Goal: Task Accomplishment & Management: Complete application form

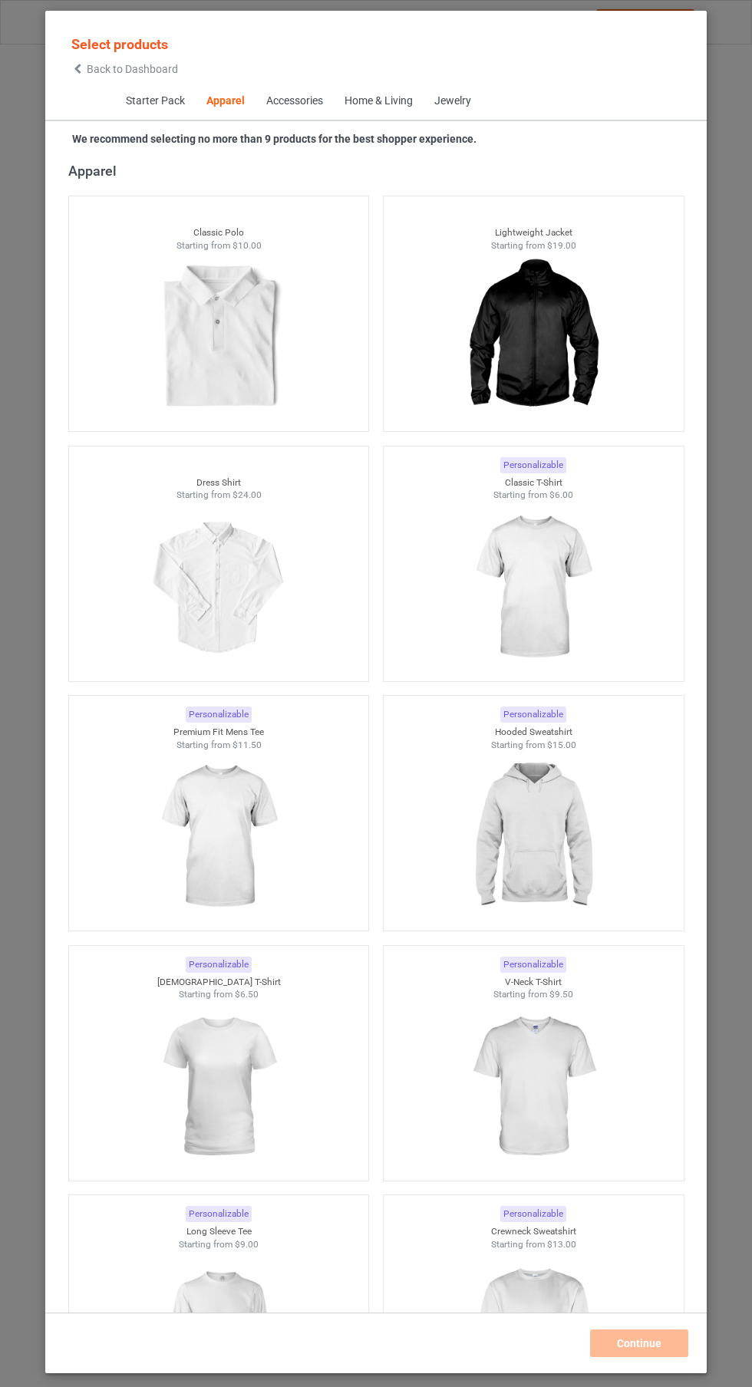
click at [571, 617] on img at bounding box center [532, 588] width 137 height 172
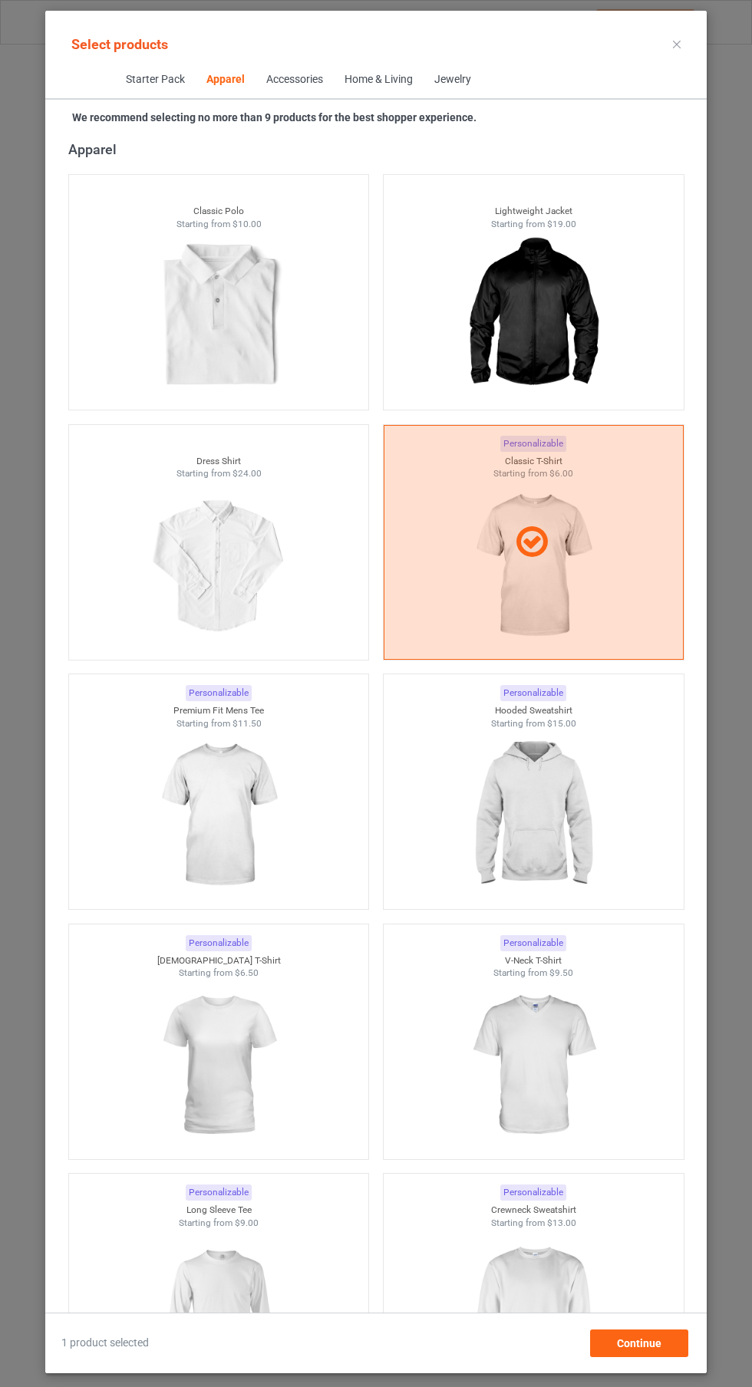
click at [260, 831] on img at bounding box center [218, 815] width 137 height 172
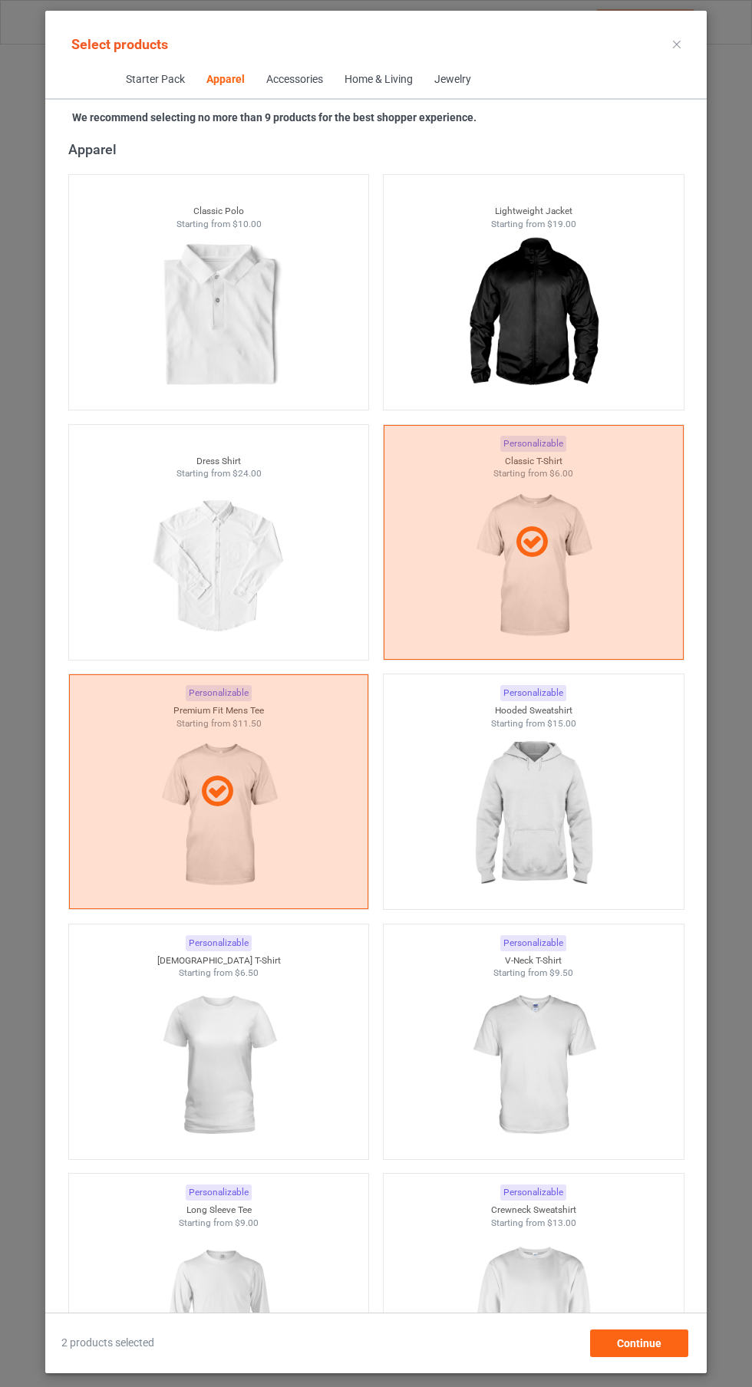
click at [562, 803] on img at bounding box center [532, 815] width 137 height 172
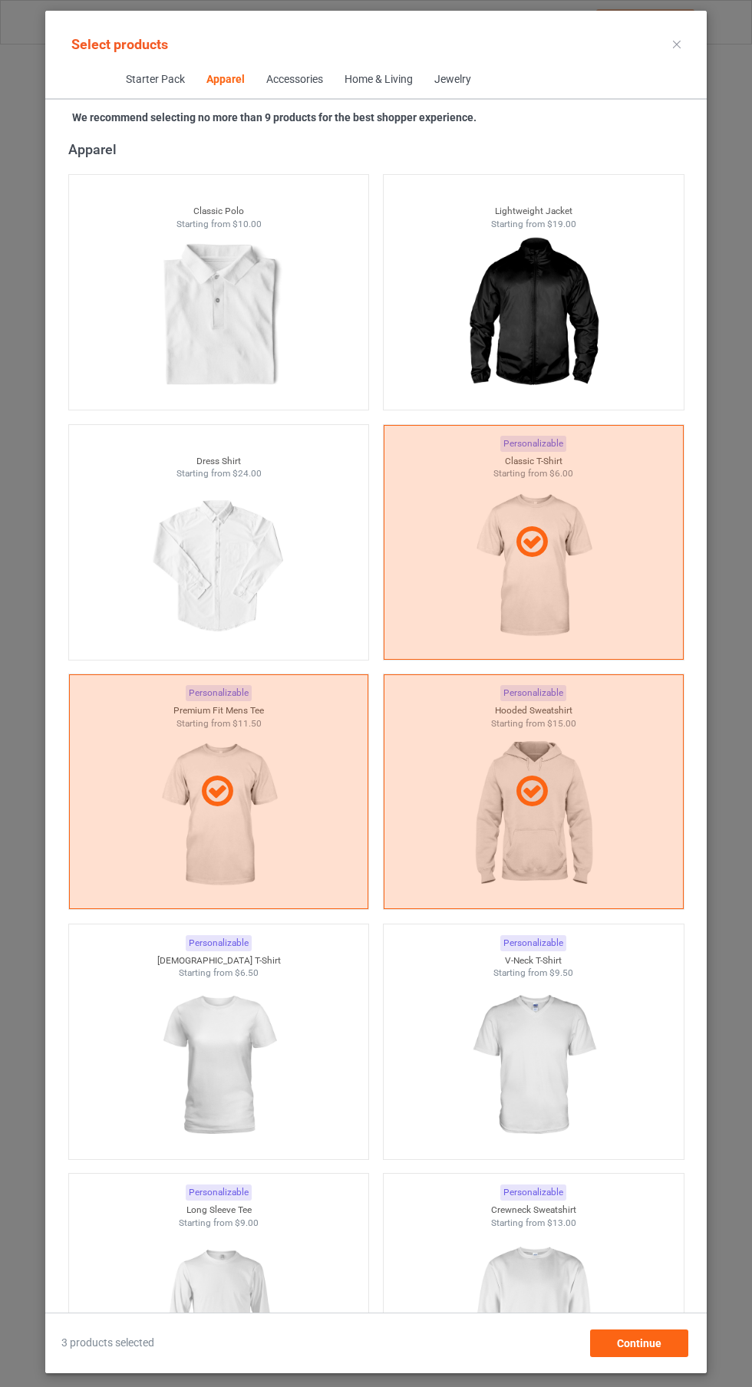
click at [246, 1026] on img at bounding box center [218, 1065] width 137 height 172
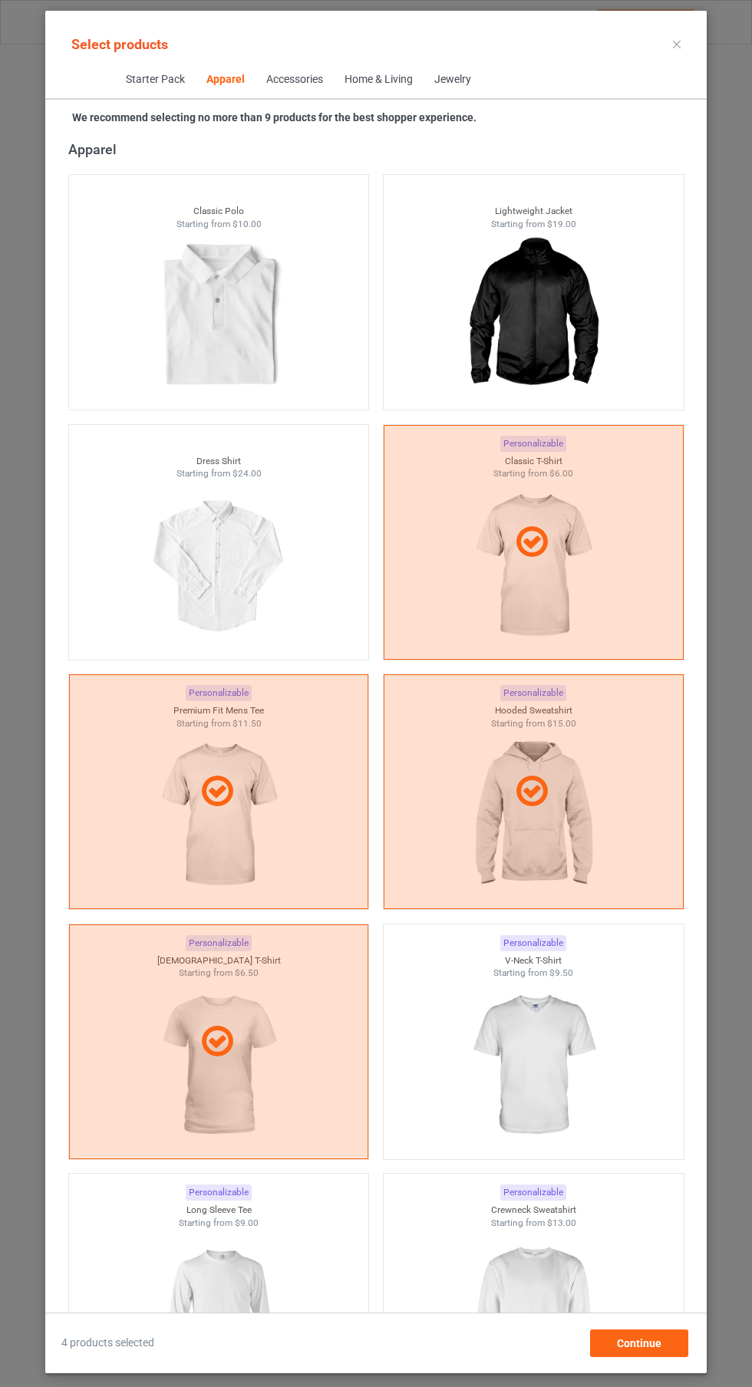
click at [578, 1051] on img at bounding box center [532, 1065] width 137 height 172
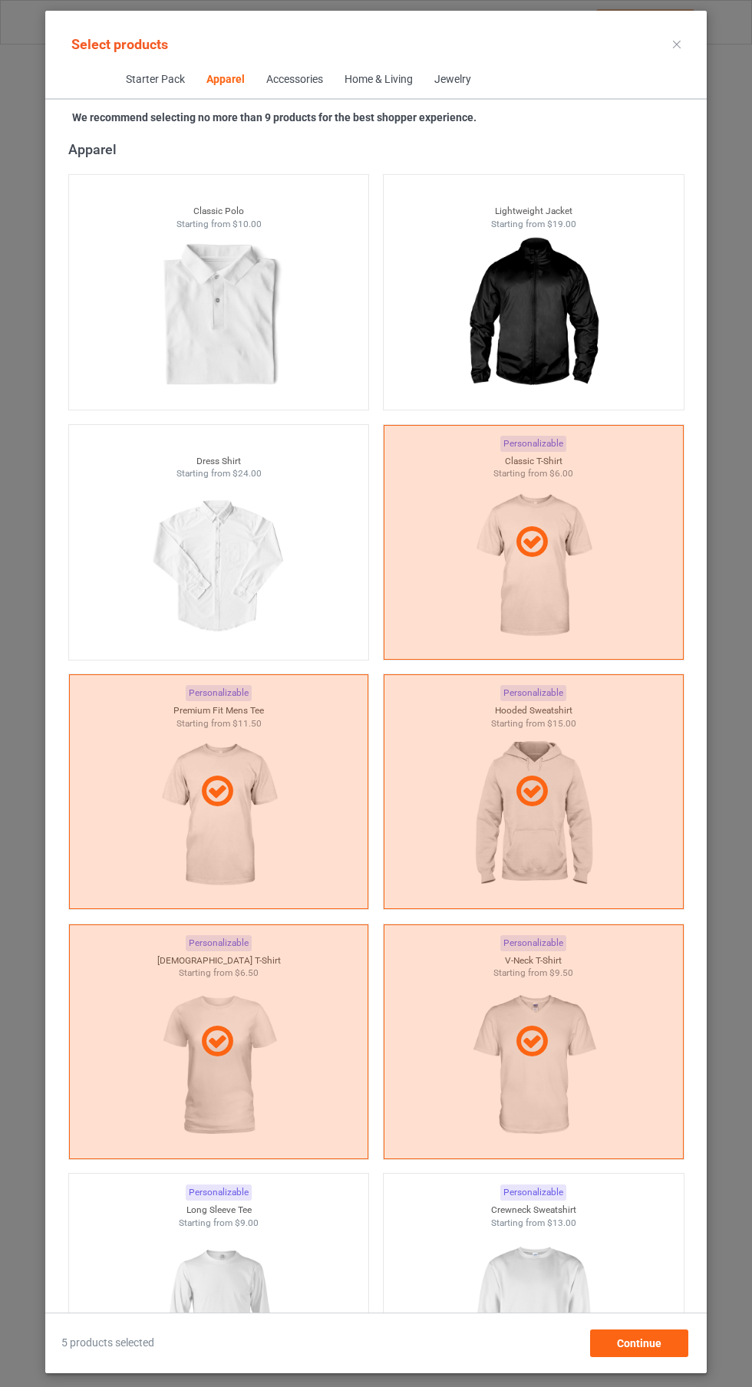
click at [493, 1236] on img at bounding box center [532, 1315] width 137 height 172
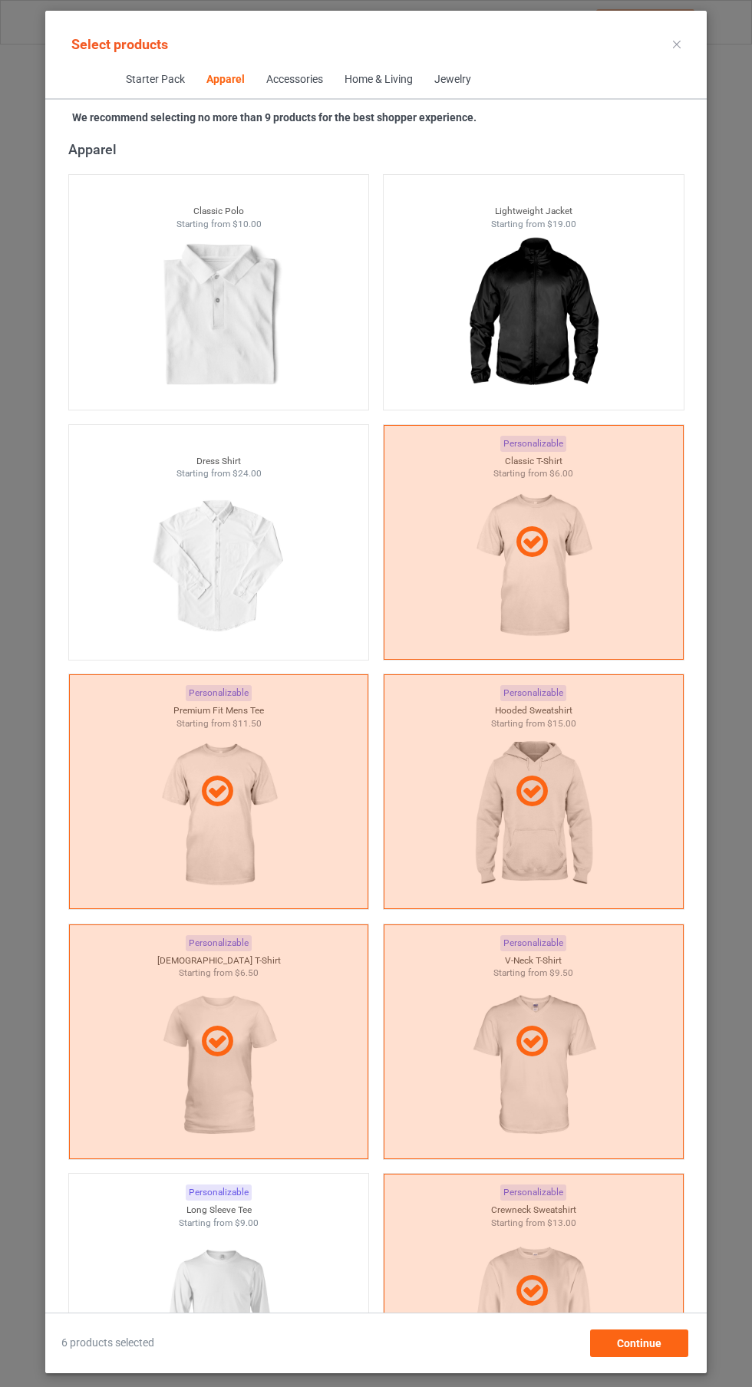
click at [282, 1249] on img at bounding box center [218, 1315] width 137 height 172
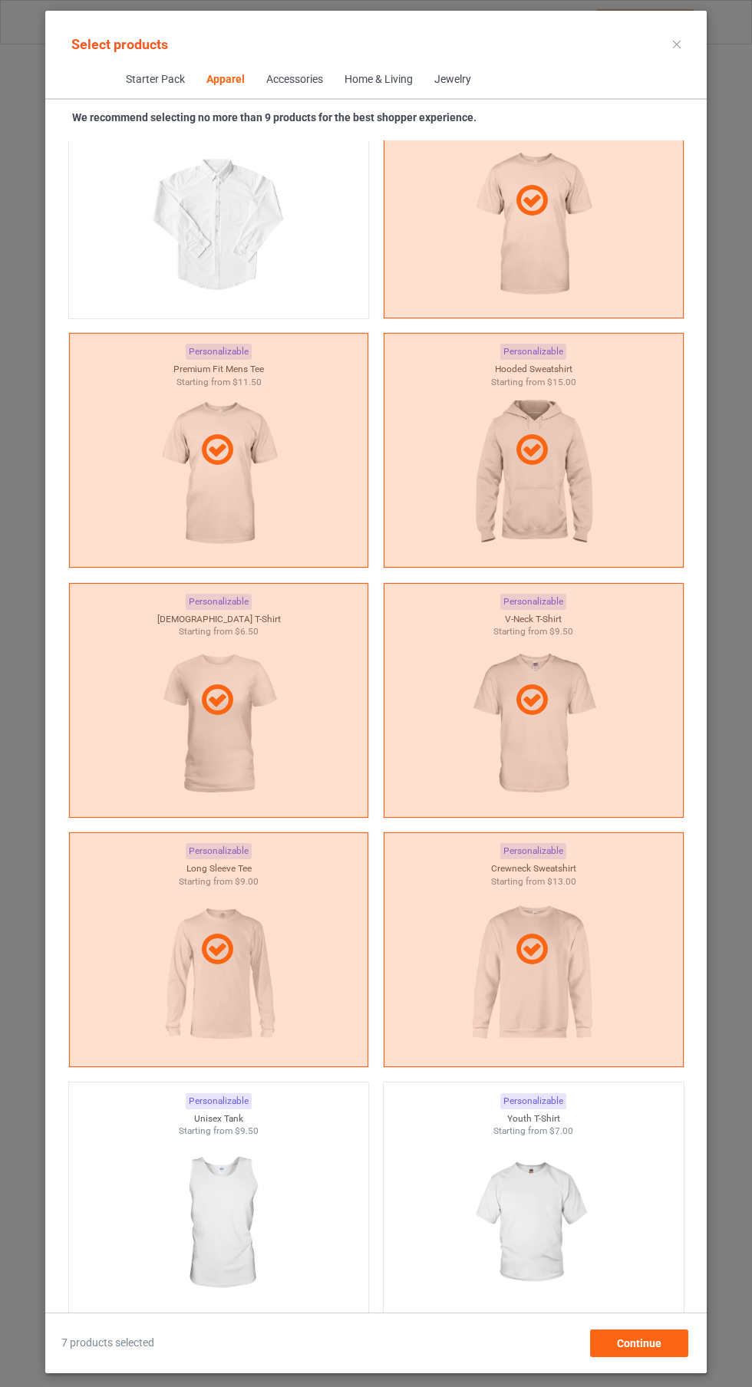
scroll to position [1170, 0]
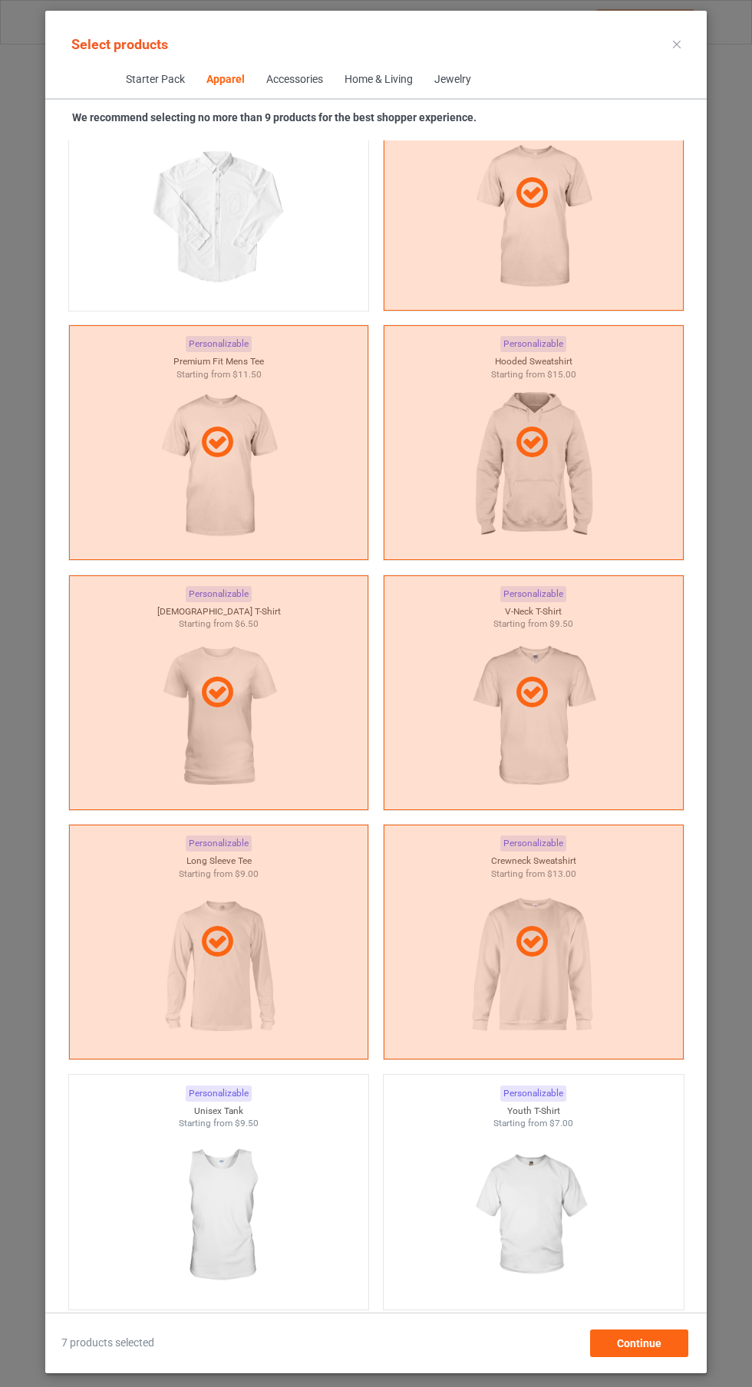
click at [271, 1173] on img at bounding box center [218, 1216] width 137 height 172
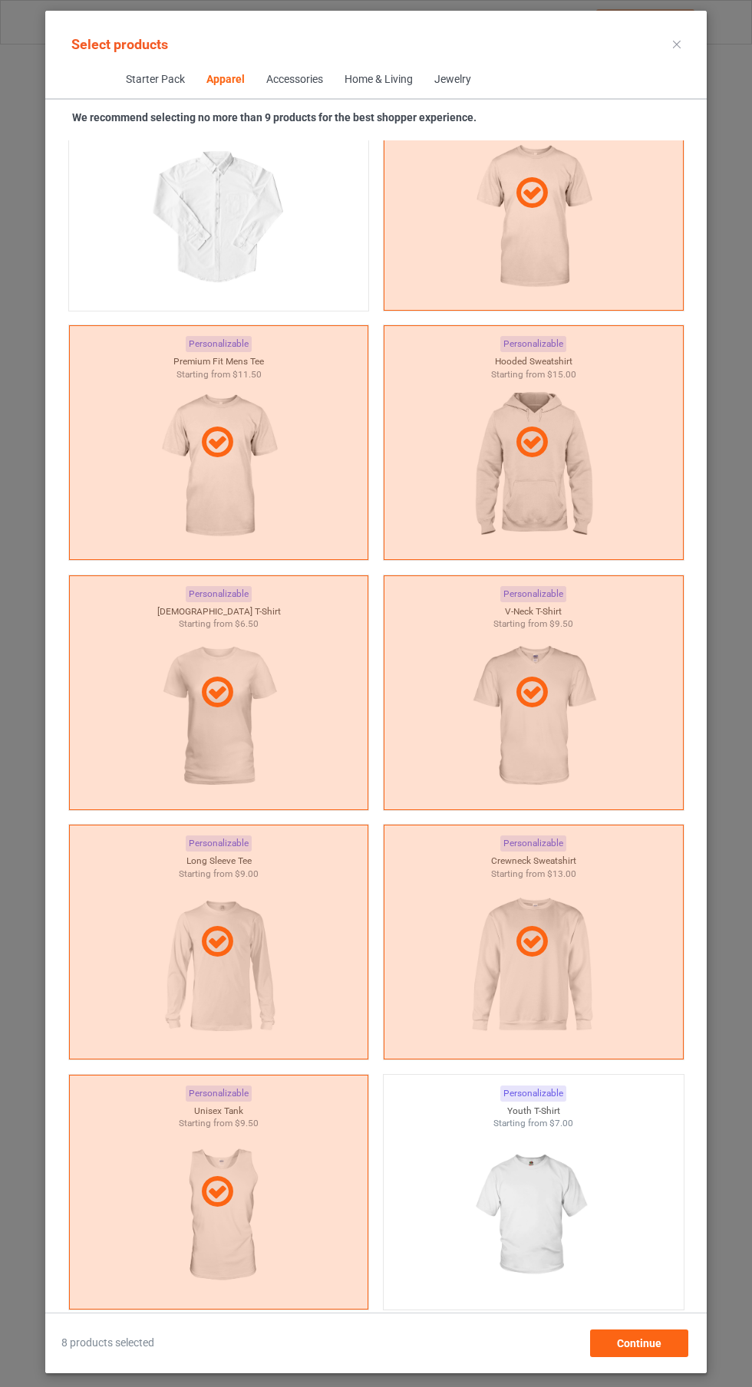
click at [687, 73] on div "Starter Pack Apparel Accessories Home & Living Jewelry" at bounding box center [375, 80] width 661 height 38
click at [680, 44] on icon at bounding box center [677, 45] width 8 height 8
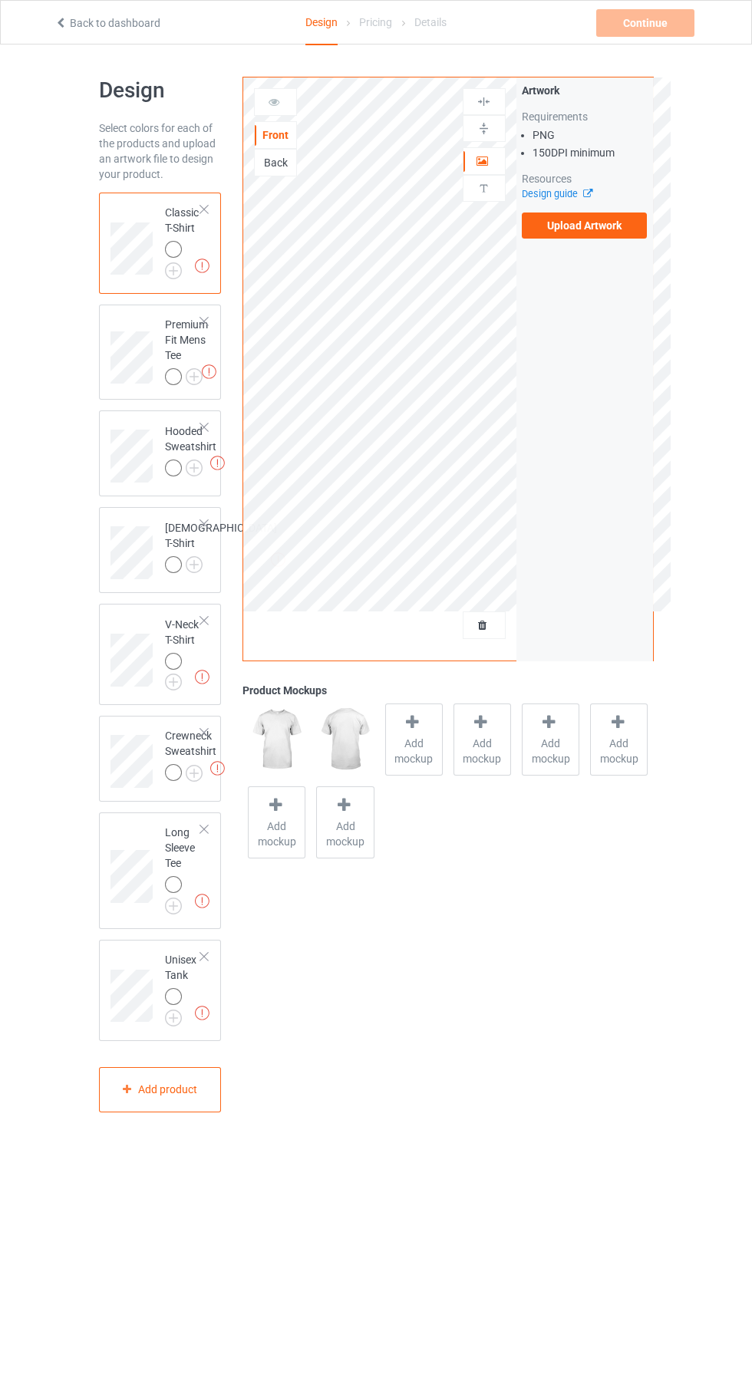
click at [618, 234] on label "Upload Artwork" at bounding box center [585, 225] width 126 height 26
click at [0, 0] on input "Upload Artwork" at bounding box center [0, 0] width 0 height 0
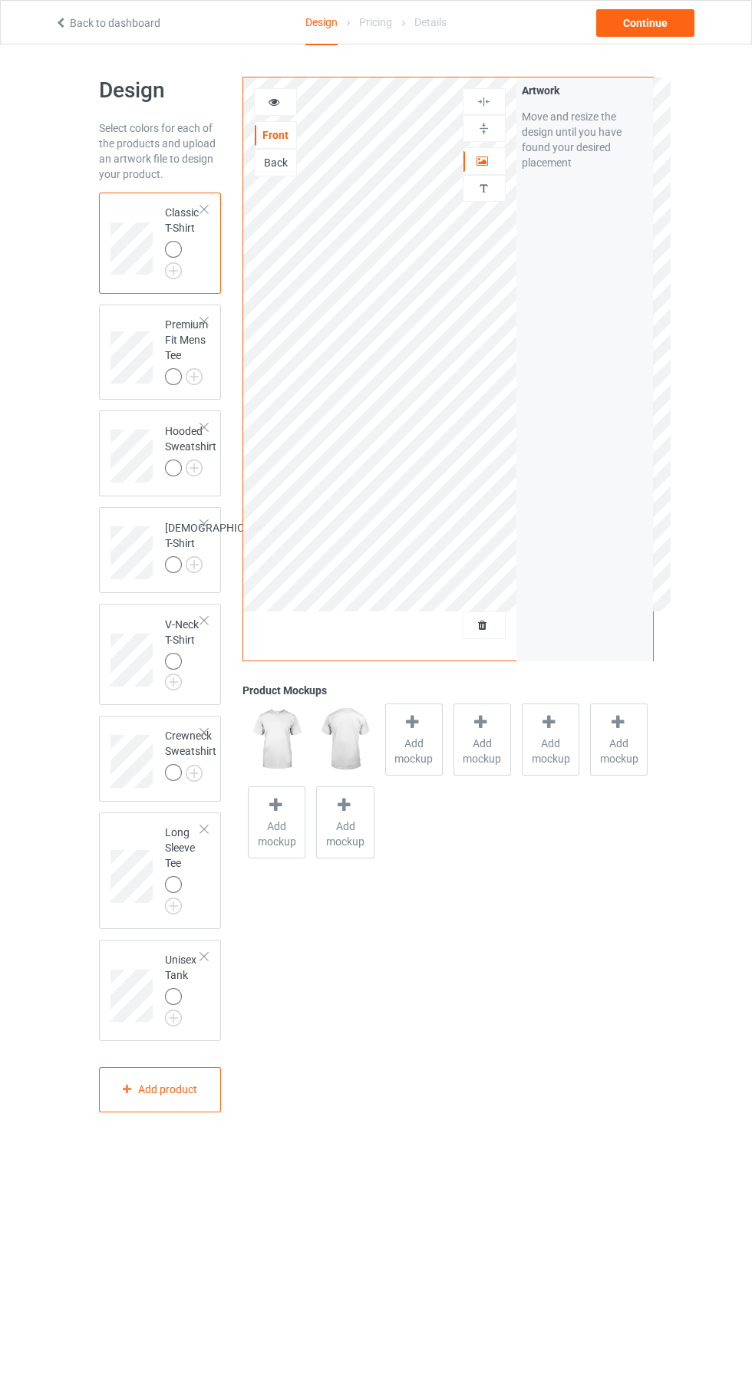
click at [0, 0] on img at bounding box center [0, 0] width 0 height 0
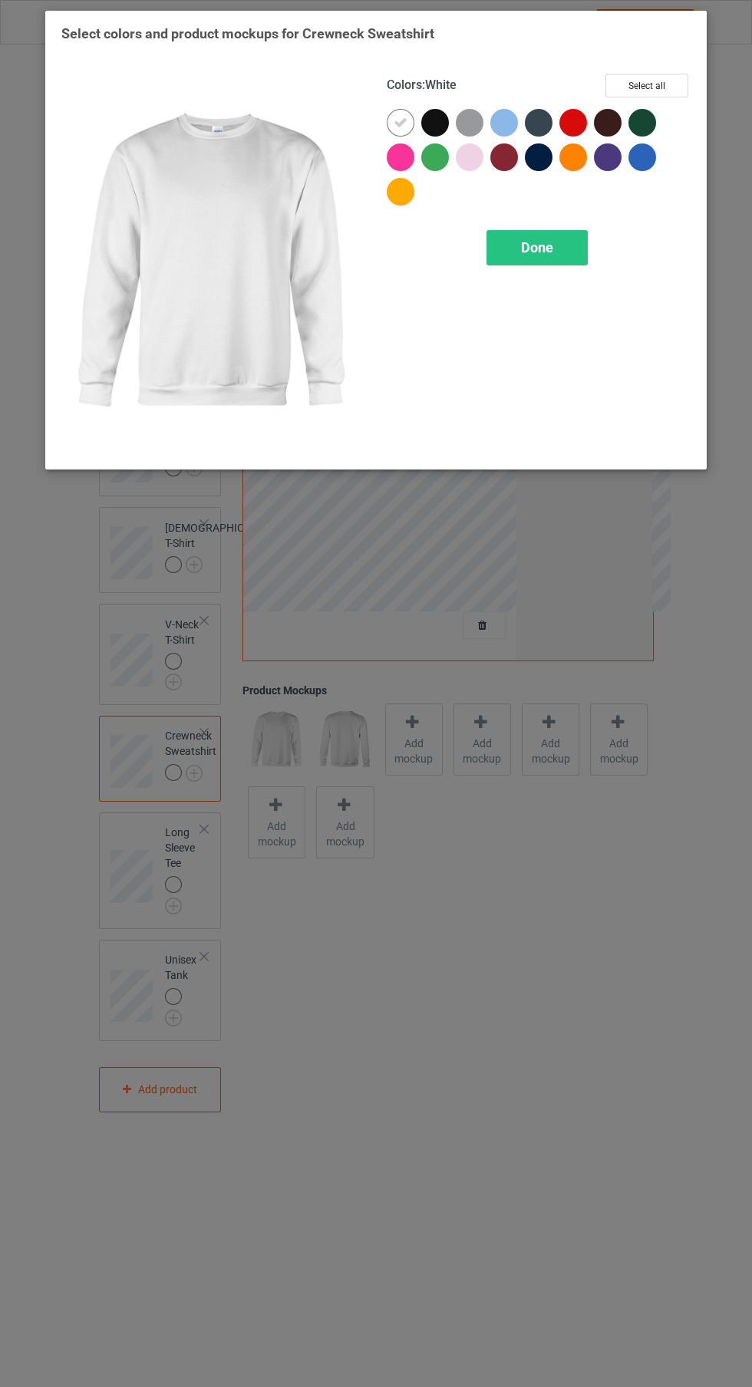
click at [558, 247] on div "Done" at bounding box center [536, 247] width 101 height 35
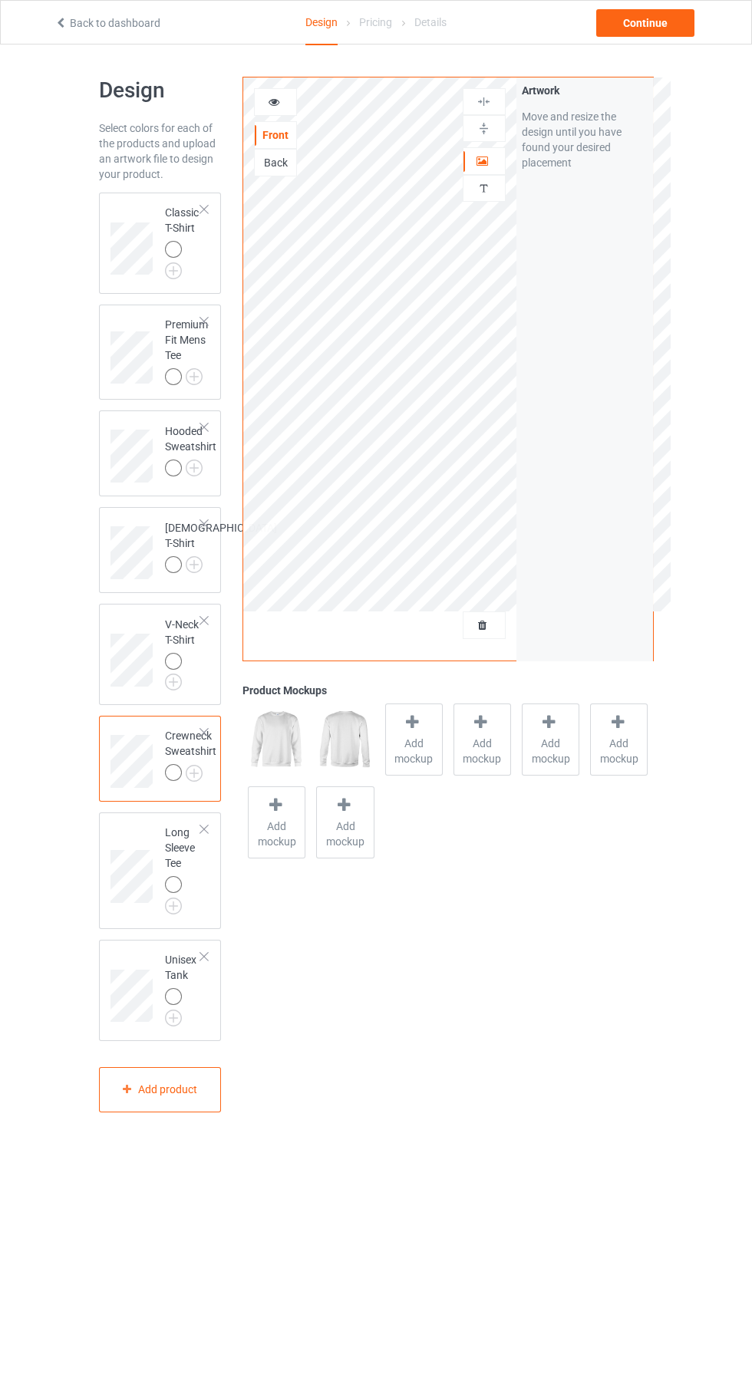
click at [0, 0] on img at bounding box center [0, 0] width 0 height 0
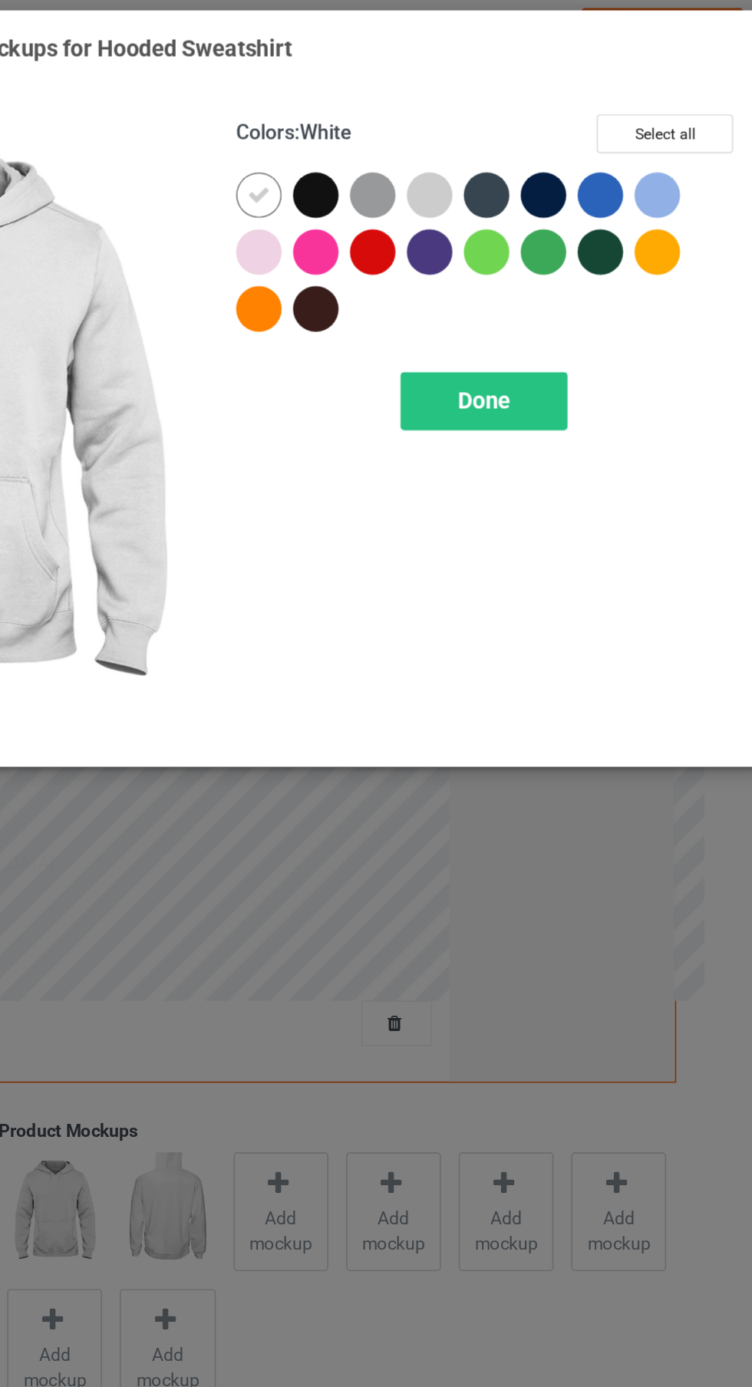
click at [669, 76] on button "Select all" at bounding box center [646, 86] width 83 height 24
click at [433, 120] on icon at bounding box center [435, 123] width 14 height 14
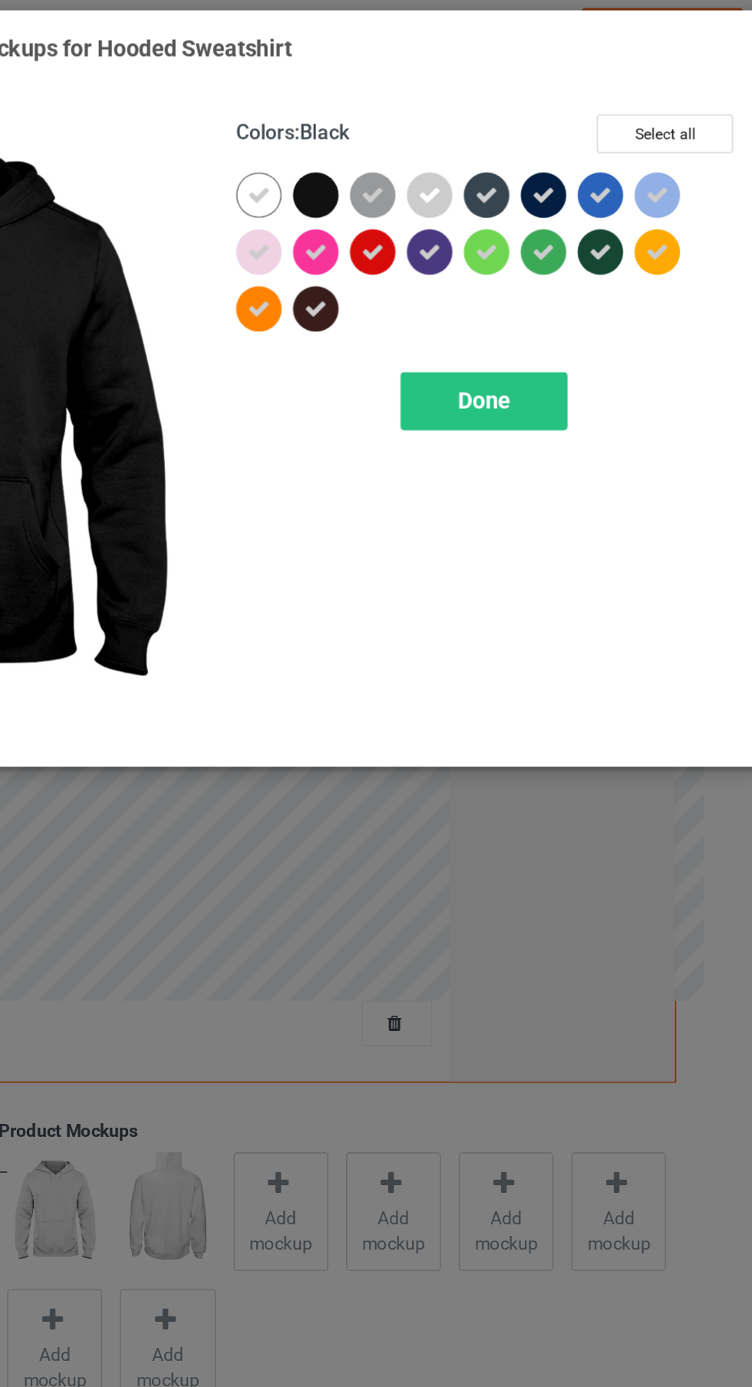
click at [554, 252] on div "Done" at bounding box center [536, 247] width 101 height 35
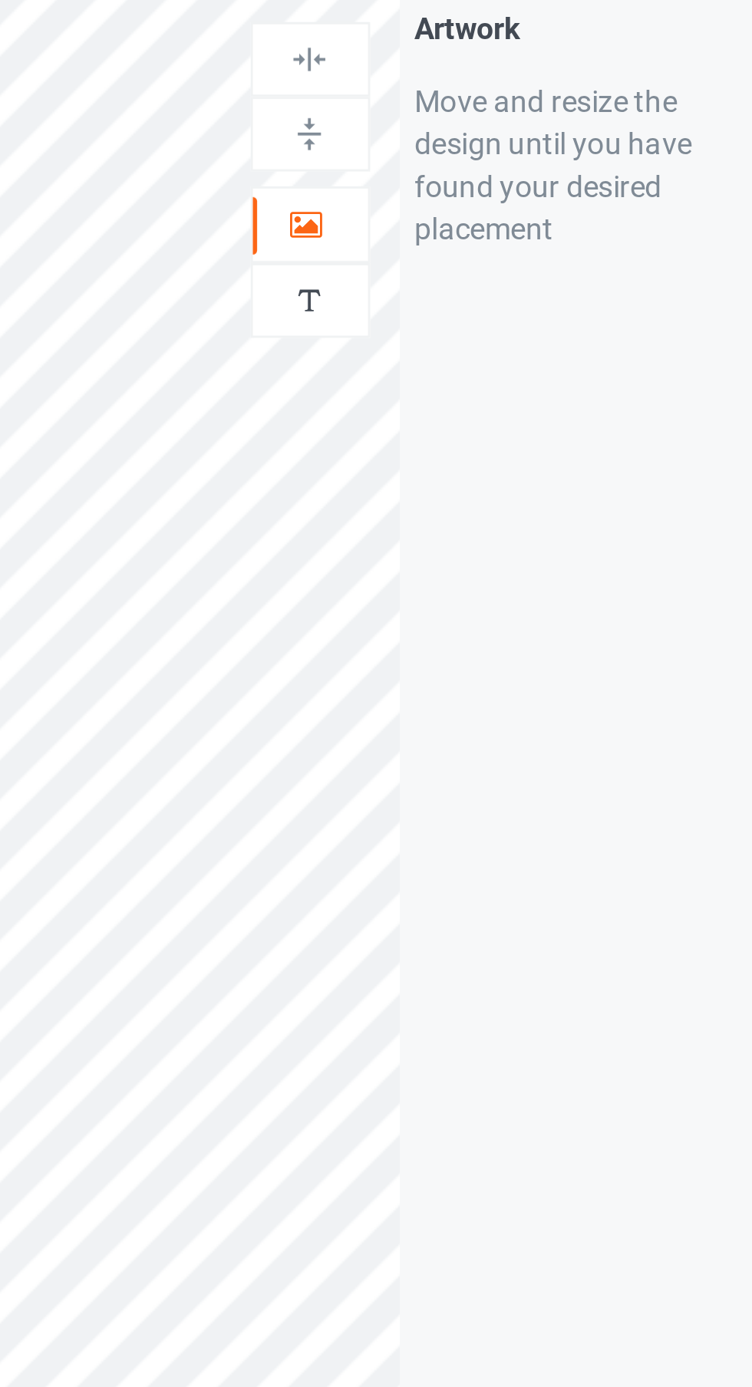
click at [490, 161] on div at bounding box center [483, 160] width 41 height 15
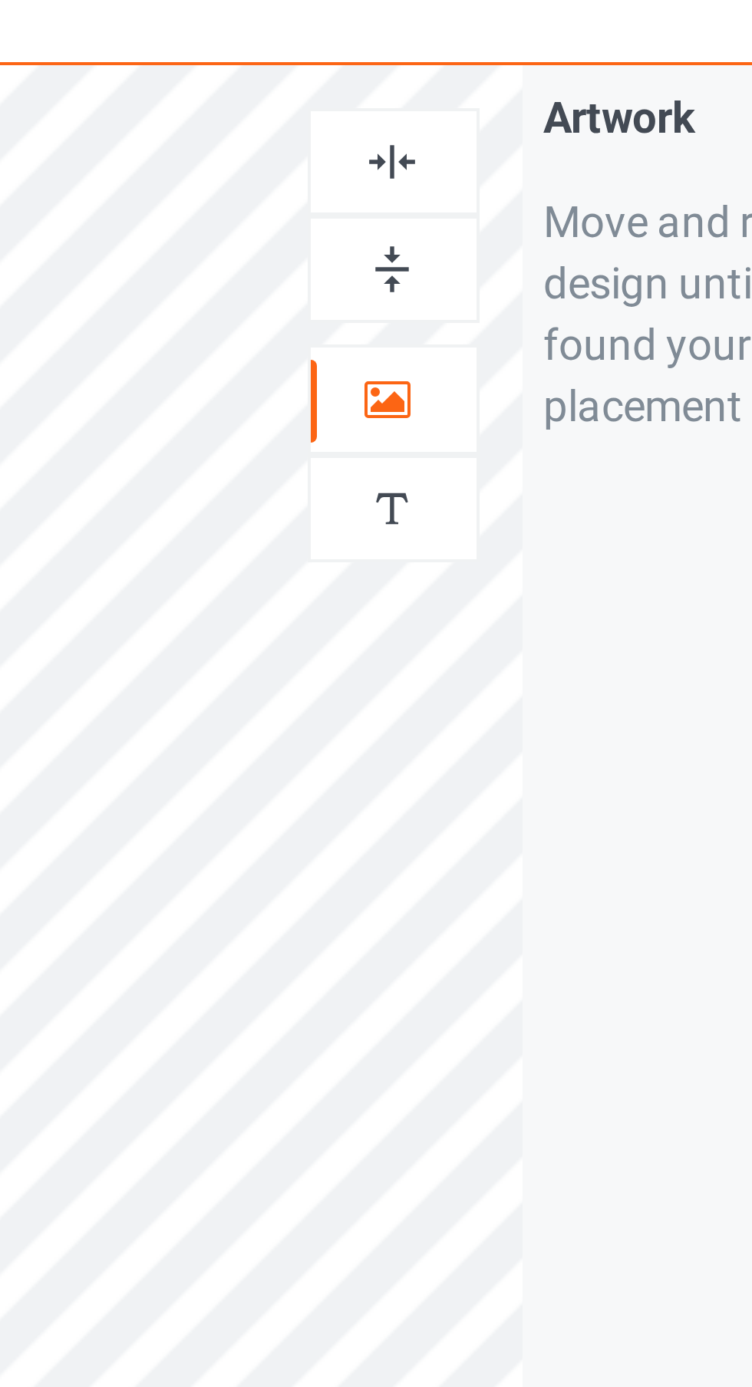
click at [493, 103] on div at bounding box center [483, 101] width 41 height 15
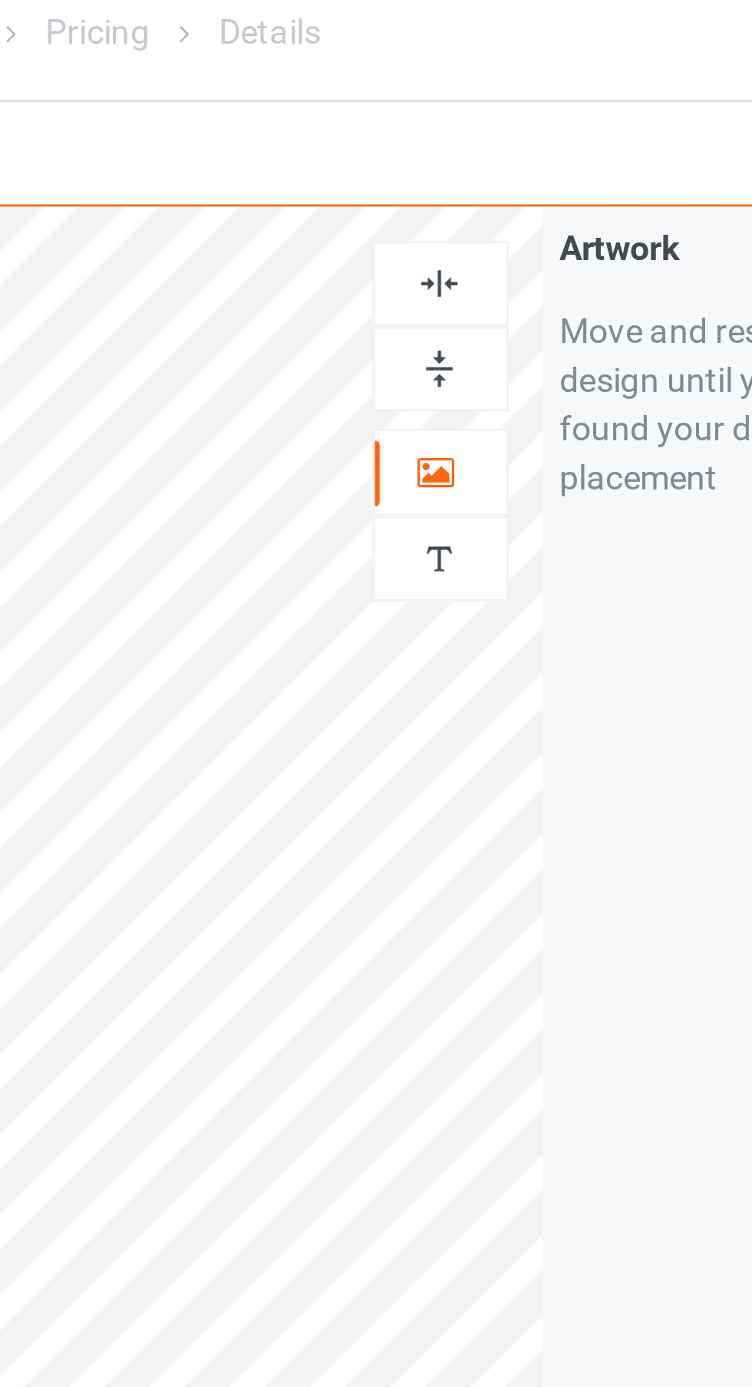
click at [496, 102] on div at bounding box center [483, 101] width 41 height 15
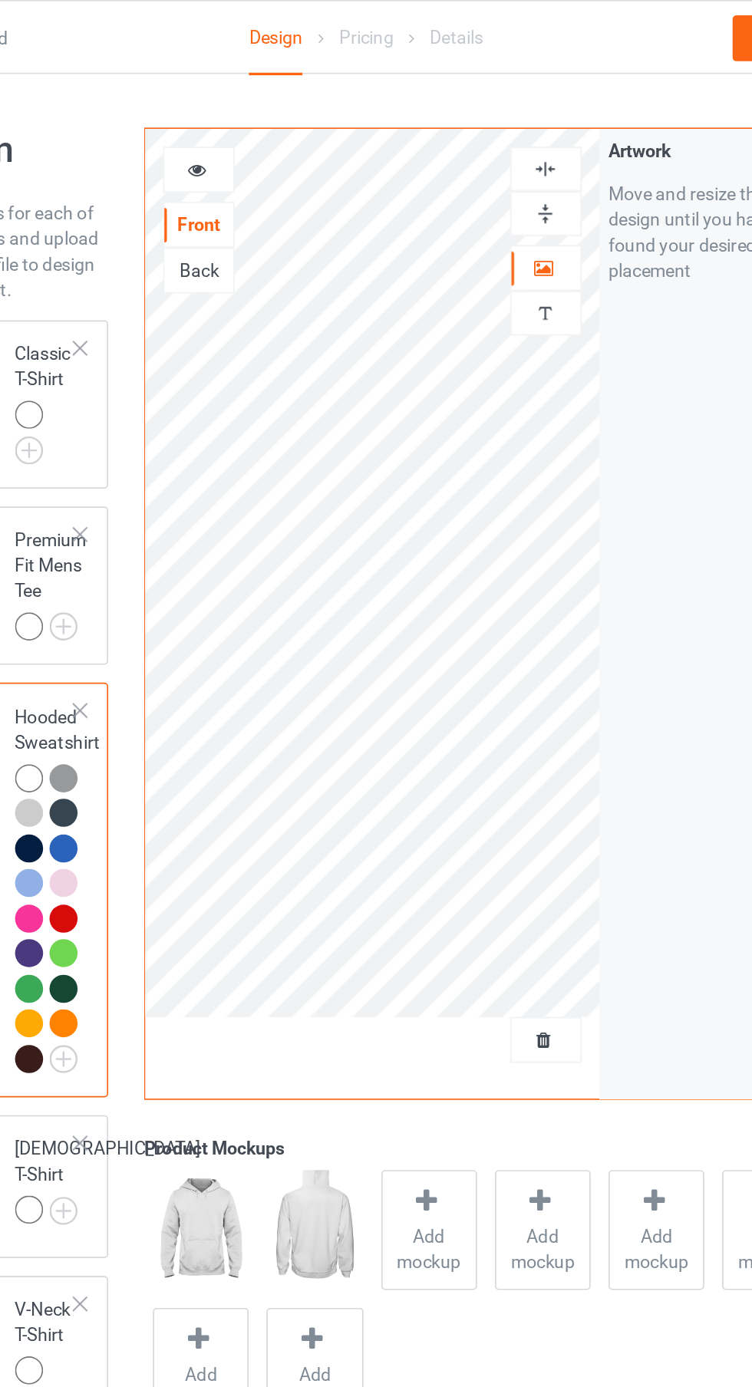
click at [287, 165] on div "Back" at bounding box center [275, 162] width 41 height 15
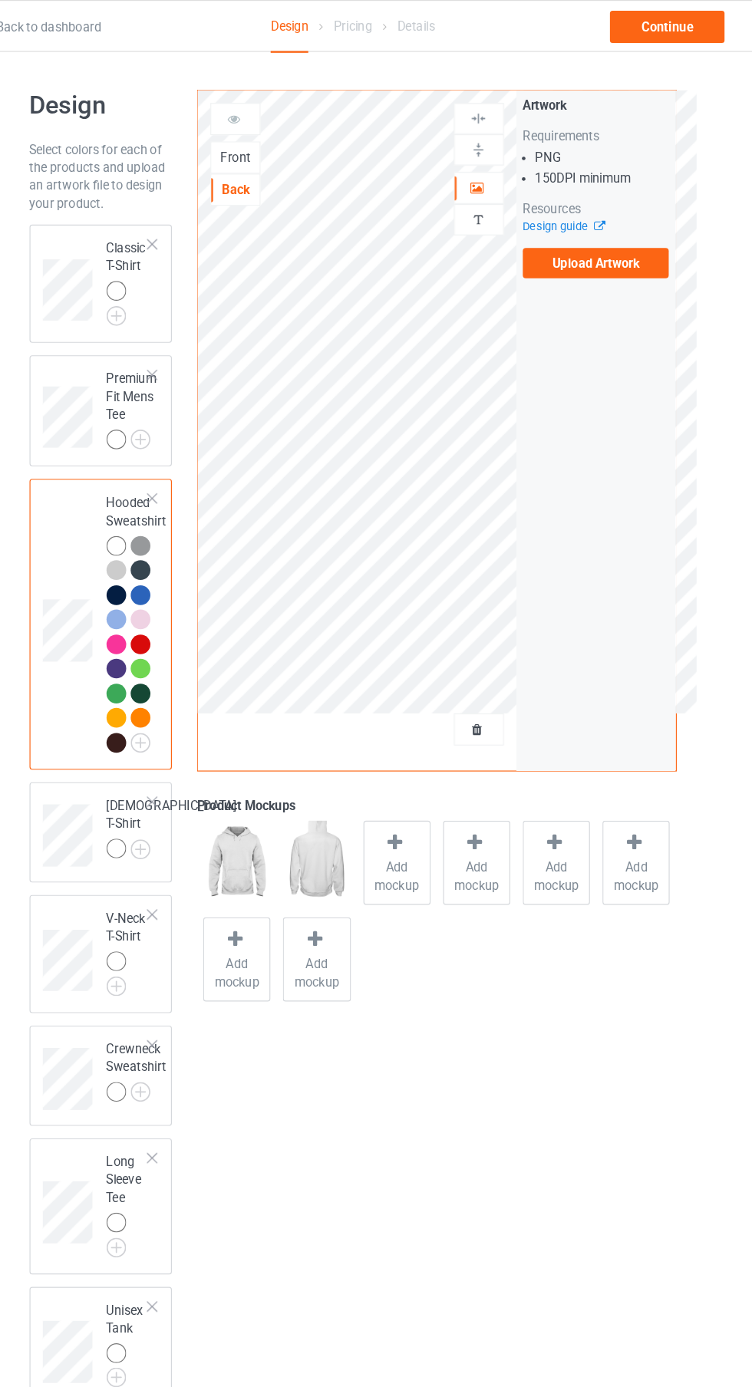
click at [417, 739] on span "Add mockup" at bounding box center [414, 750] width 56 height 31
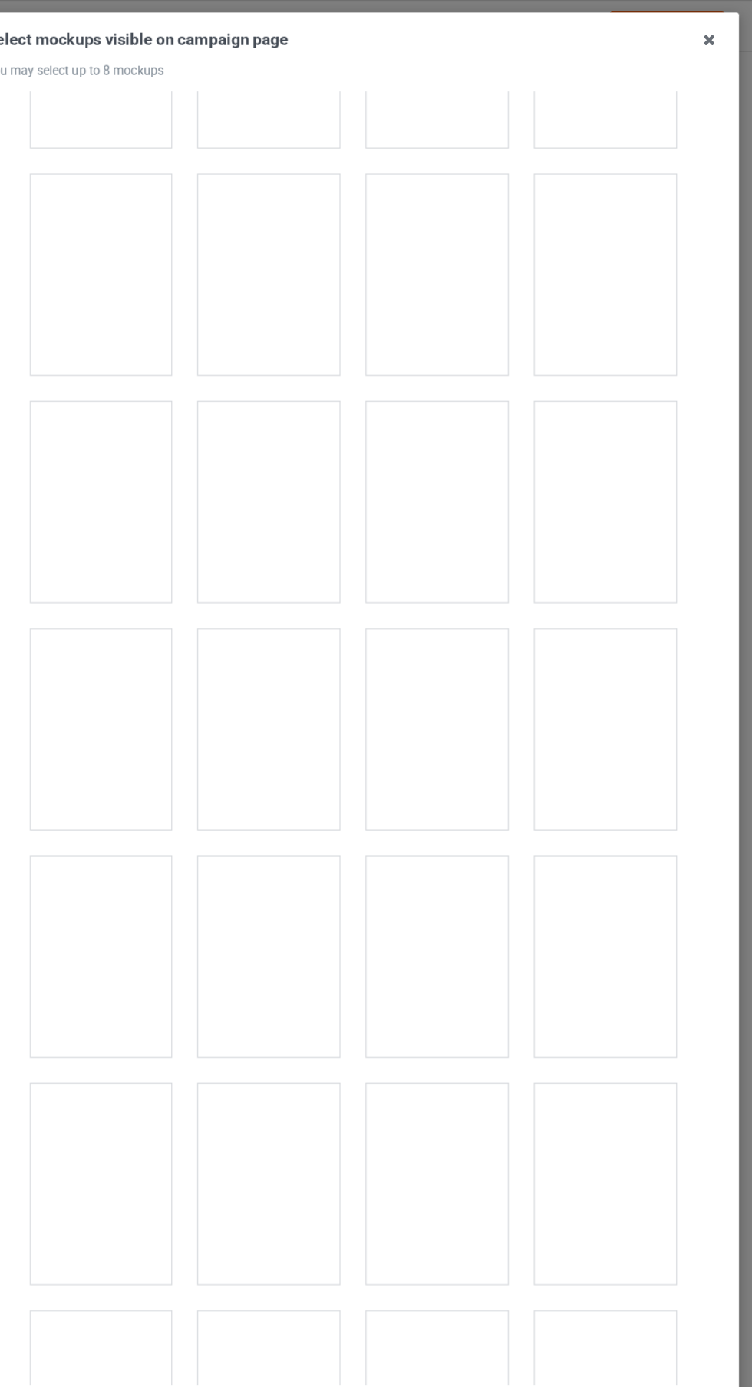
scroll to position [1703, 0]
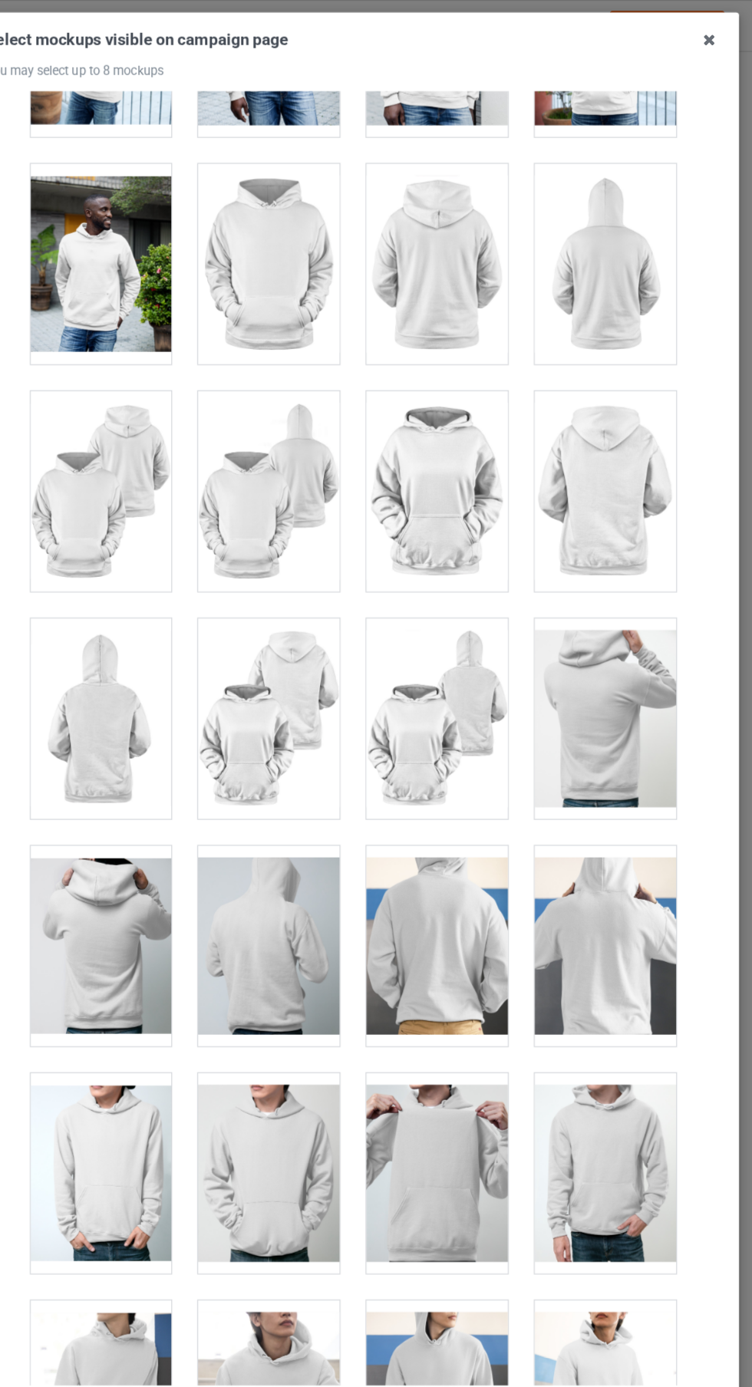
click at [681, 38] on icon at bounding box center [681, 34] width 25 height 25
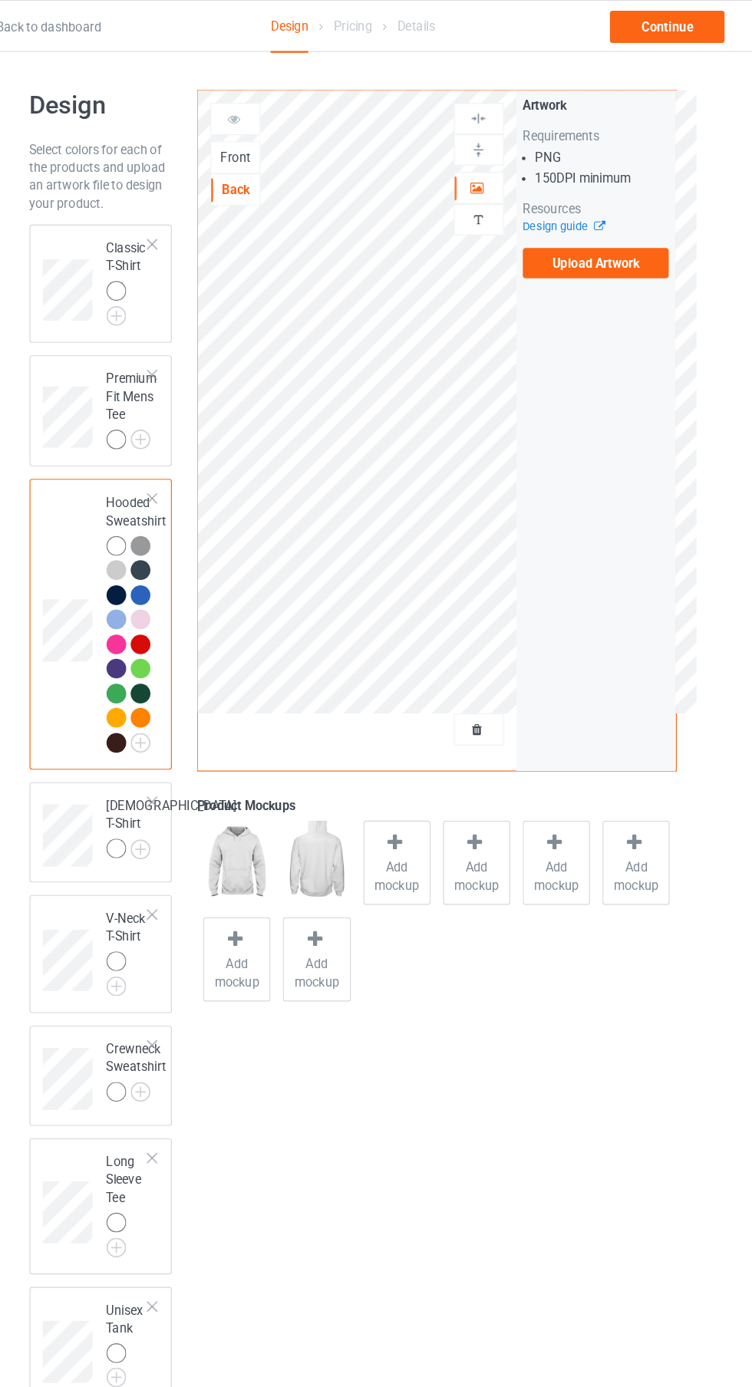
click at [604, 222] on label "Upload Artwork" at bounding box center [585, 225] width 126 height 26
click at [0, 0] on input "Upload Artwork" at bounding box center [0, 0] width 0 height 0
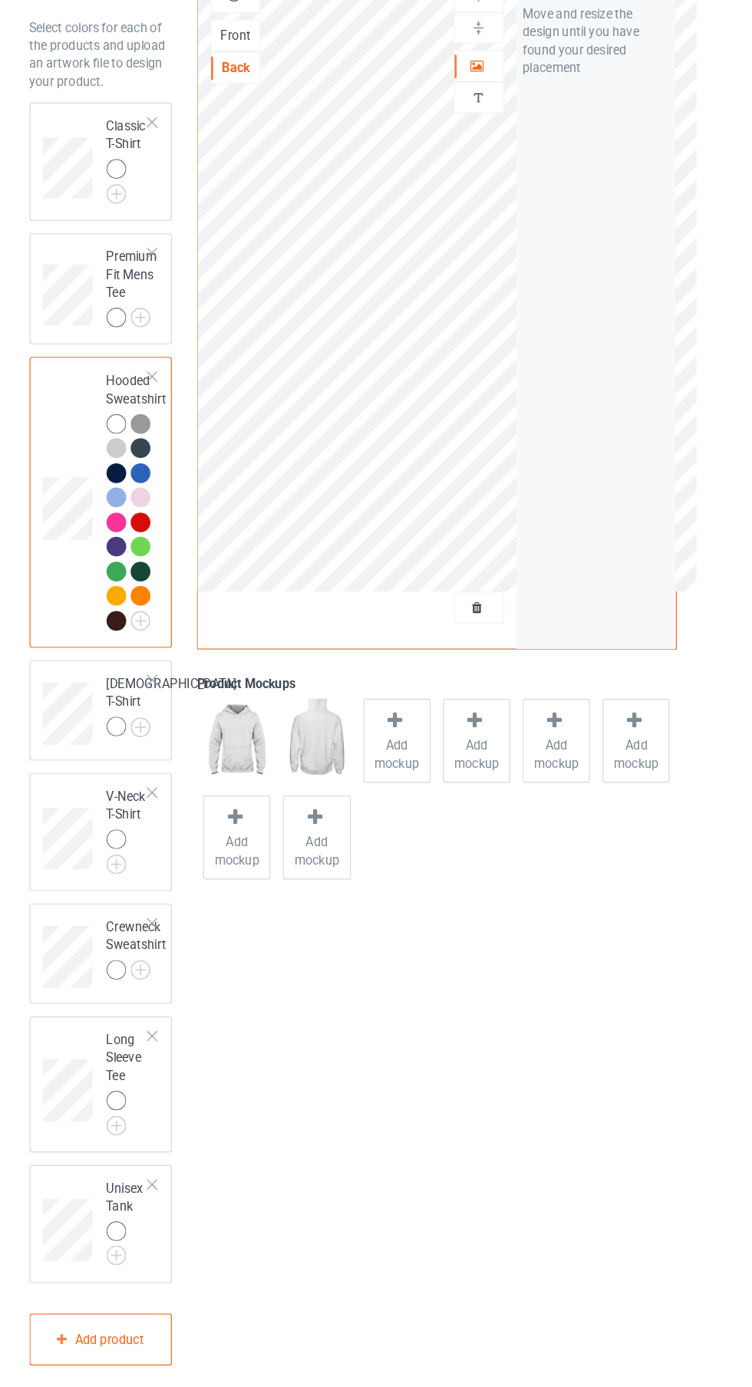
click at [177, 1056] on div at bounding box center [173, 1047] width 17 height 17
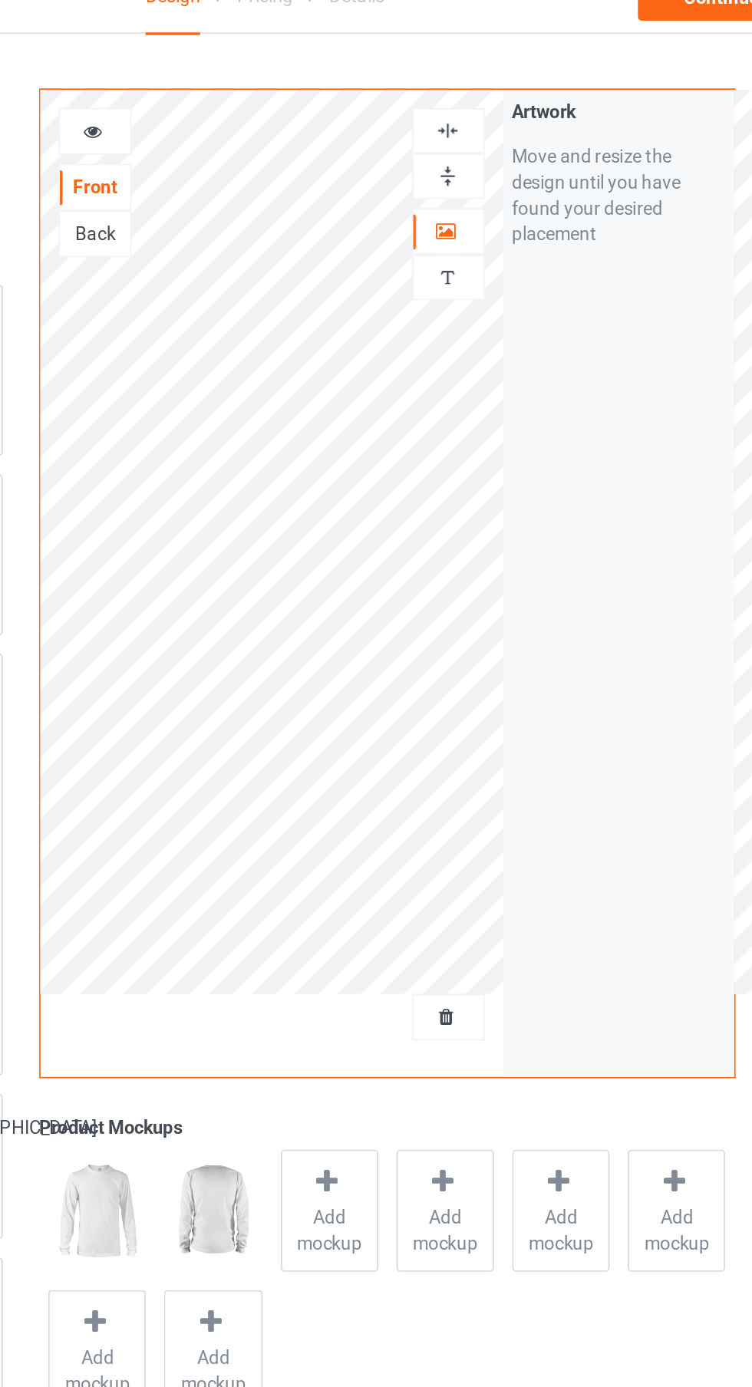
click at [281, 158] on div "Back" at bounding box center [275, 162] width 41 height 15
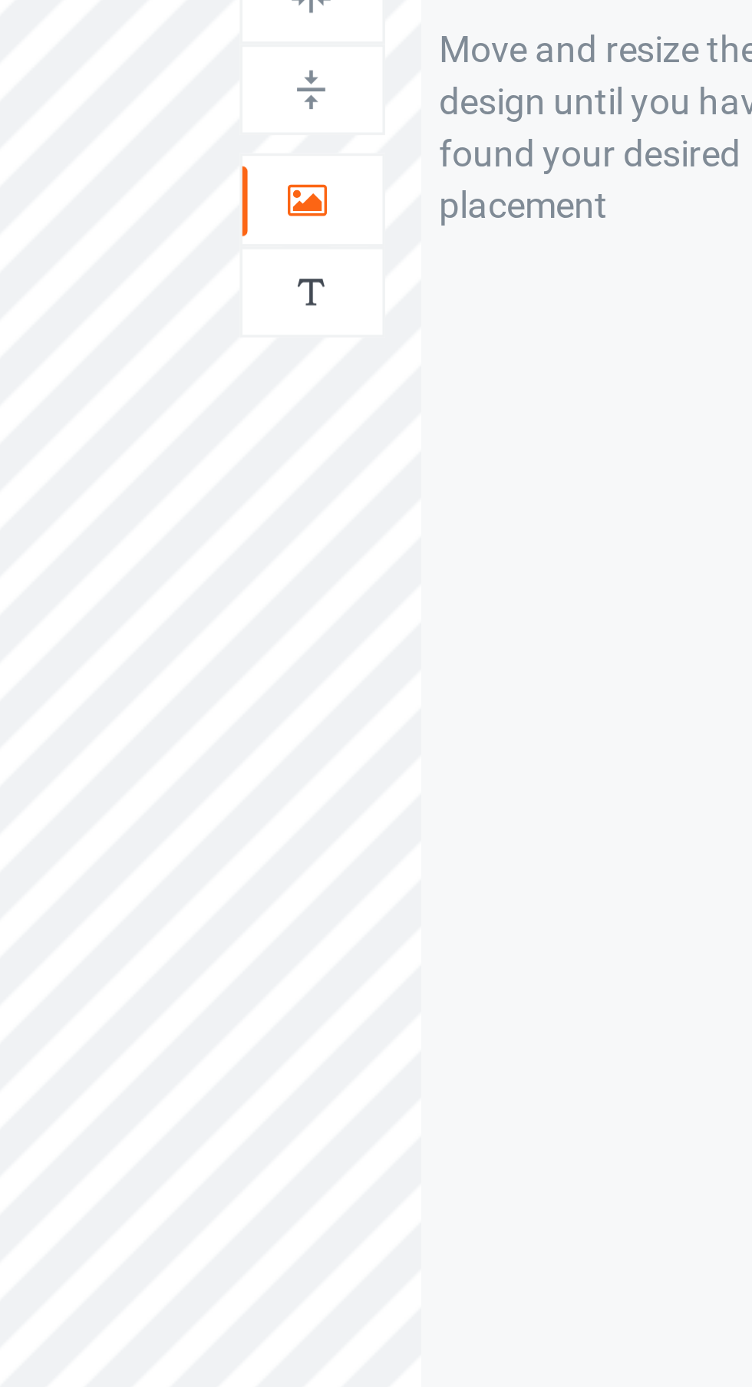
click at [494, 162] on div at bounding box center [483, 160] width 41 height 15
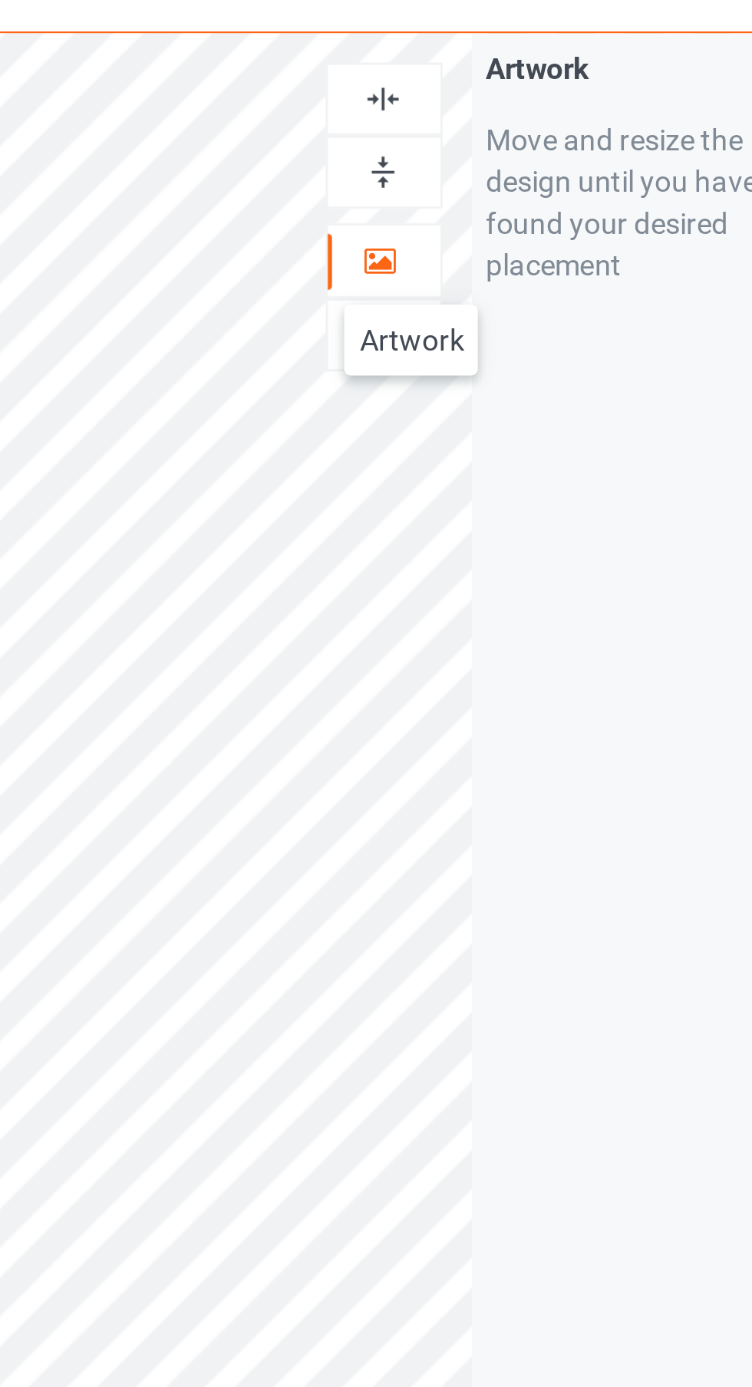
click at [569, 423] on div "Artwork Move and resize the design until you have found your desired placement" at bounding box center [584, 368] width 137 height 583
click at [491, 95] on div at bounding box center [483, 101] width 41 height 15
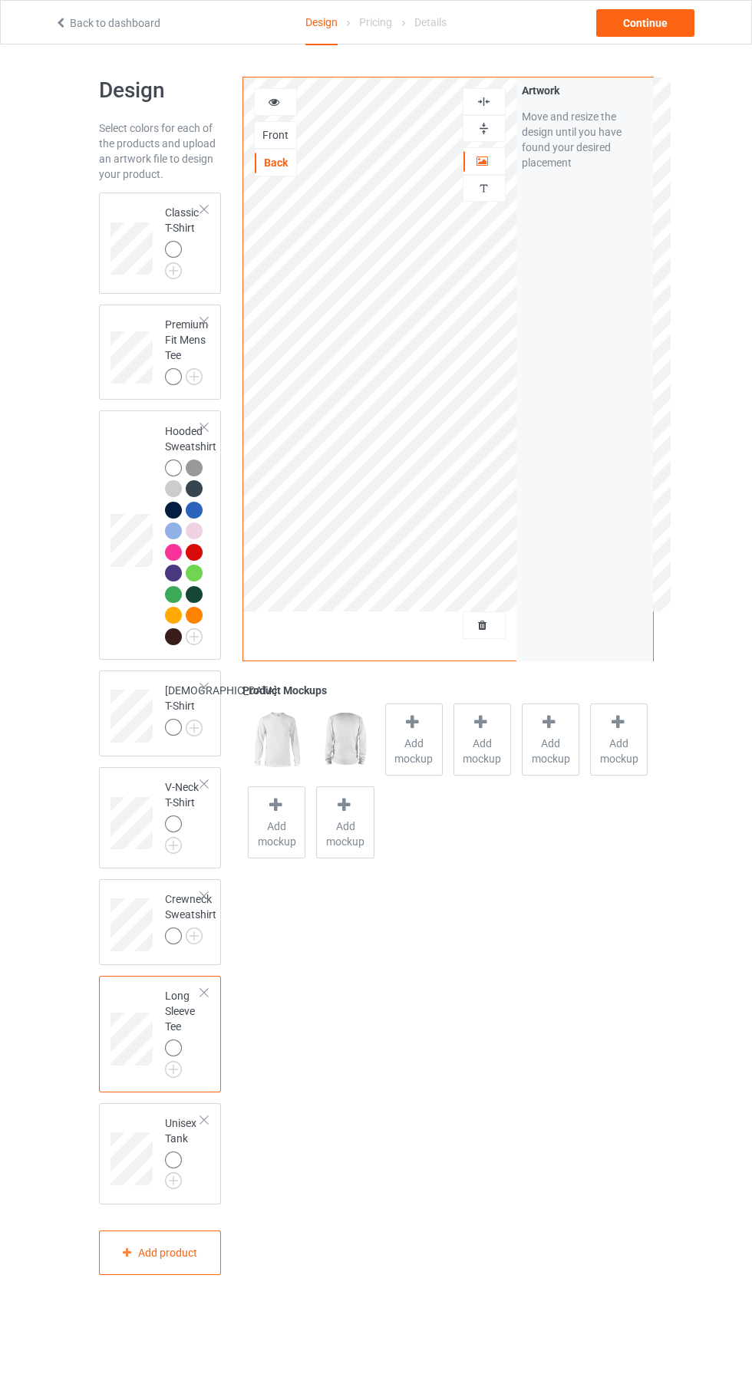
click at [412, 742] on span "Add mockup" at bounding box center [414, 750] width 56 height 31
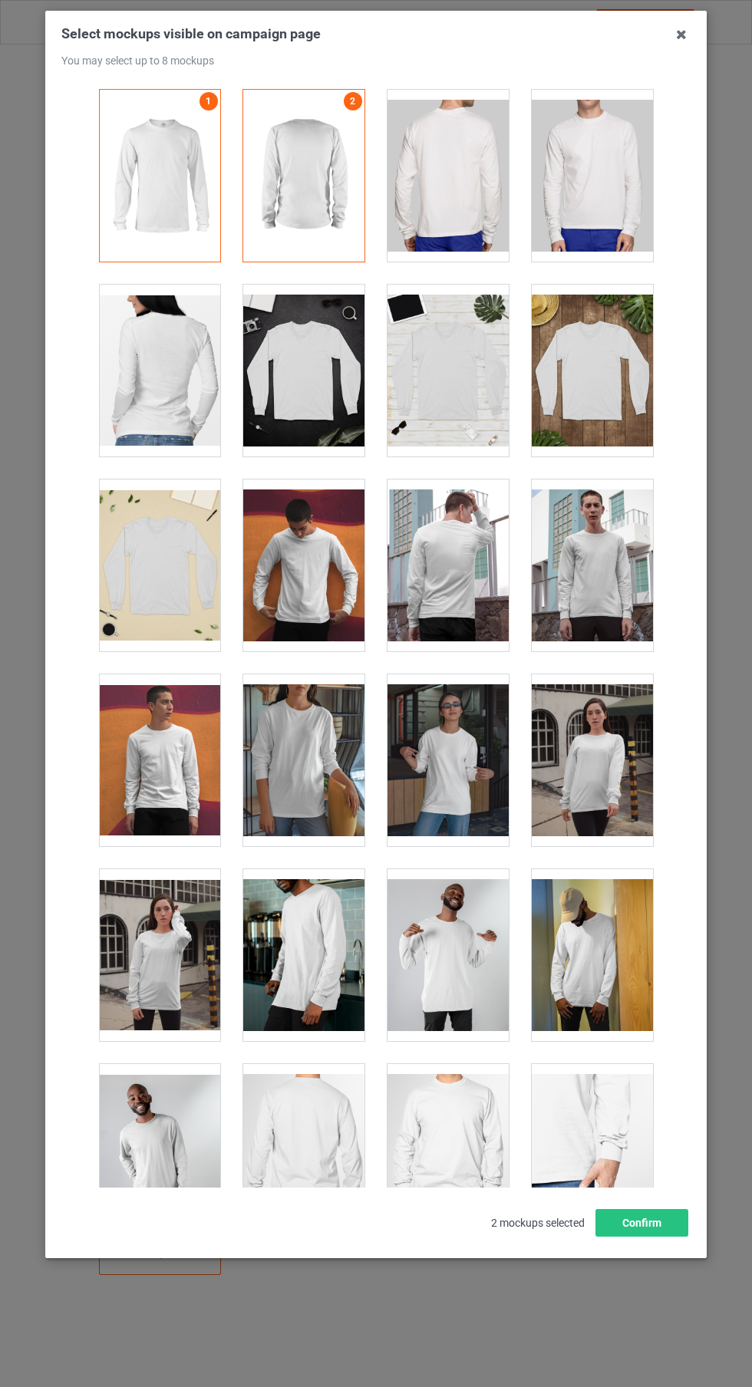
click at [478, 198] on div at bounding box center [447, 176] width 121 height 172
click at [630, 193] on div at bounding box center [591, 176] width 121 height 172
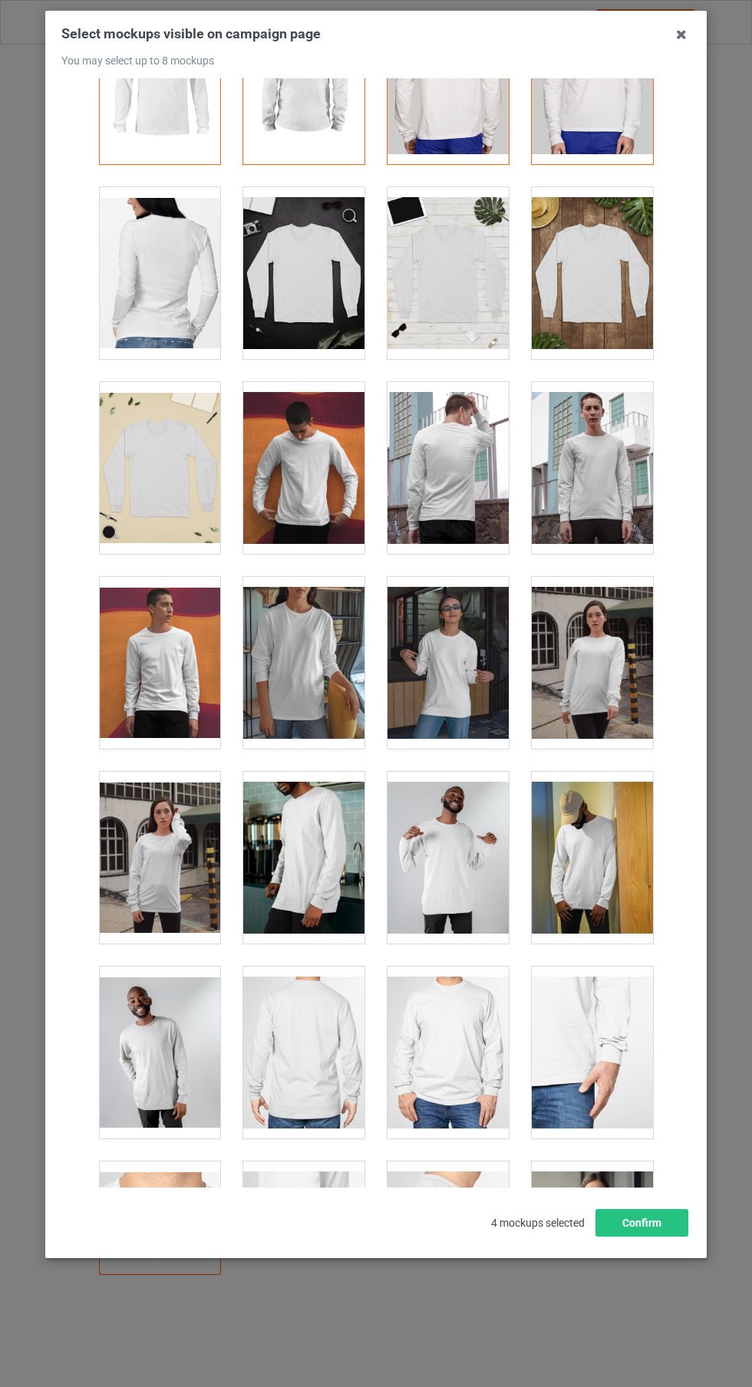
scroll to position [118, 0]
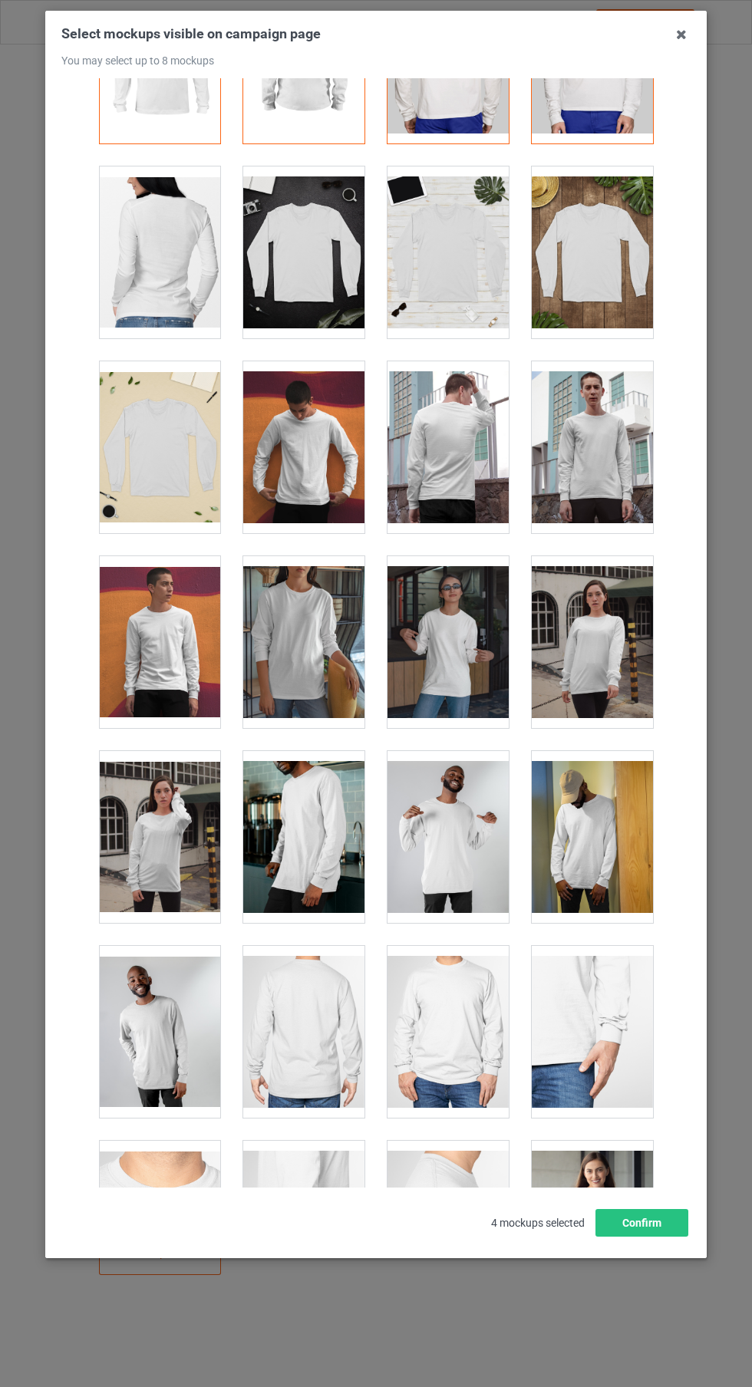
click at [182, 279] on div at bounding box center [159, 252] width 121 height 172
click at [167, 266] on div at bounding box center [159, 252] width 121 height 172
click at [612, 1226] on div at bounding box center [591, 1226] width 121 height 172
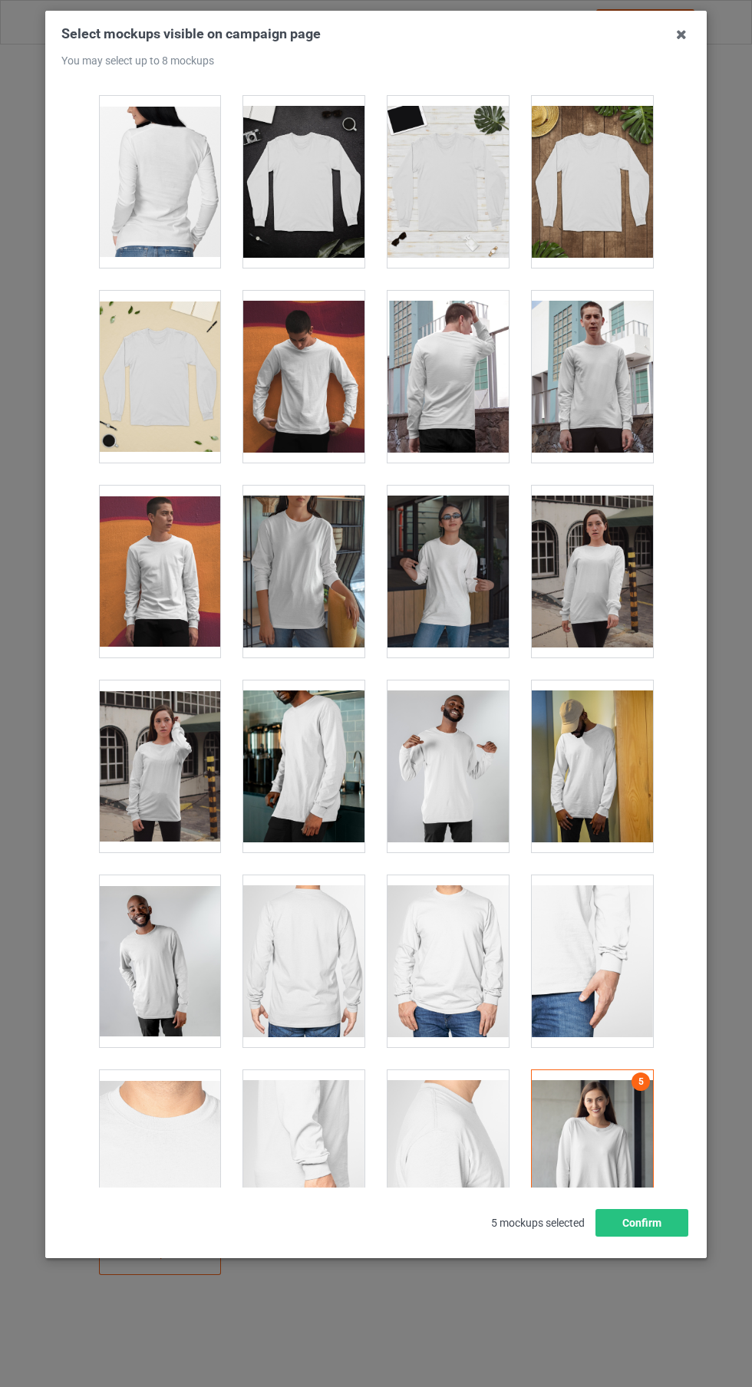
scroll to position [212, 0]
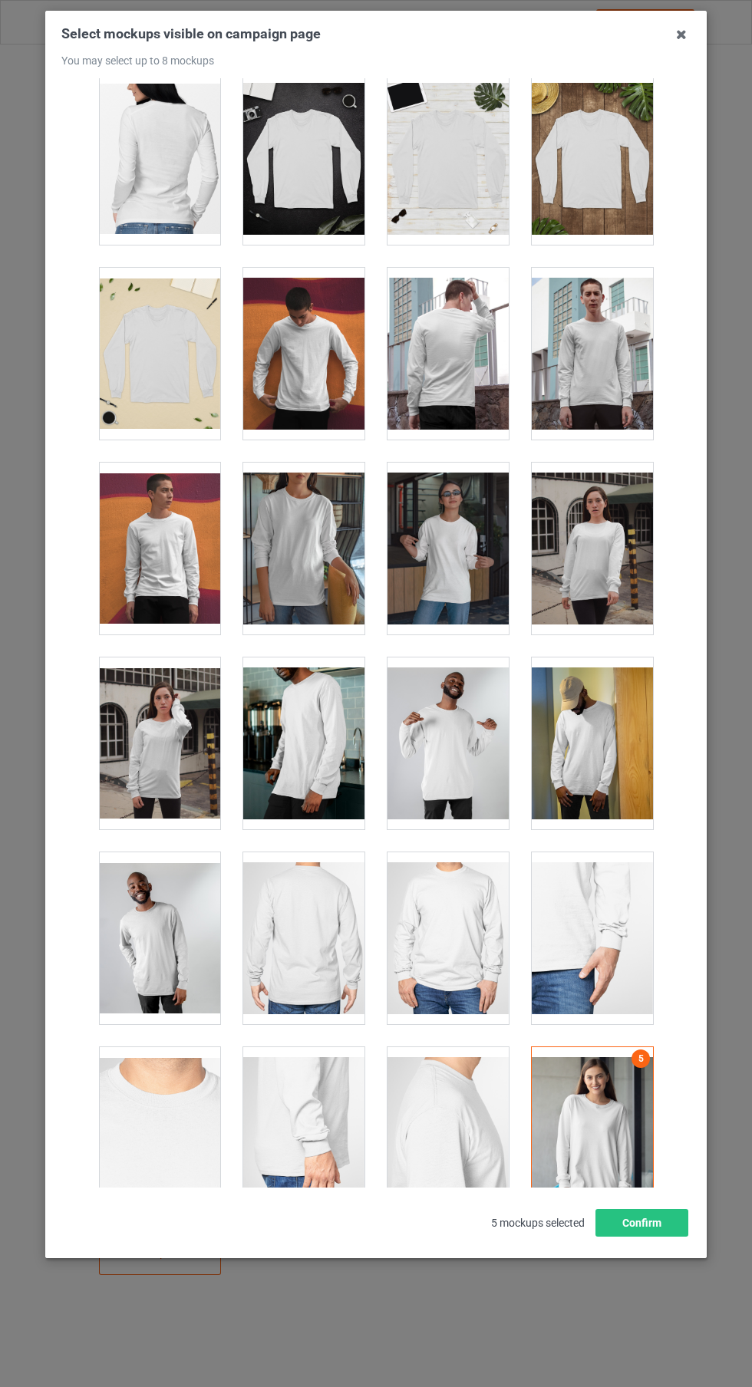
click at [178, 157] on div at bounding box center [159, 159] width 121 height 172
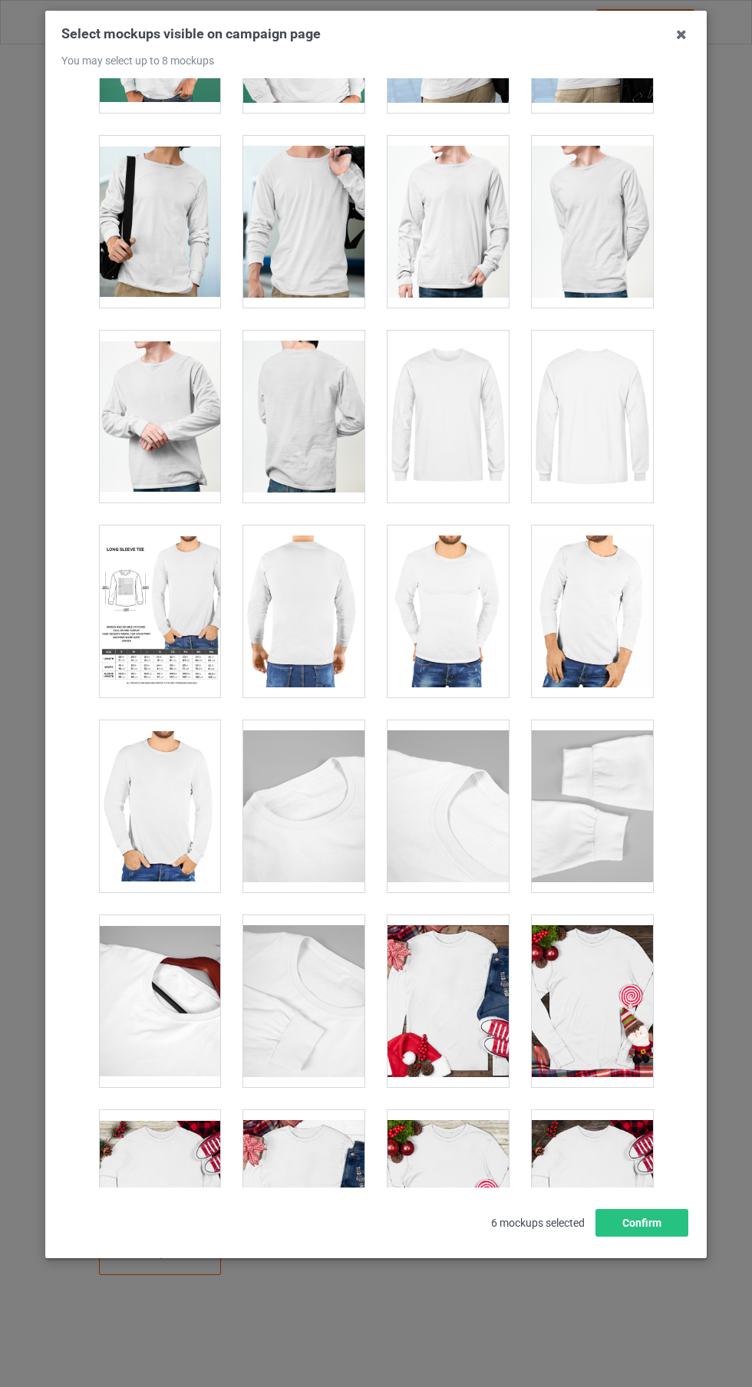
scroll to position [2905, 0]
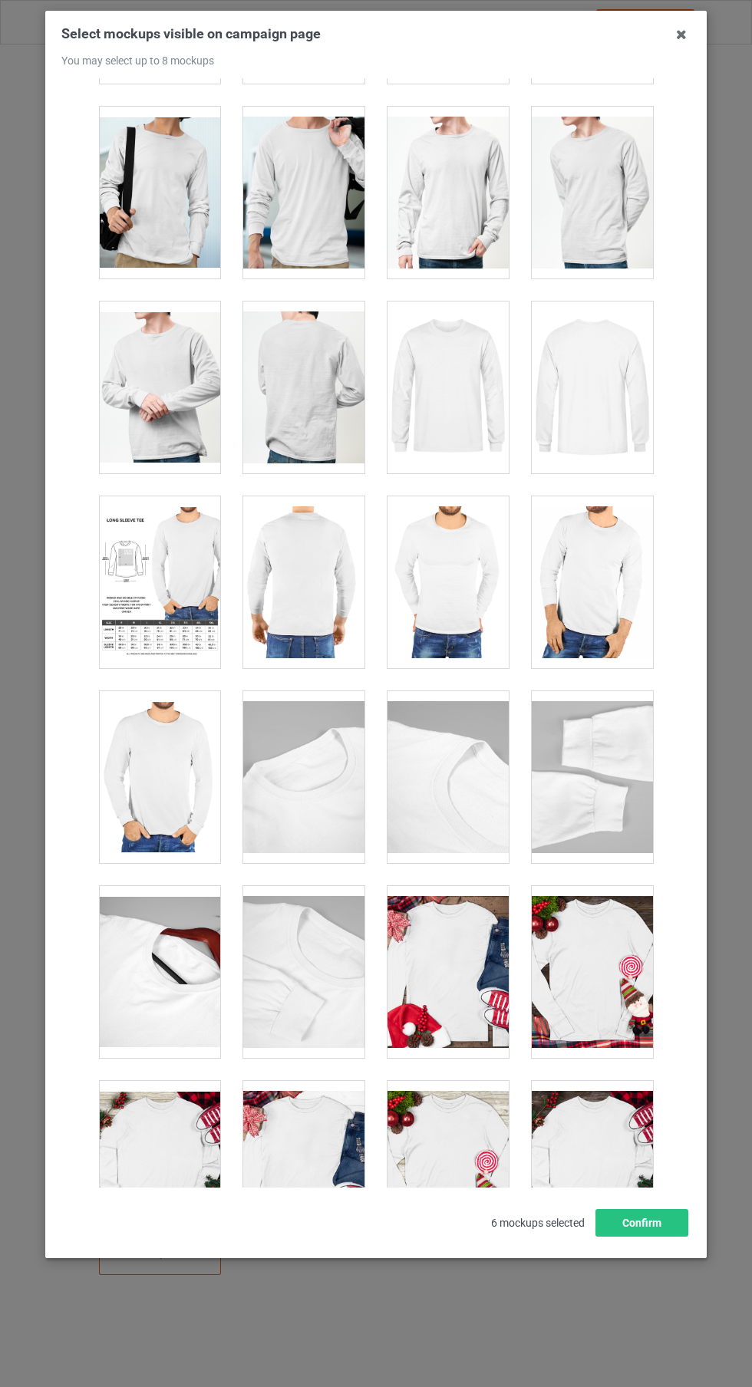
click at [461, 405] on div at bounding box center [447, 387] width 121 height 172
click at [594, 413] on div at bounding box center [591, 387] width 121 height 172
click at [657, 1236] on button "Confirm" at bounding box center [641, 1223] width 93 height 28
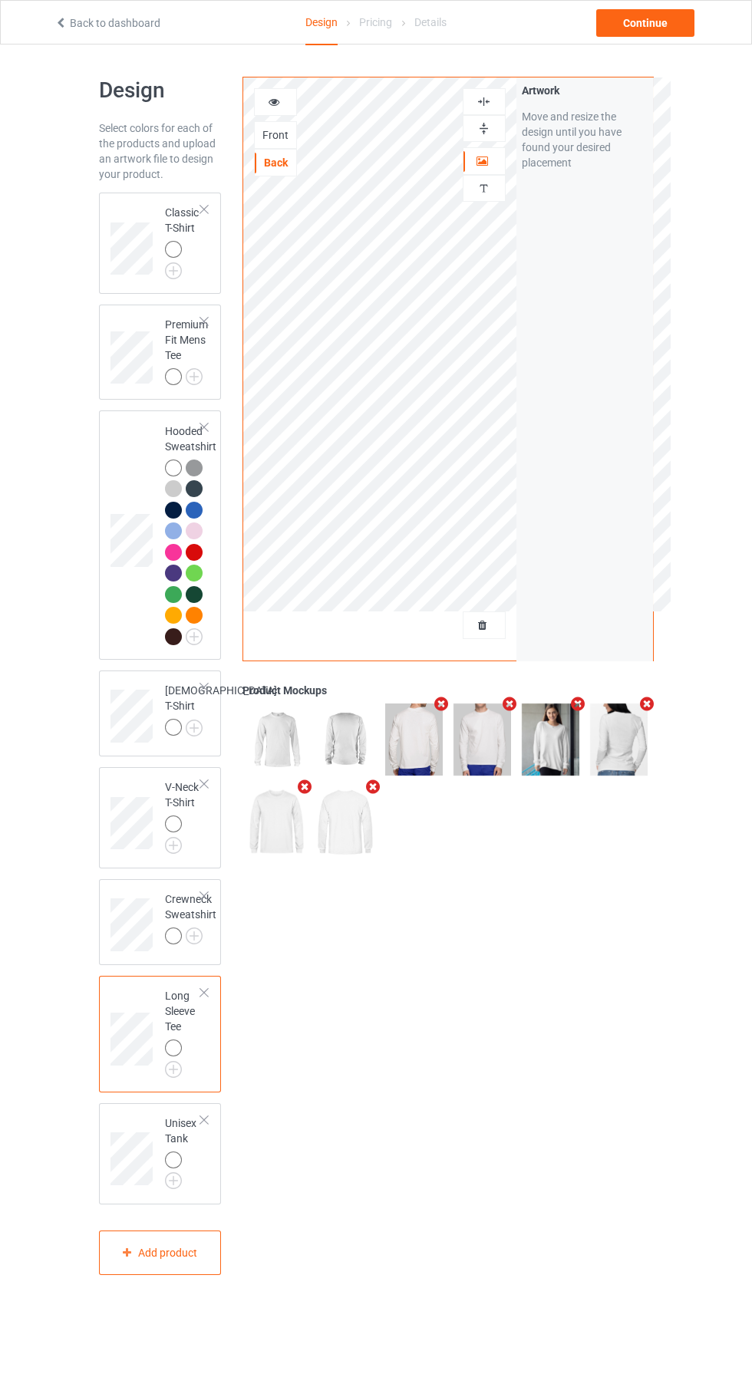
click at [183, 252] on div at bounding box center [175, 251] width 21 height 21
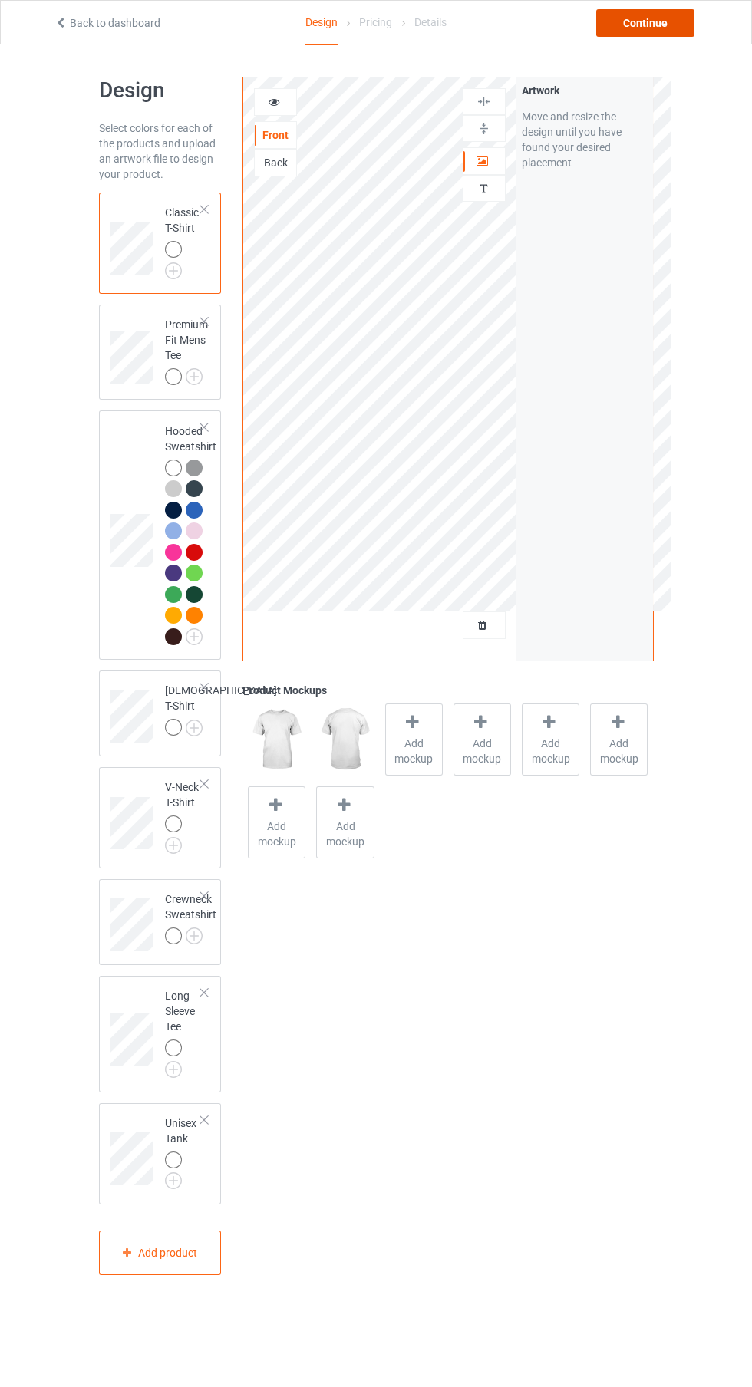
click at [657, 30] on div "Continue" at bounding box center [645, 23] width 98 height 28
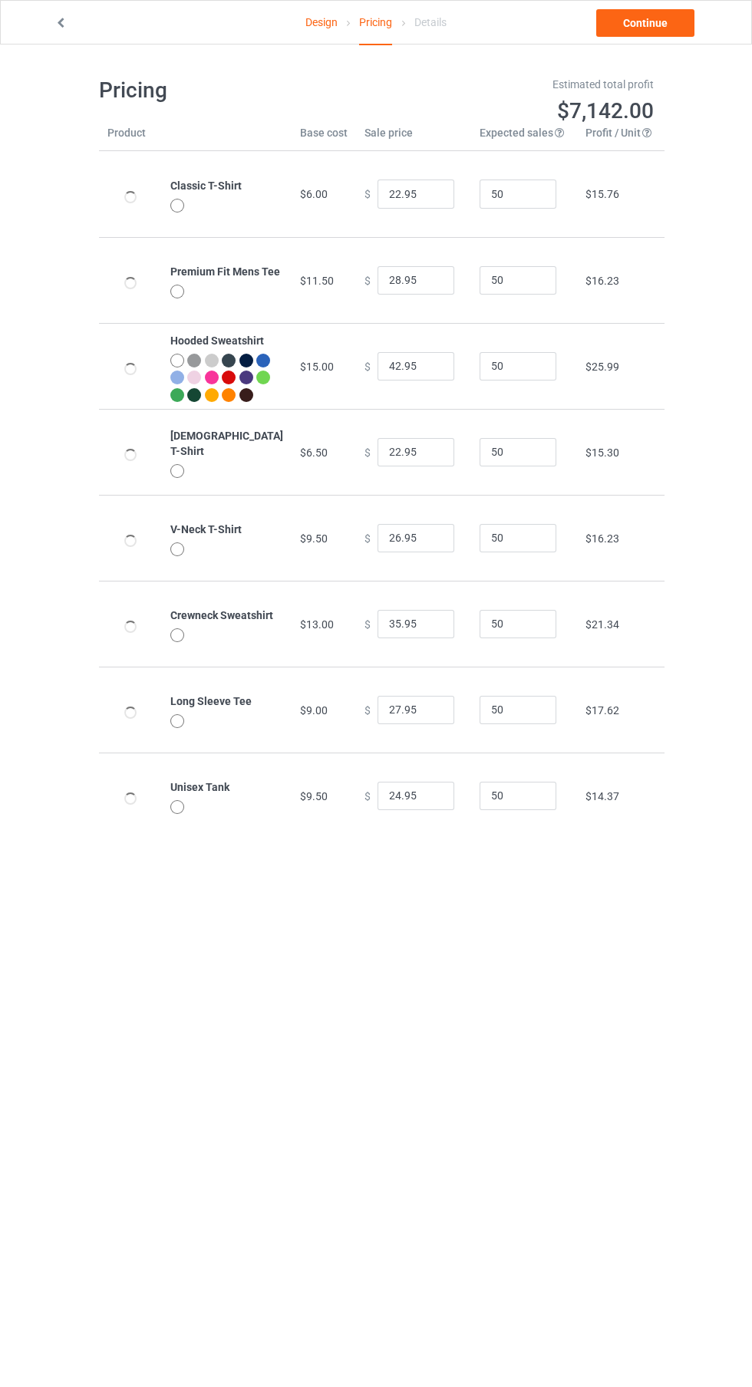
type input "26.95"
type input "32.95"
type input "46.95"
type input "26.95"
type input "30.95"
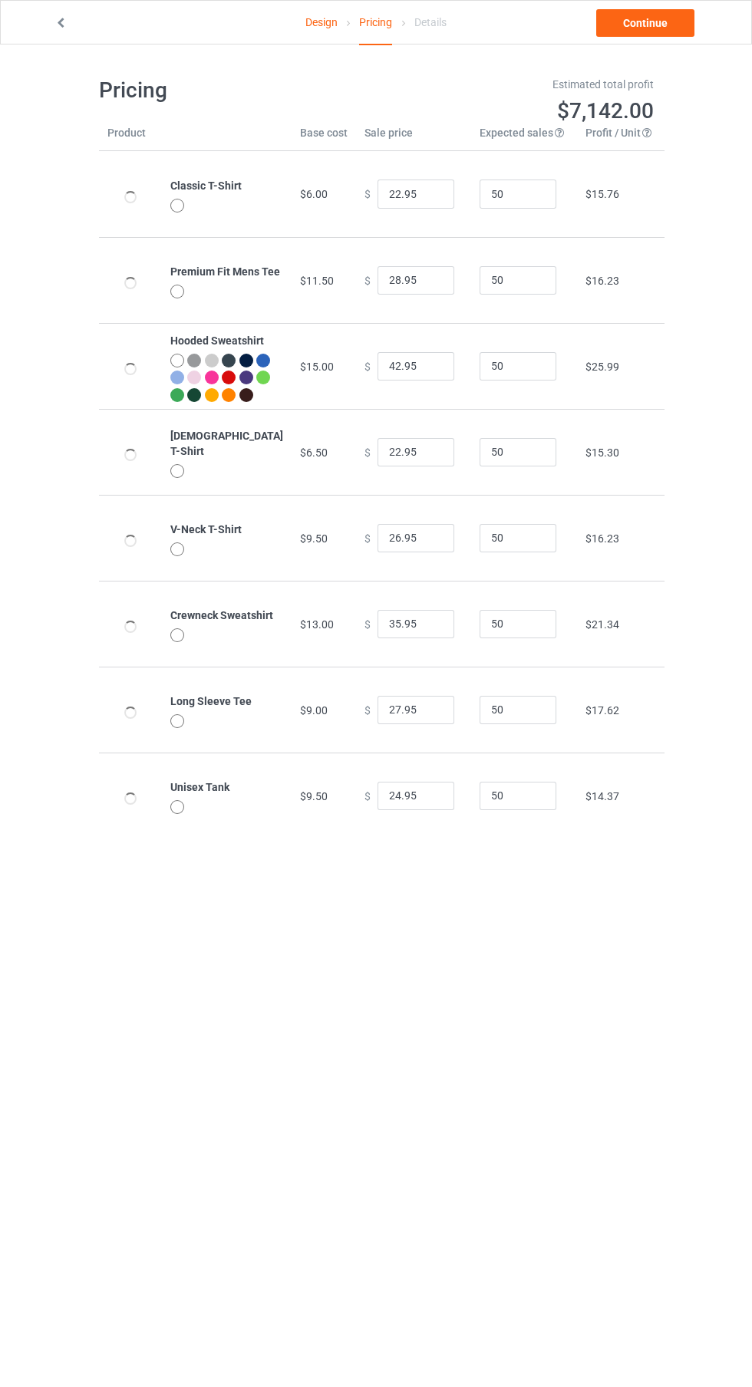
type input "39.95"
type input "31.95"
type input "28.95"
click at [321, 21] on link "Design" at bounding box center [321, 22] width 32 height 43
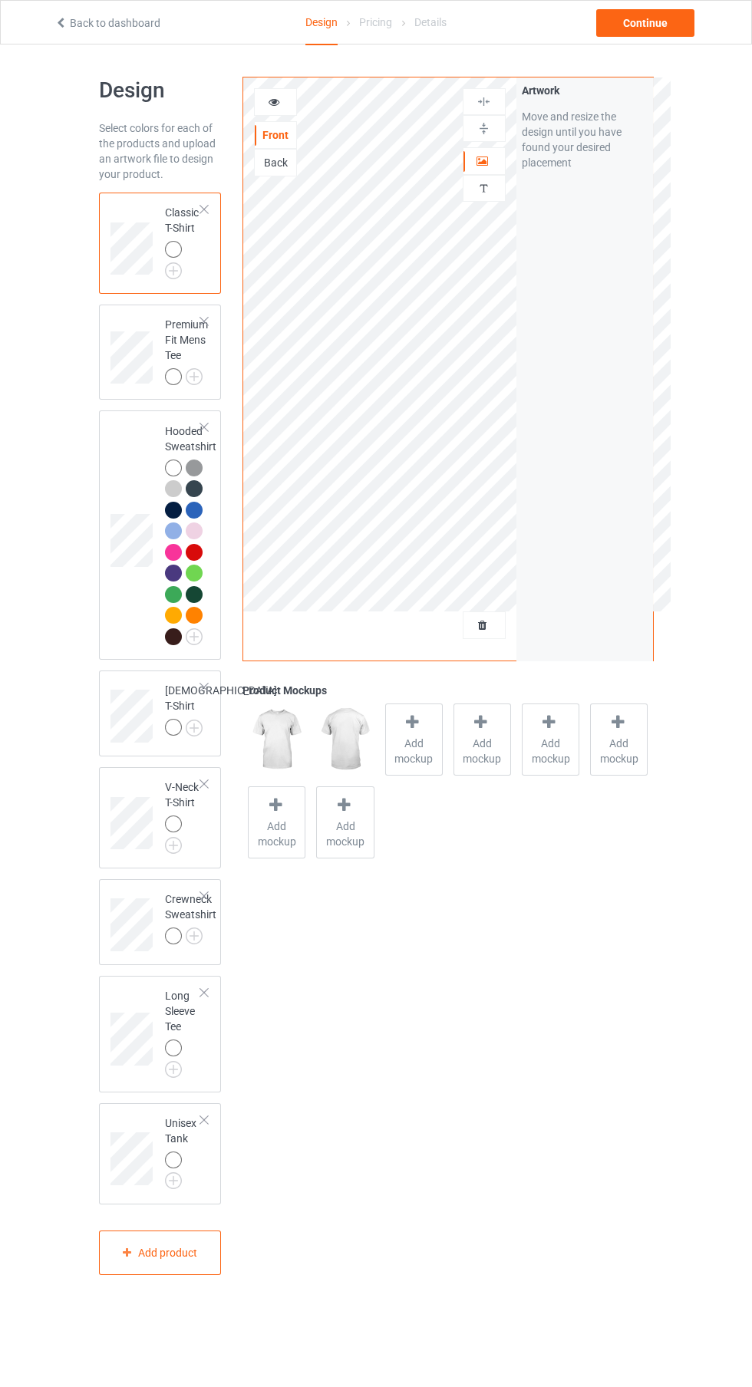
click at [0, 0] on img at bounding box center [0, 0] width 0 height 0
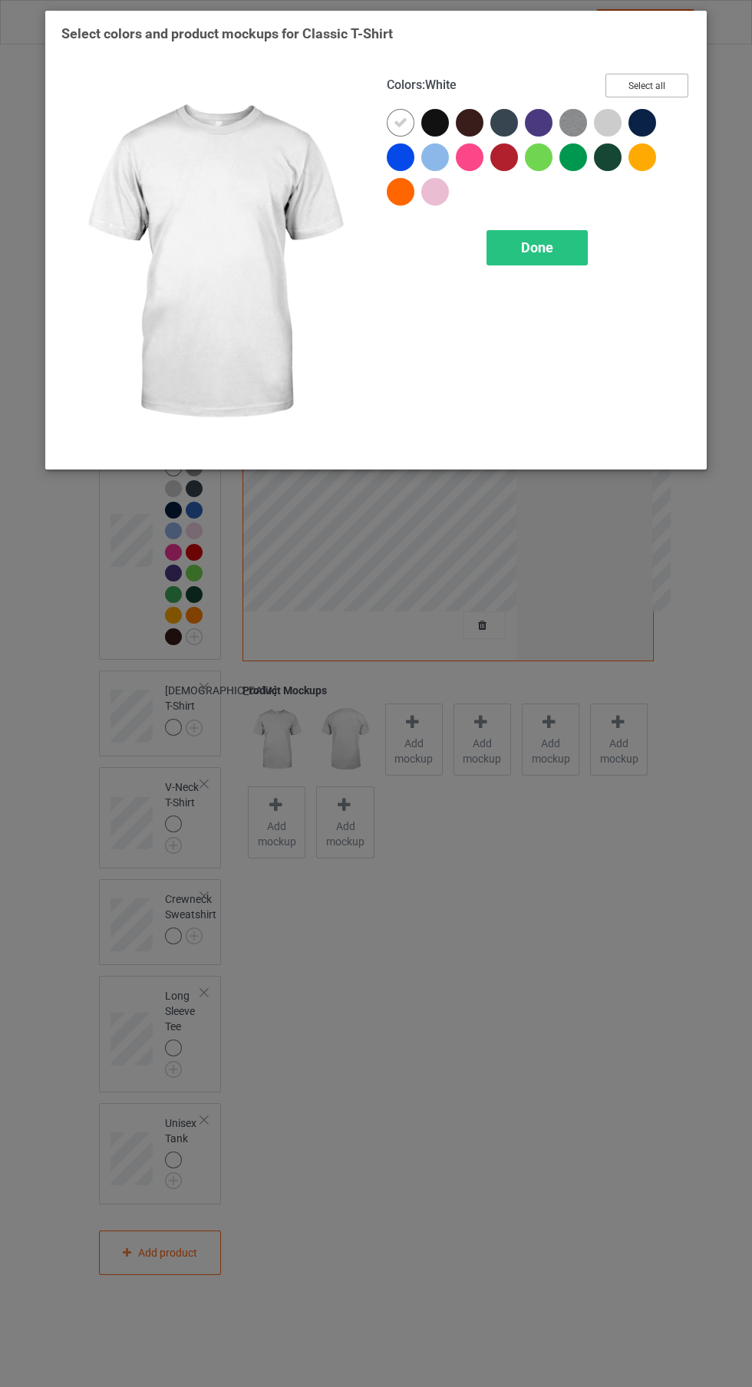
click at [673, 82] on button "Select all" at bounding box center [646, 86] width 83 height 24
click at [435, 122] on icon at bounding box center [435, 123] width 14 height 14
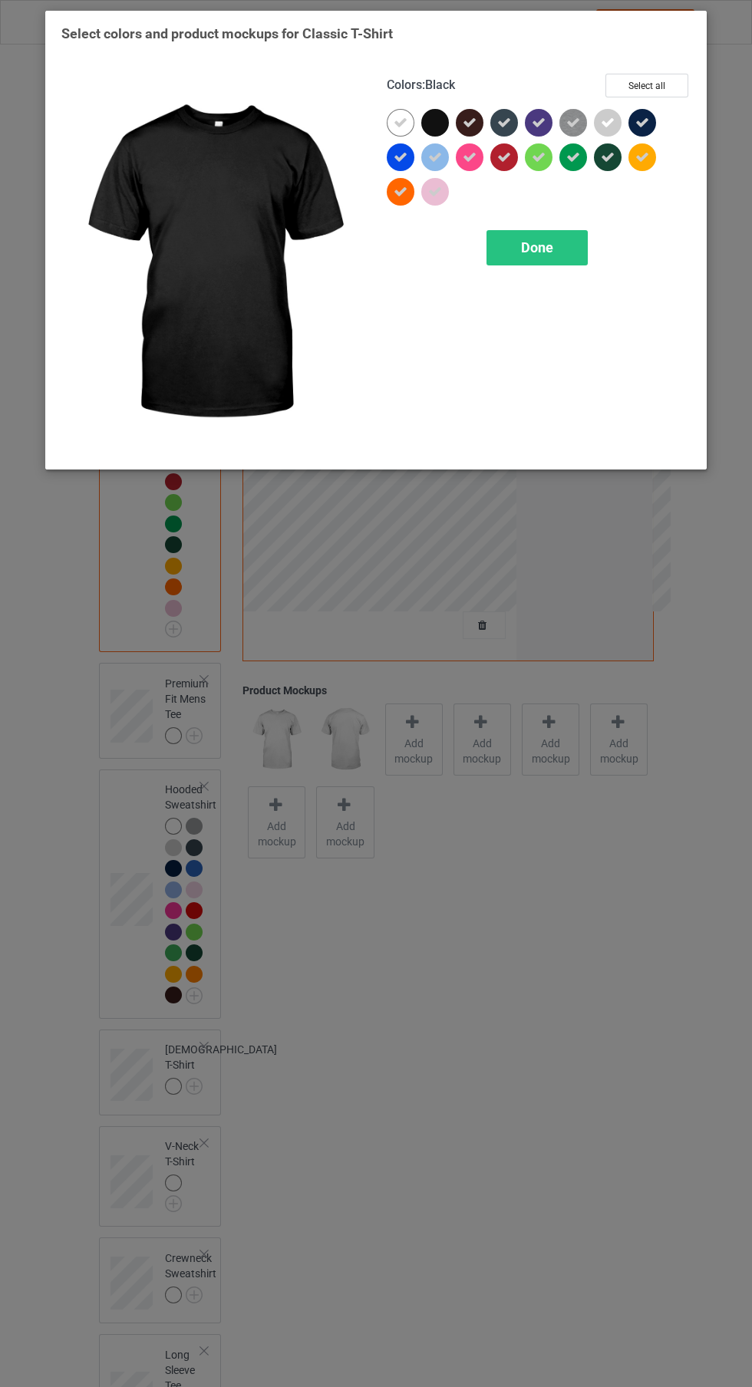
click at [535, 247] on span "Done" at bounding box center [537, 247] width 32 height 16
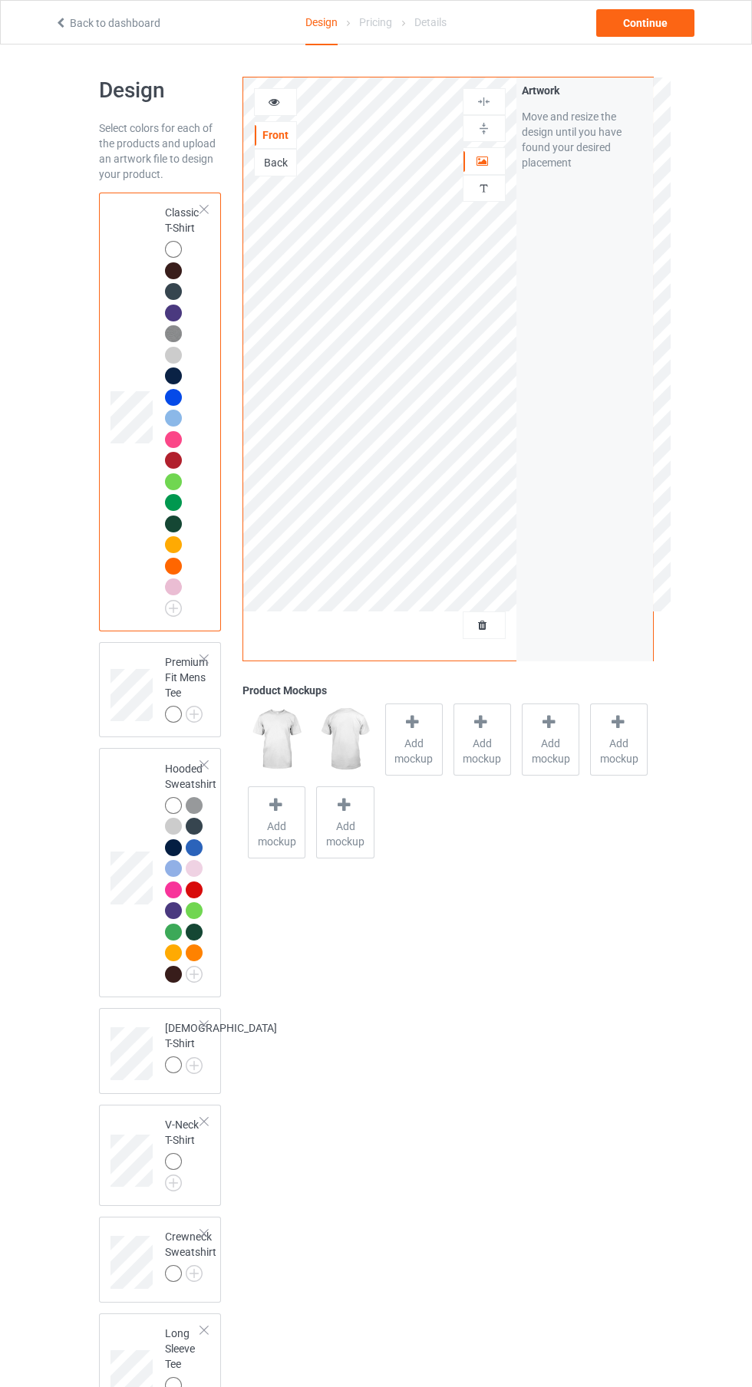
click at [0, 0] on img at bounding box center [0, 0] width 0 height 0
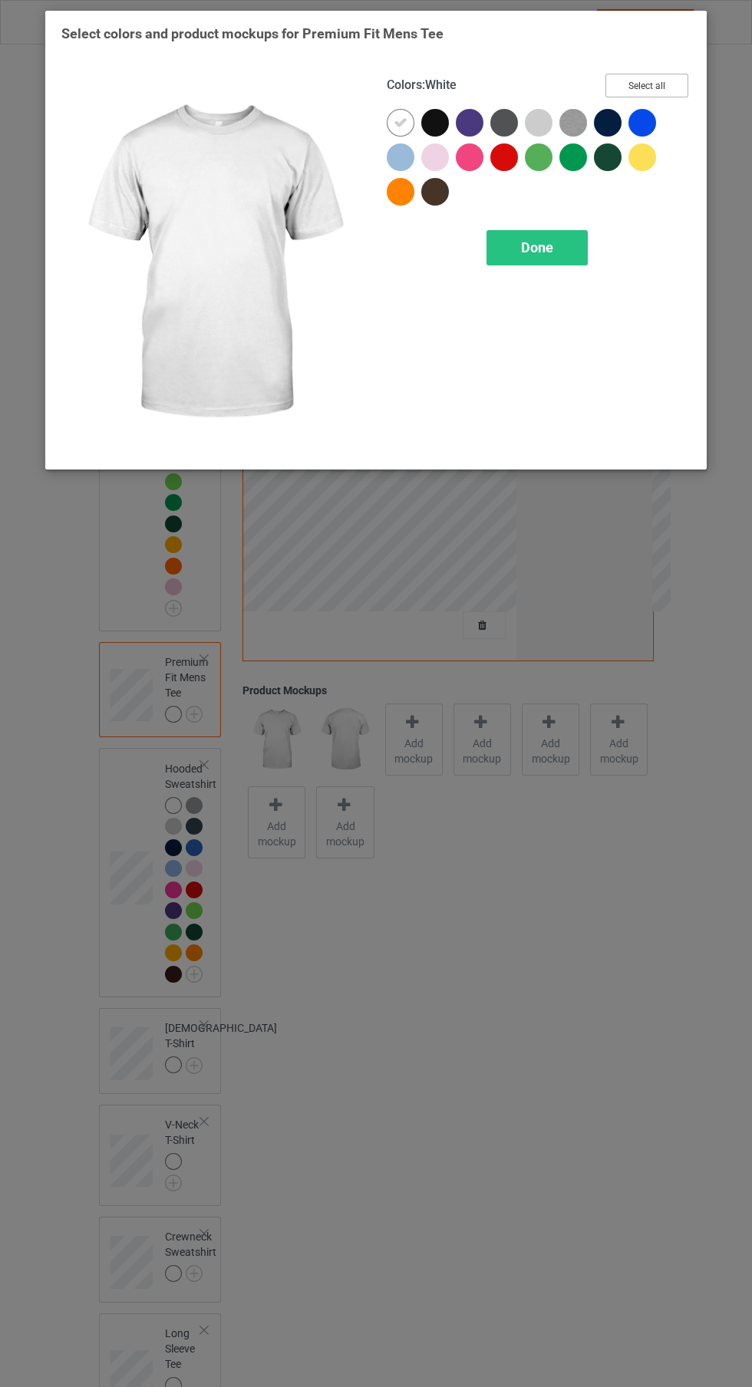
click at [661, 90] on button "Select all" at bounding box center [646, 86] width 83 height 24
click at [435, 122] on icon at bounding box center [435, 123] width 14 height 14
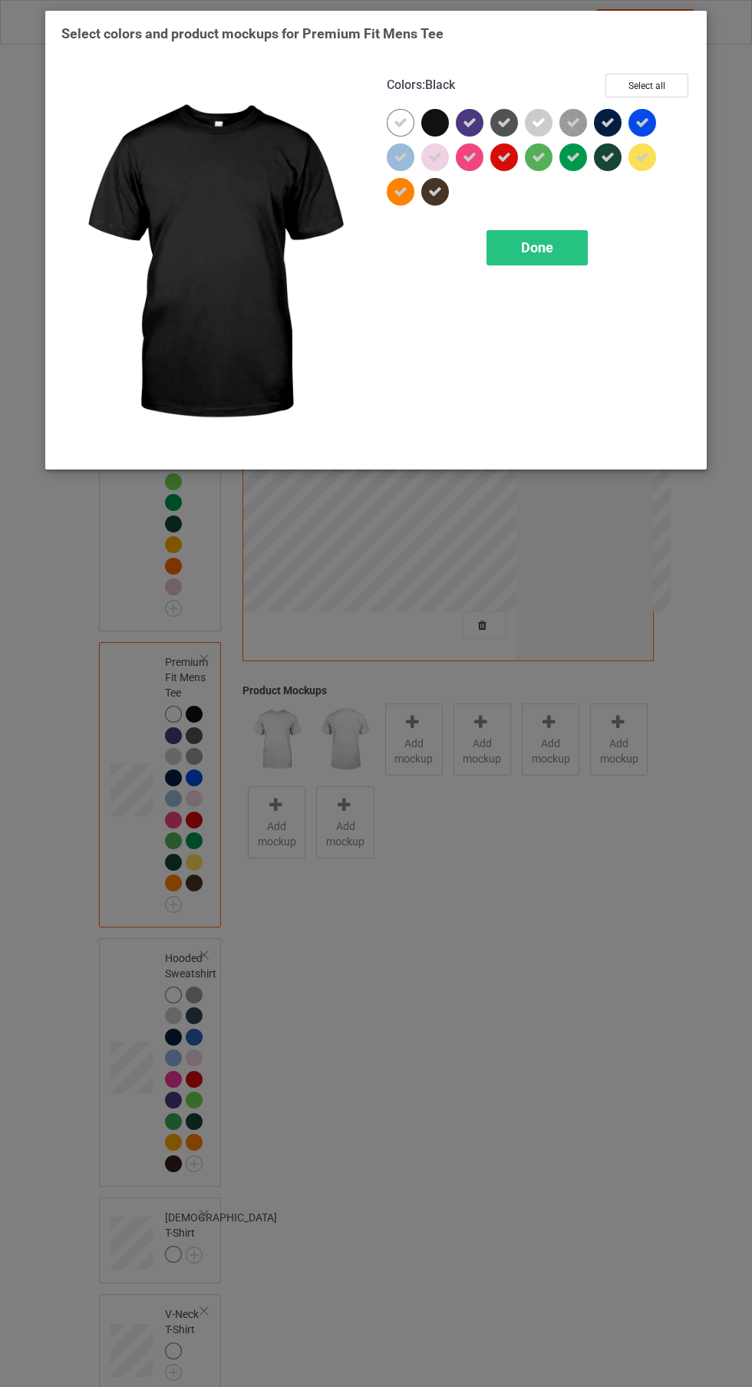
click at [537, 247] on span "Done" at bounding box center [537, 247] width 32 height 16
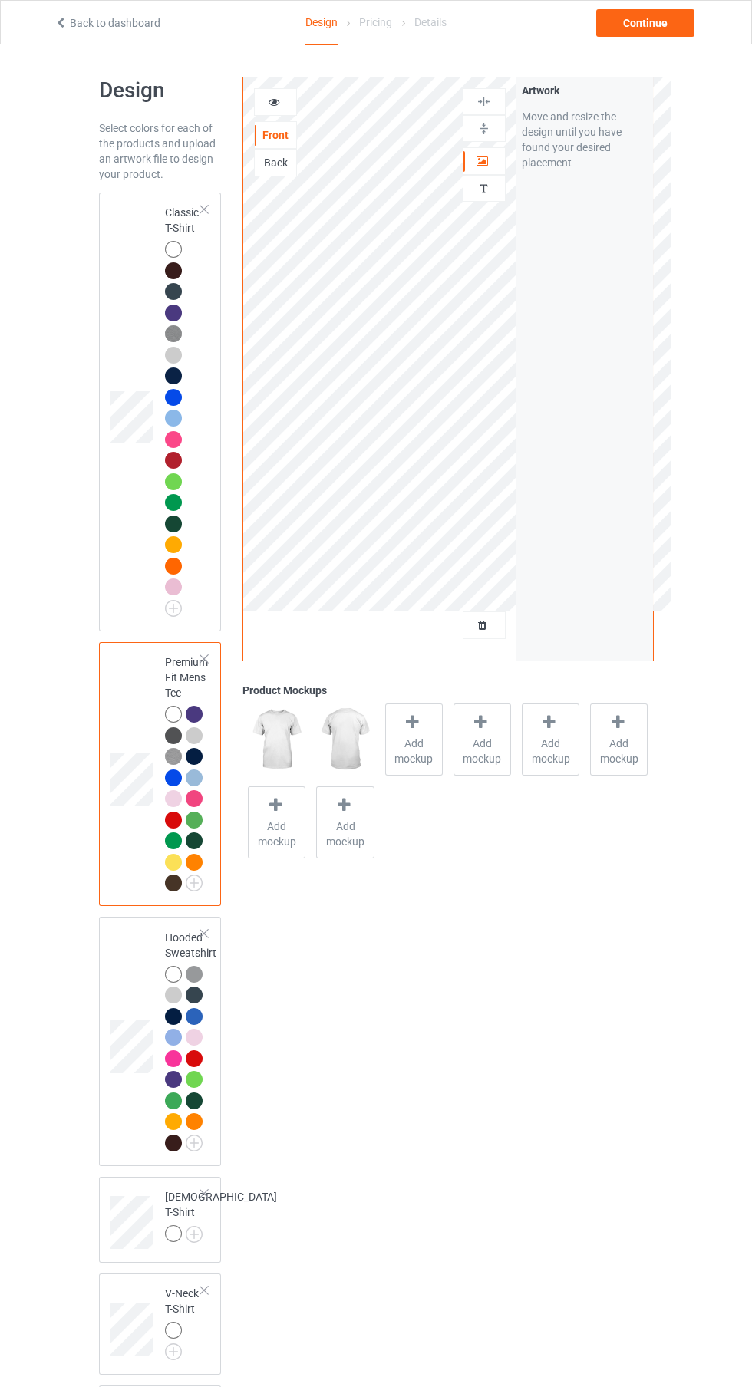
click at [0, 0] on img at bounding box center [0, 0] width 0 height 0
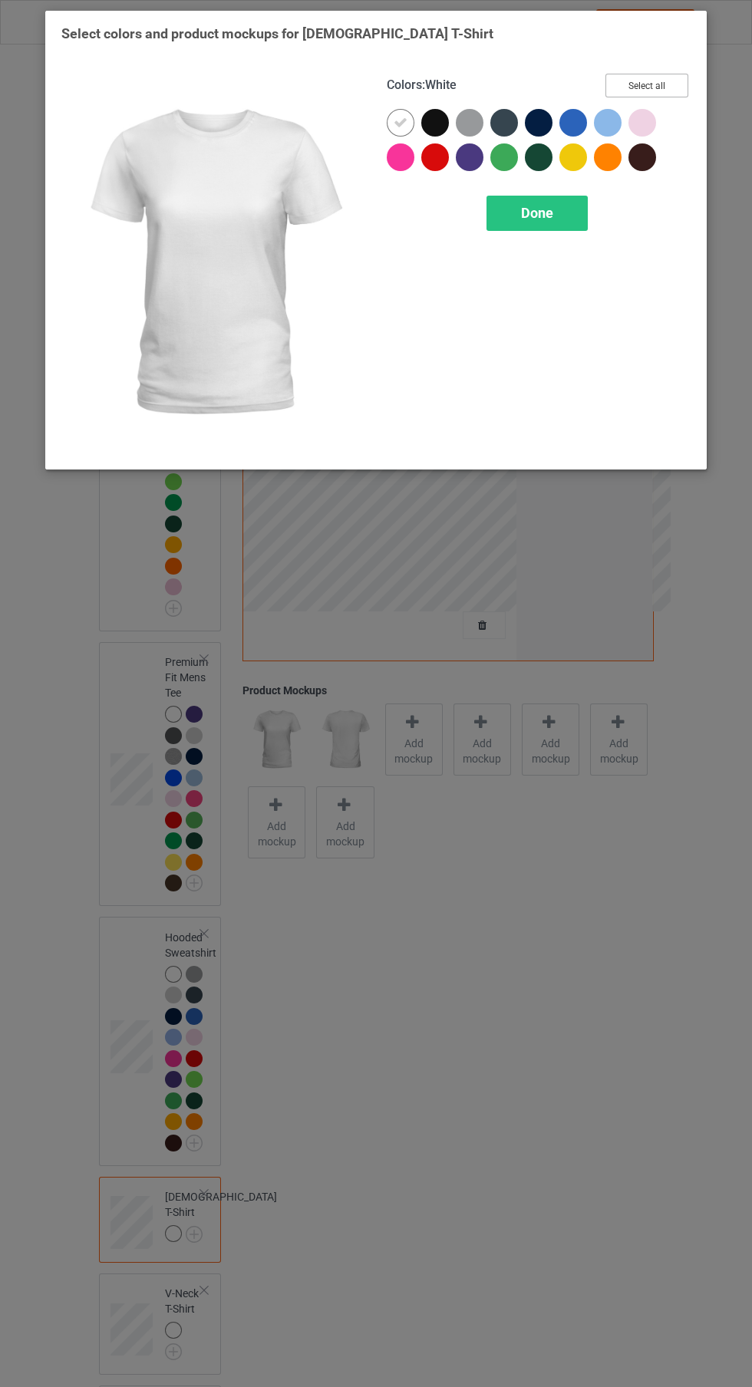
click at [659, 91] on button "Select all" at bounding box center [646, 86] width 83 height 24
click at [435, 122] on icon at bounding box center [435, 123] width 14 height 14
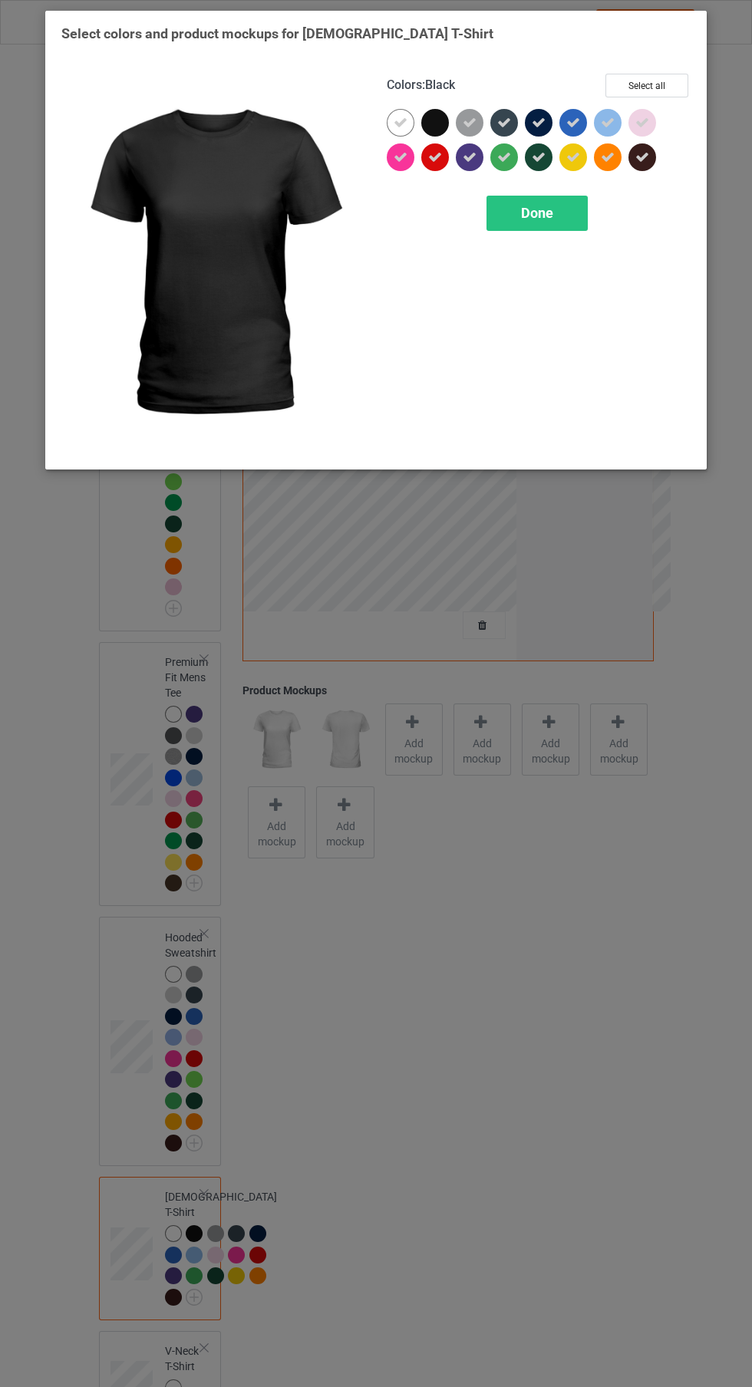
click at [533, 210] on span "Done" at bounding box center [537, 213] width 32 height 16
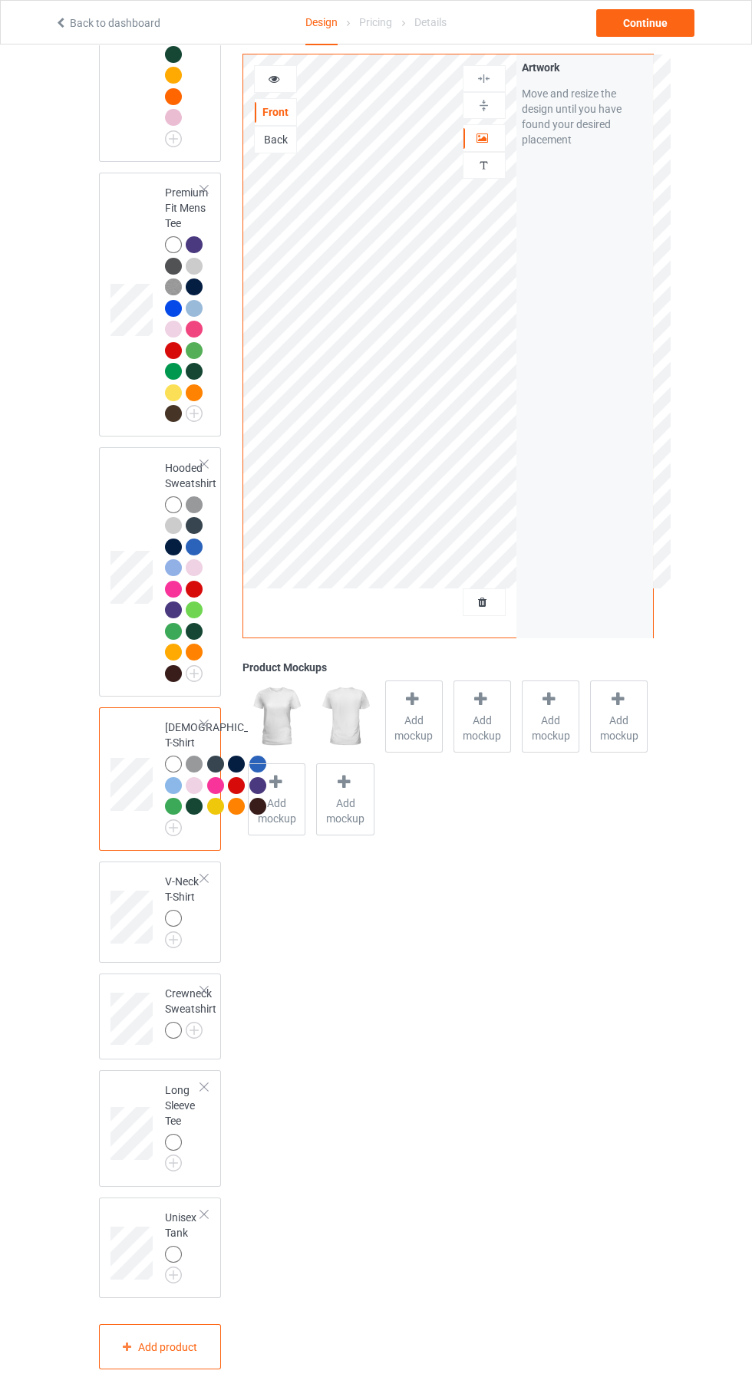
scroll to position [624, 0]
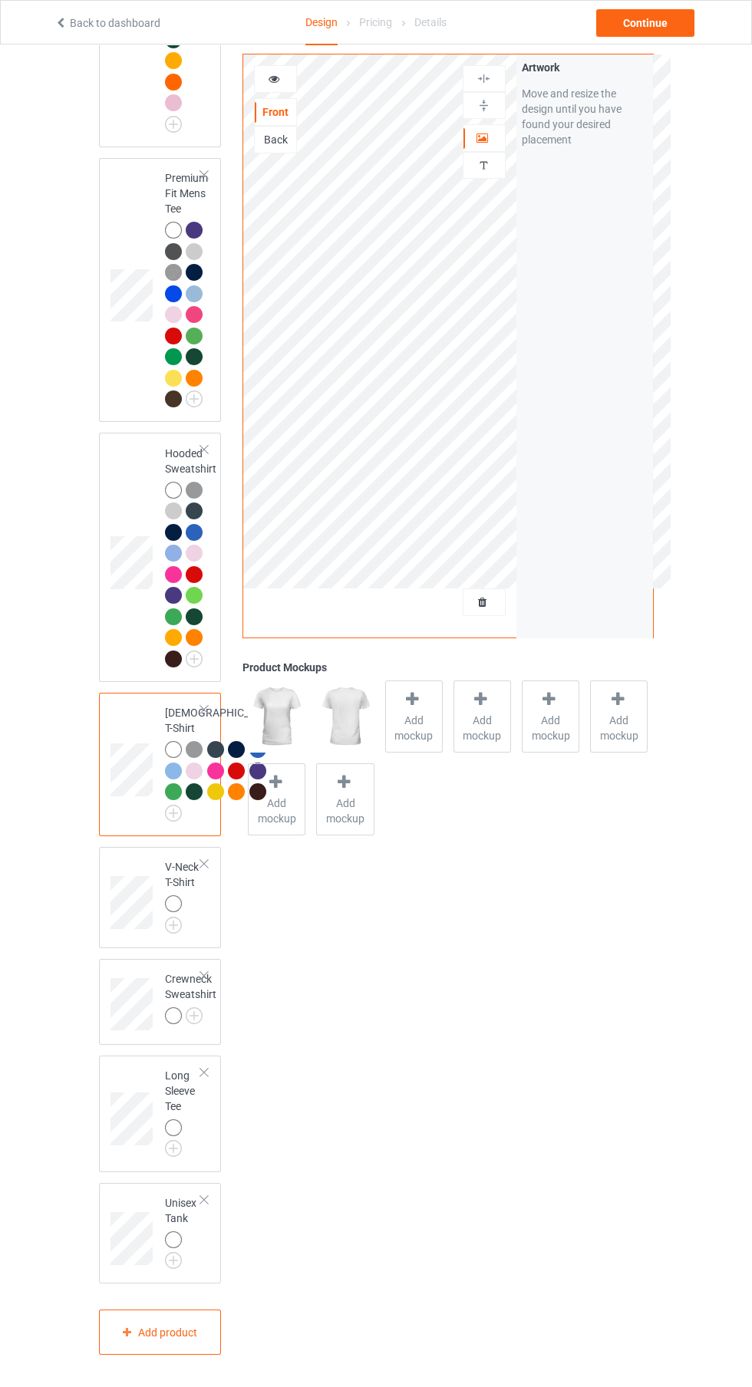
click at [0, 0] on img at bounding box center [0, 0] width 0 height 0
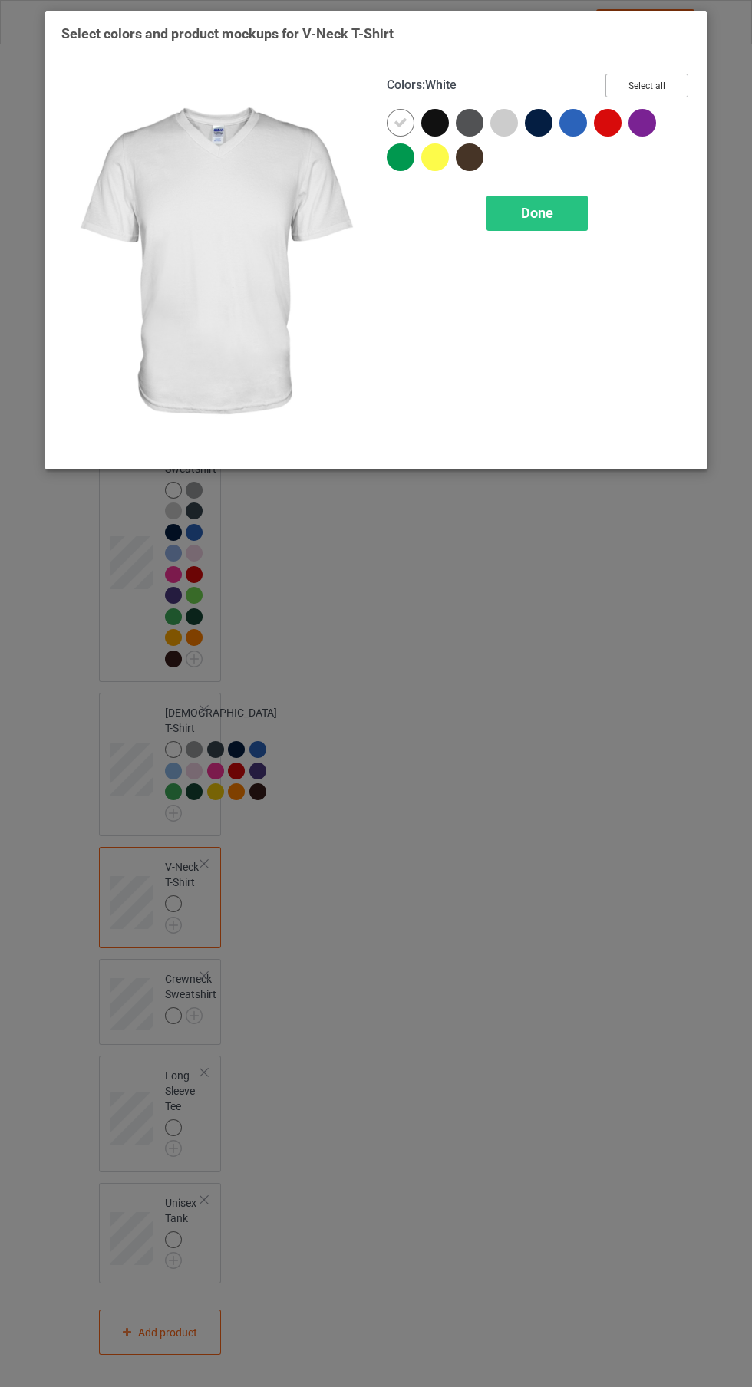
click at [649, 84] on button "Select all" at bounding box center [646, 86] width 83 height 24
click at [439, 117] on icon at bounding box center [435, 123] width 14 height 14
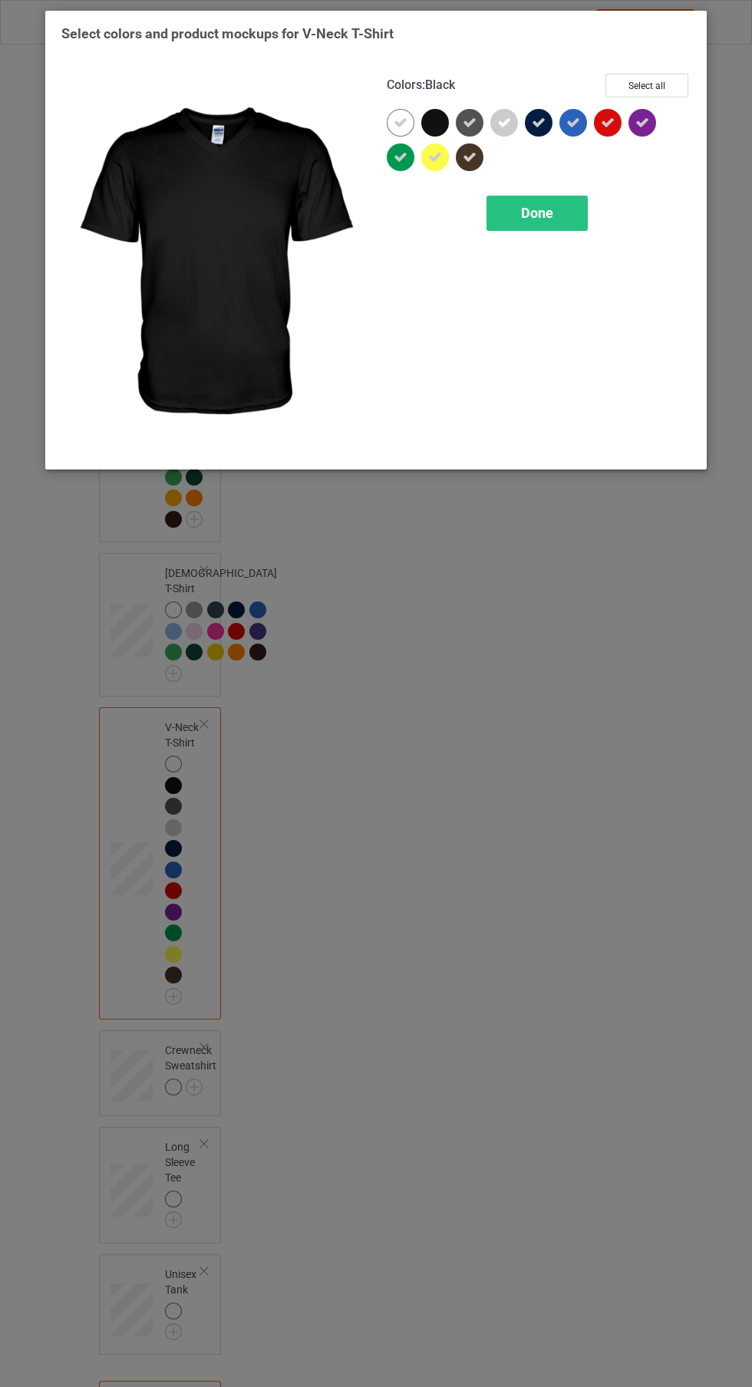
click at [535, 216] on span "Done" at bounding box center [537, 213] width 32 height 16
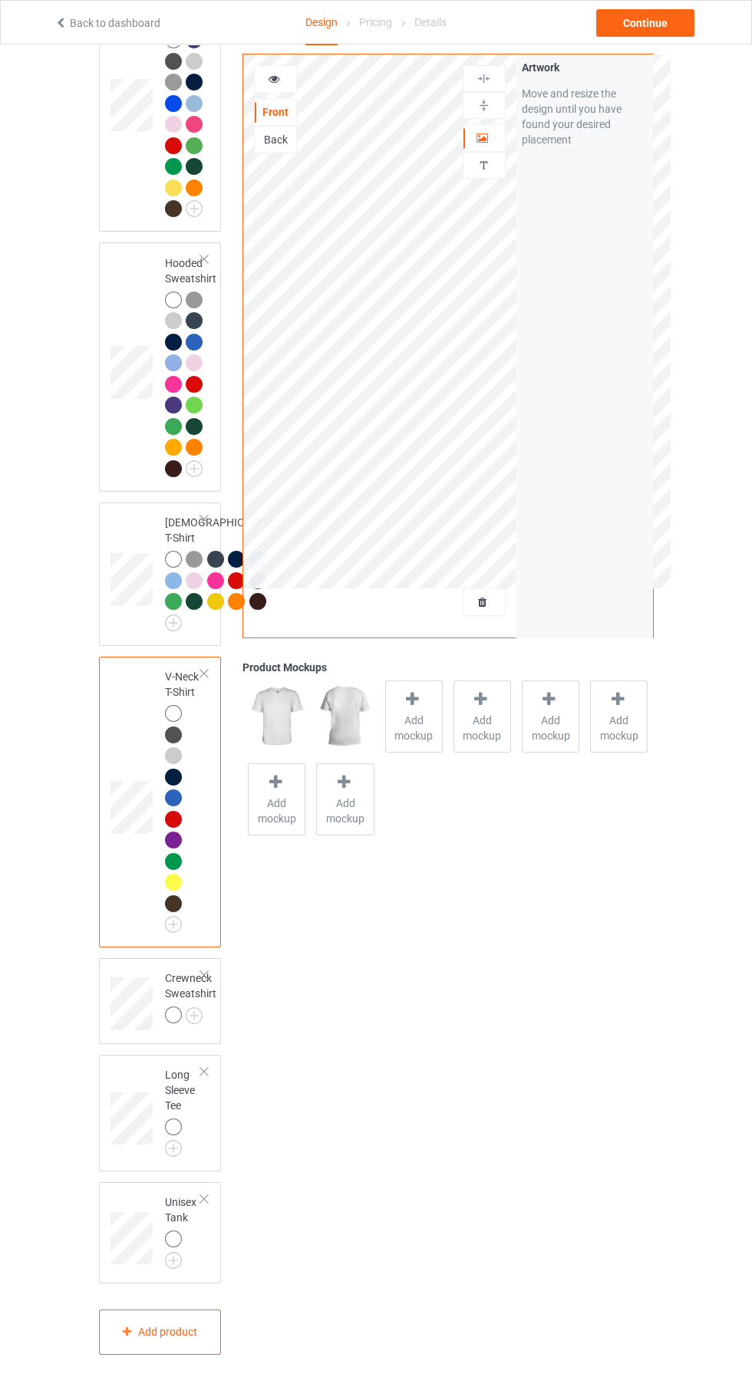
scroll to position [814, 0]
click at [0, 0] on img at bounding box center [0, 0] width 0 height 0
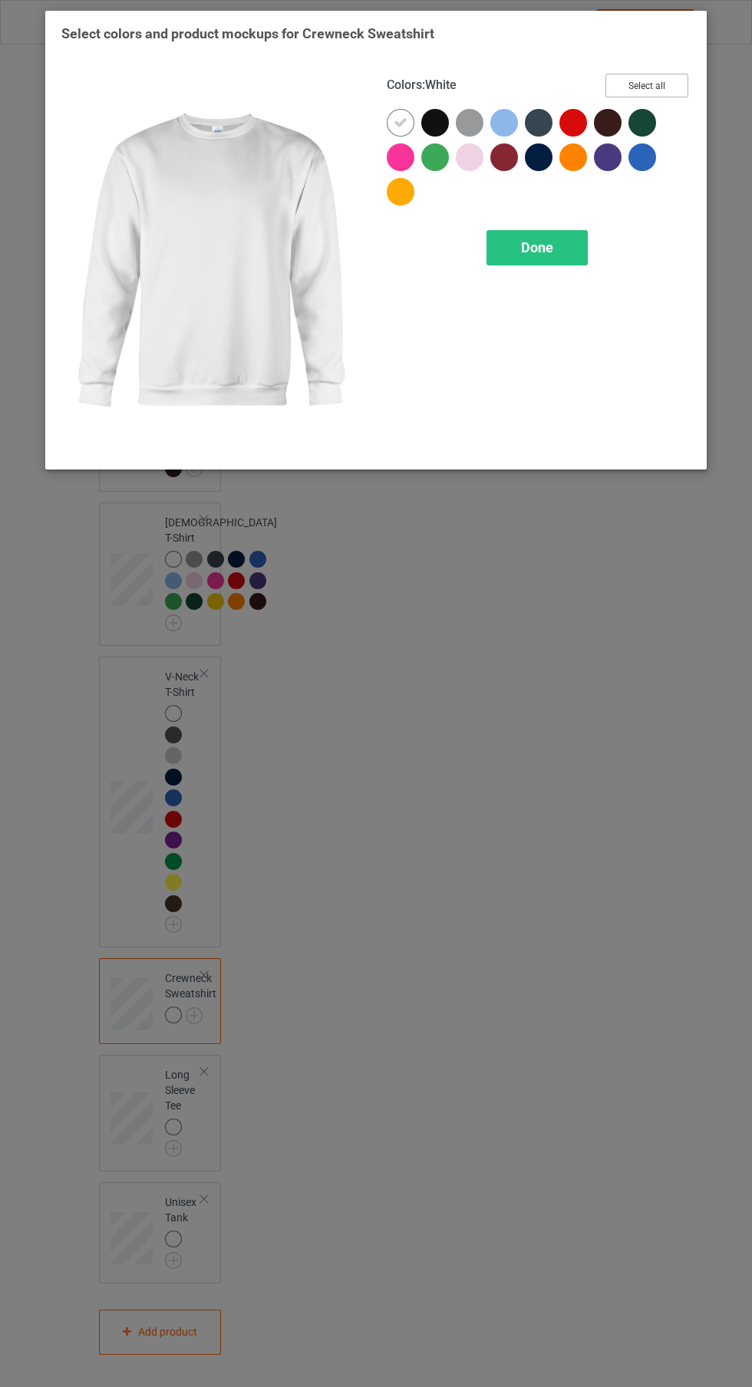
click at [661, 91] on button "Select all" at bounding box center [646, 86] width 83 height 24
click at [433, 121] on icon at bounding box center [435, 123] width 14 height 14
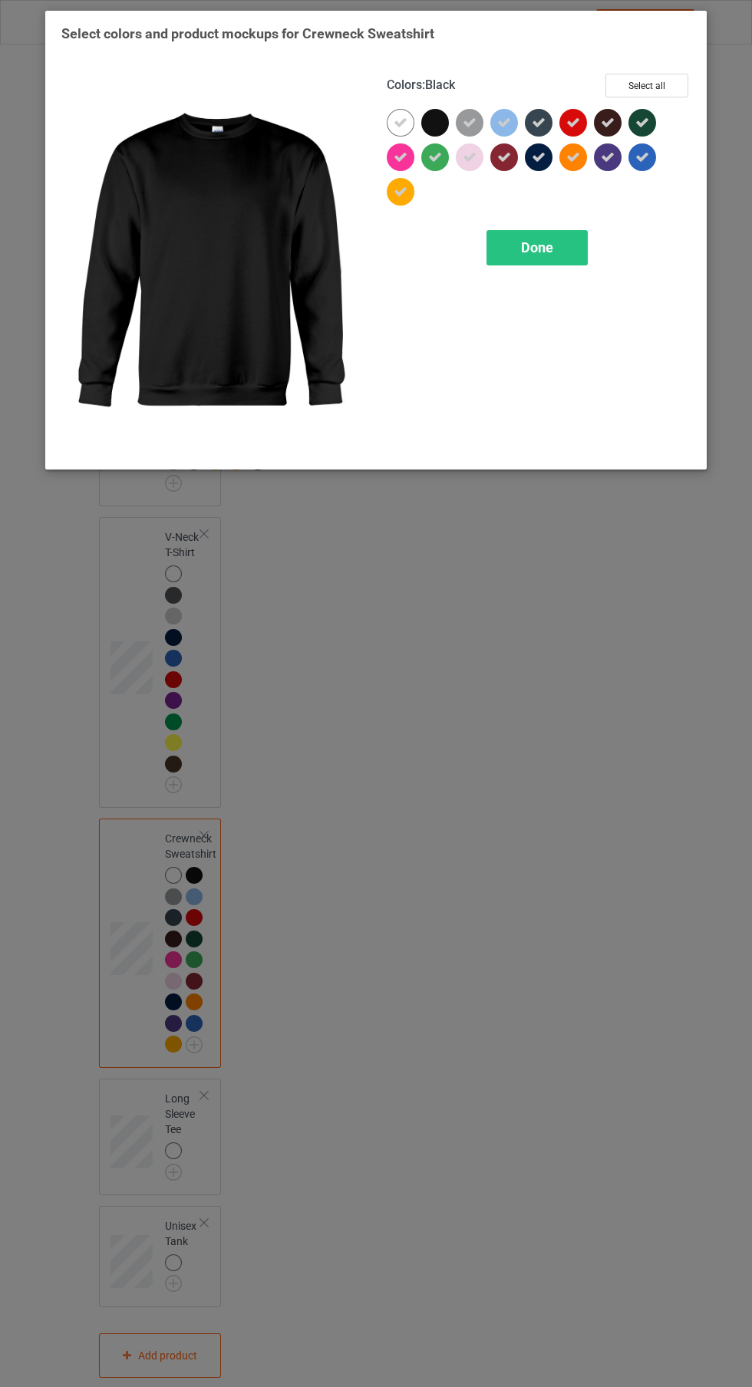
click at [550, 245] on span "Done" at bounding box center [537, 247] width 32 height 16
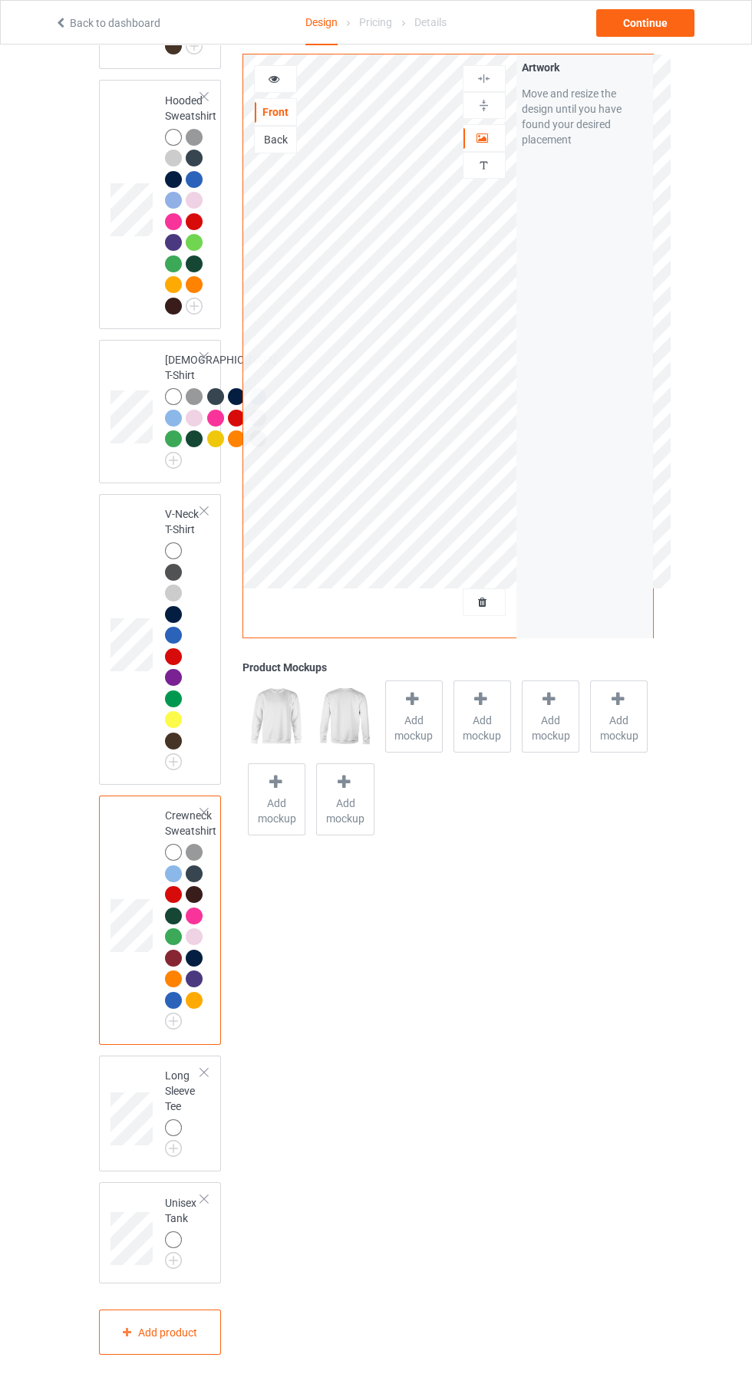
scroll to position [977, 0]
click at [0, 0] on img at bounding box center [0, 0] width 0 height 0
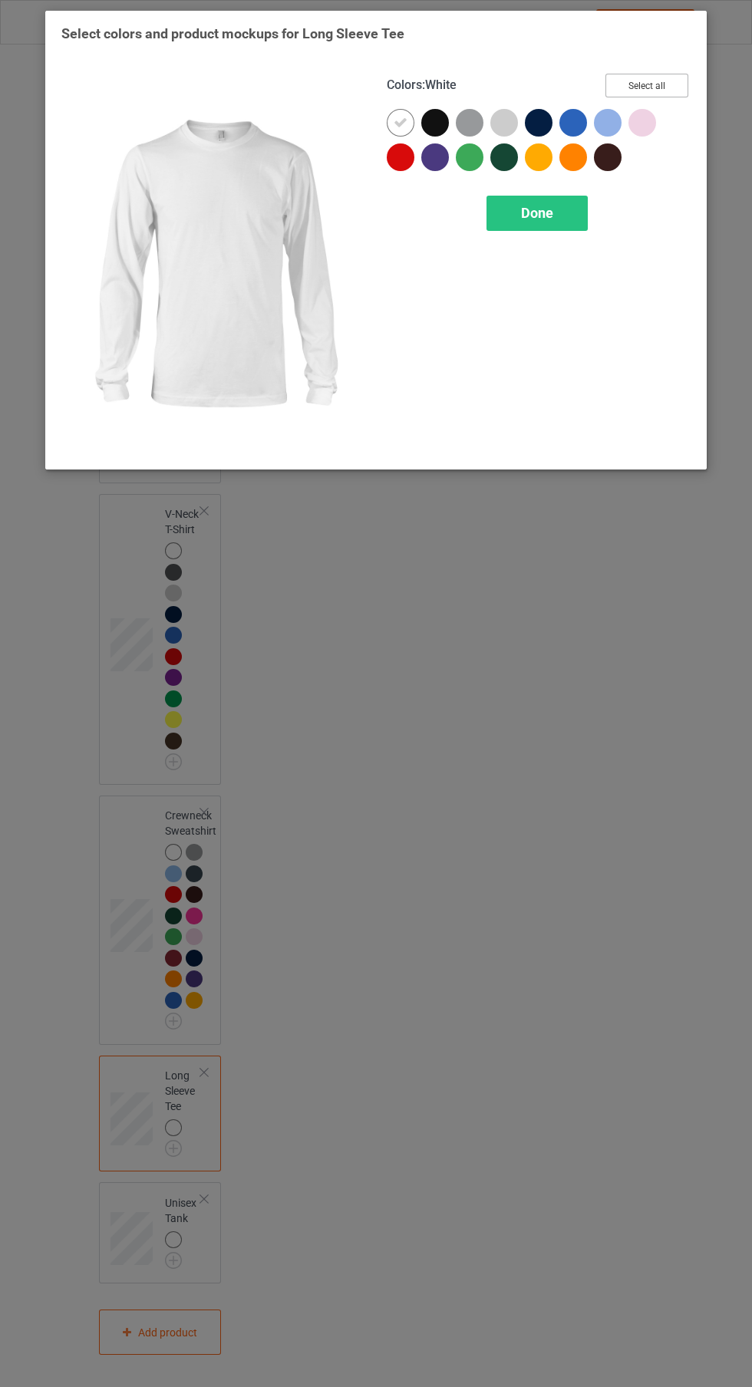
click at [685, 77] on button "Select all" at bounding box center [646, 86] width 83 height 24
click at [442, 117] on div at bounding box center [435, 123] width 28 height 28
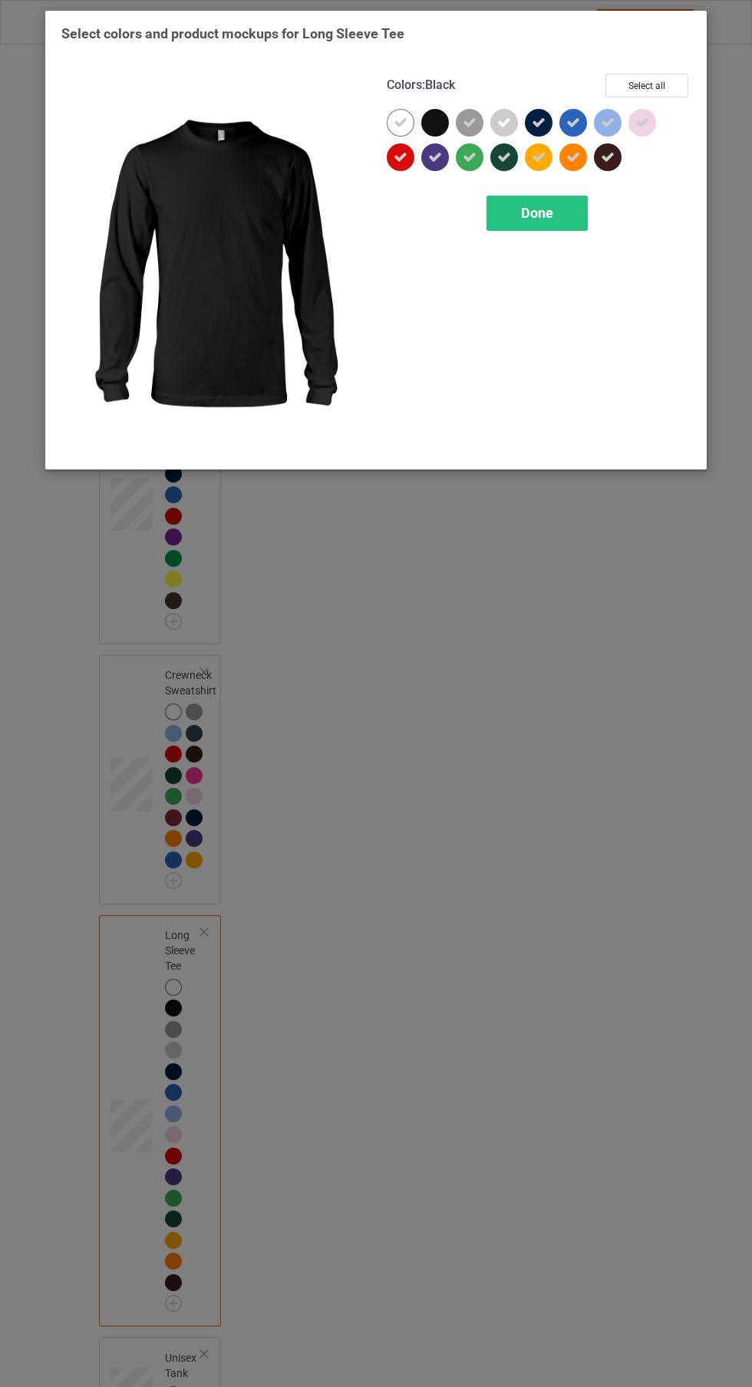
click at [558, 216] on div "Done" at bounding box center [536, 213] width 101 height 35
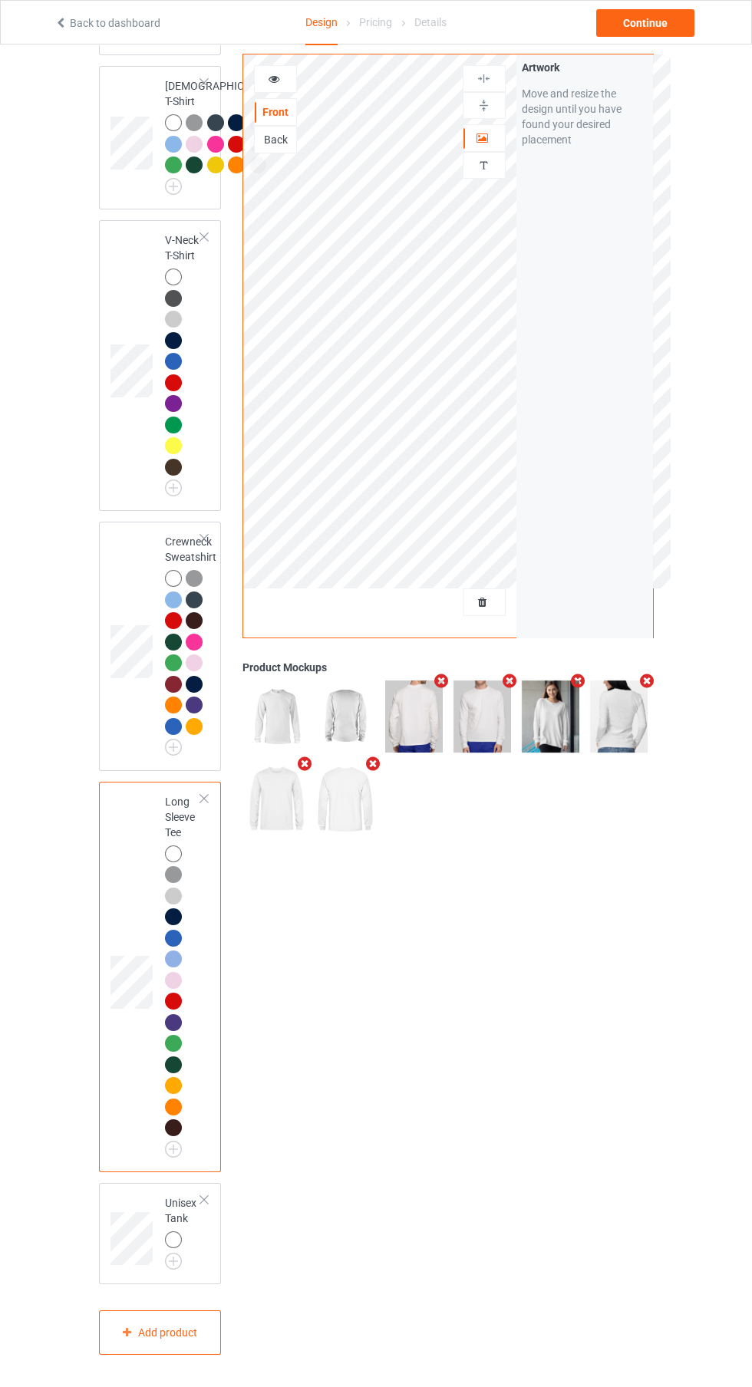
scroll to position [1196, 0]
click at [0, 0] on img at bounding box center [0, 0] width 0 height 0
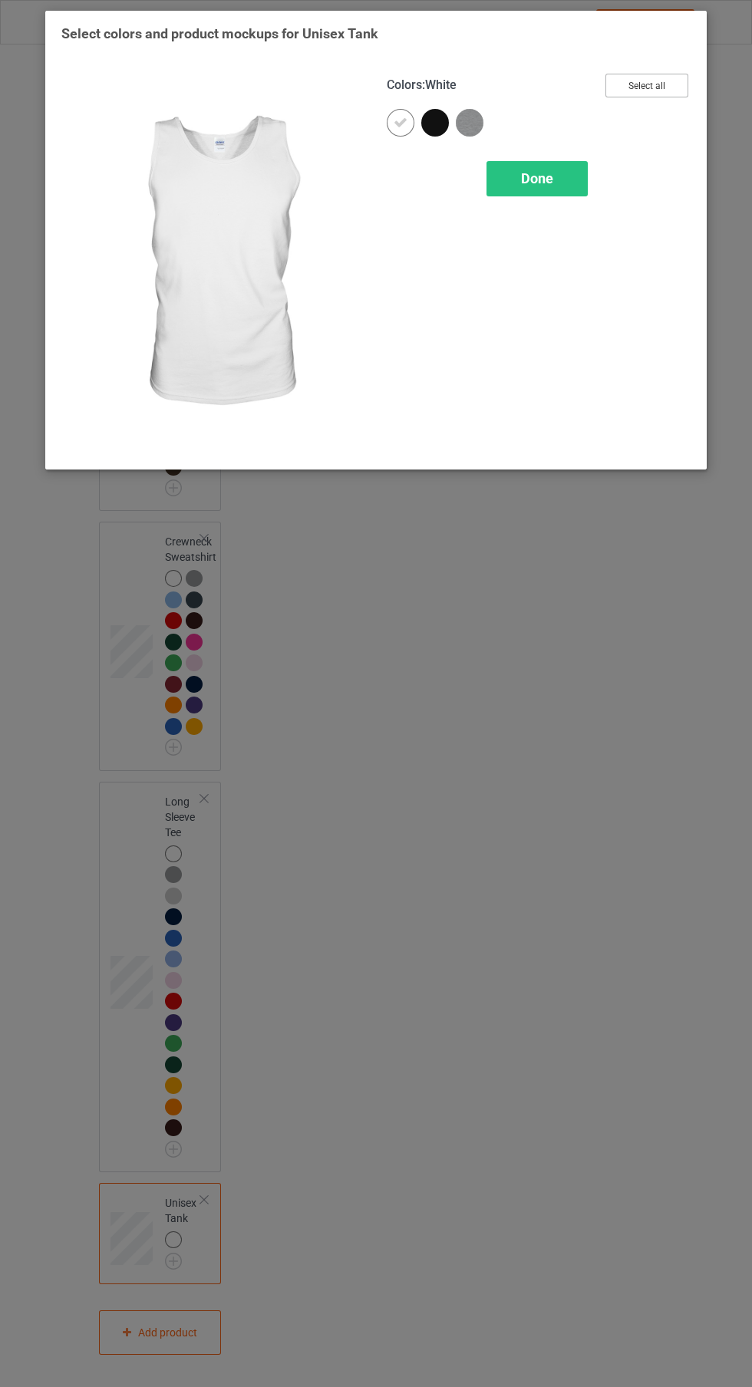
click at [639, 97] on button "Select all" at bounding box center [646, 86] width 83 height 24
click at [433, 122] on icon at bounding box center [435, 123] width 14 height 14
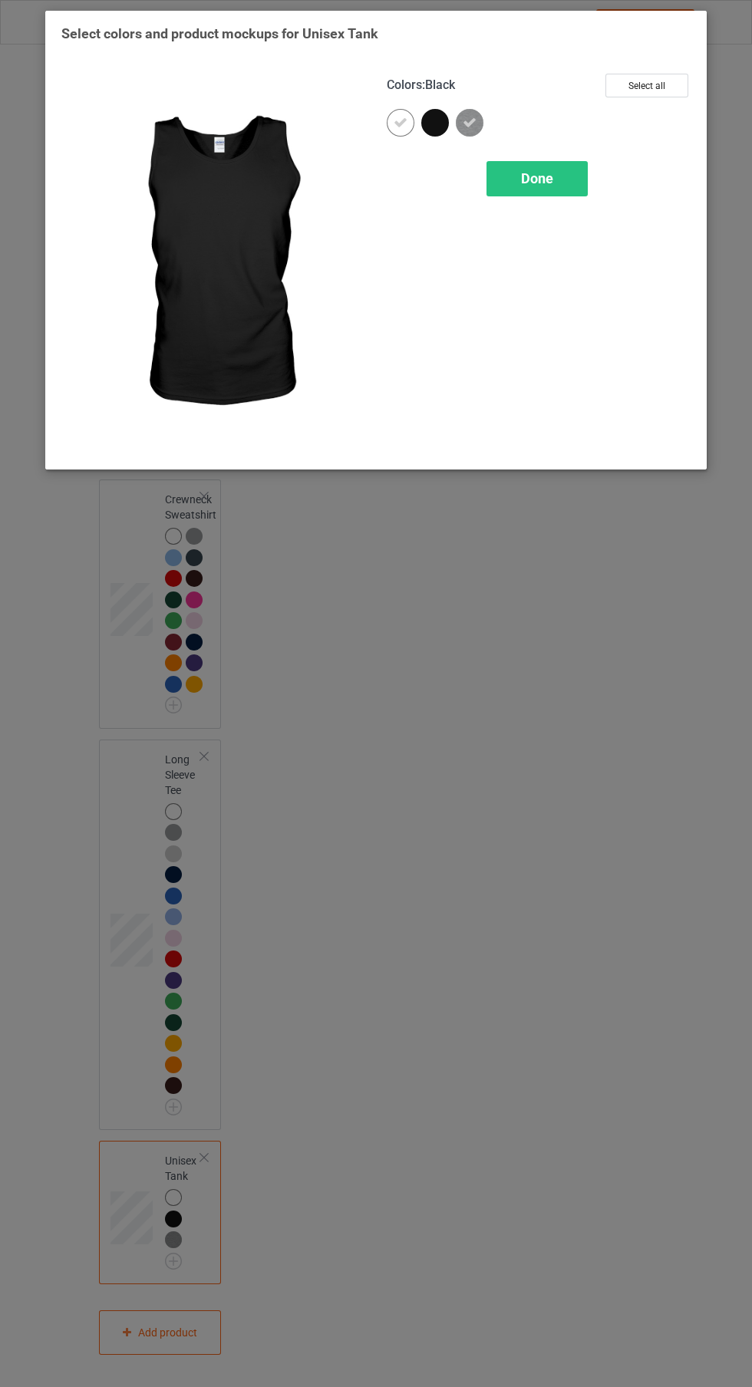
click at [541, 182] on span "Done" at bounding box center [537, 178] width 32 height 16
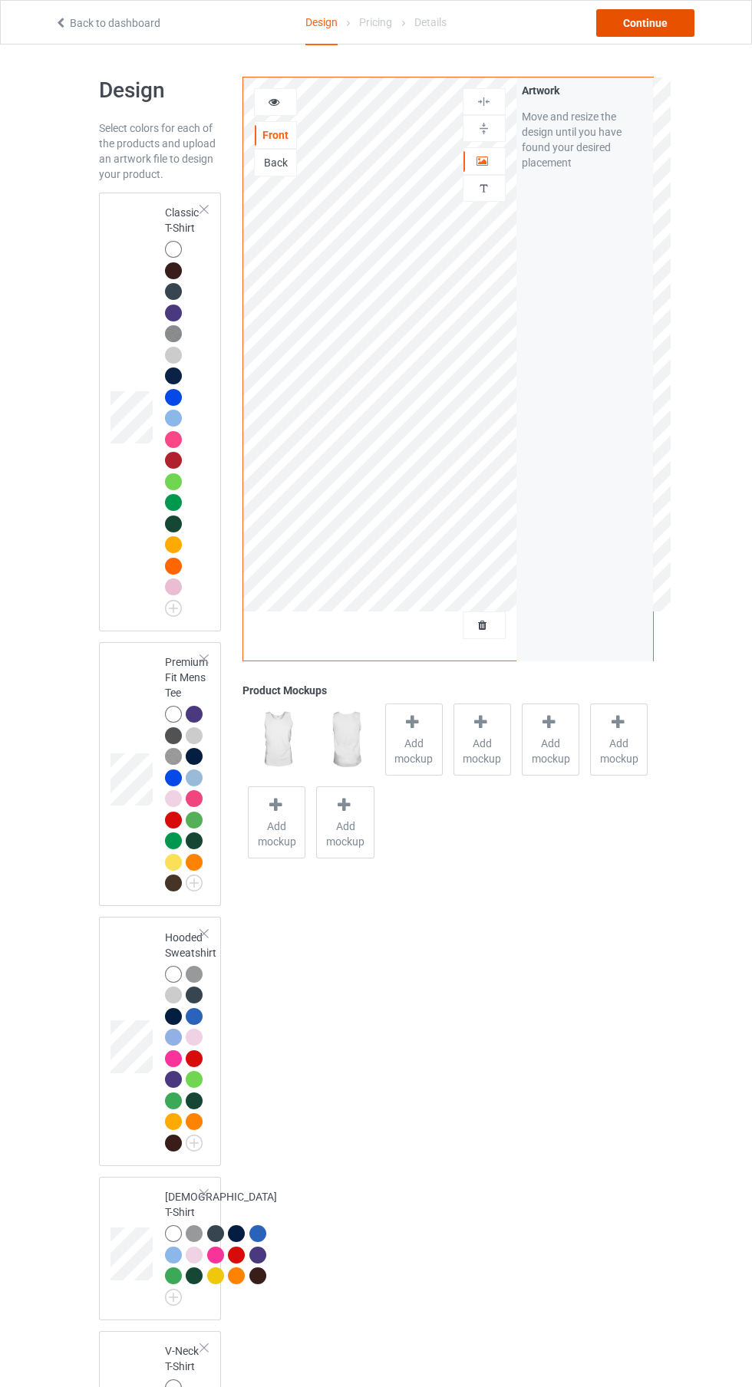
click at [670, 17] on div "Continue" at bounding box center [645, 23] width 98 height 28
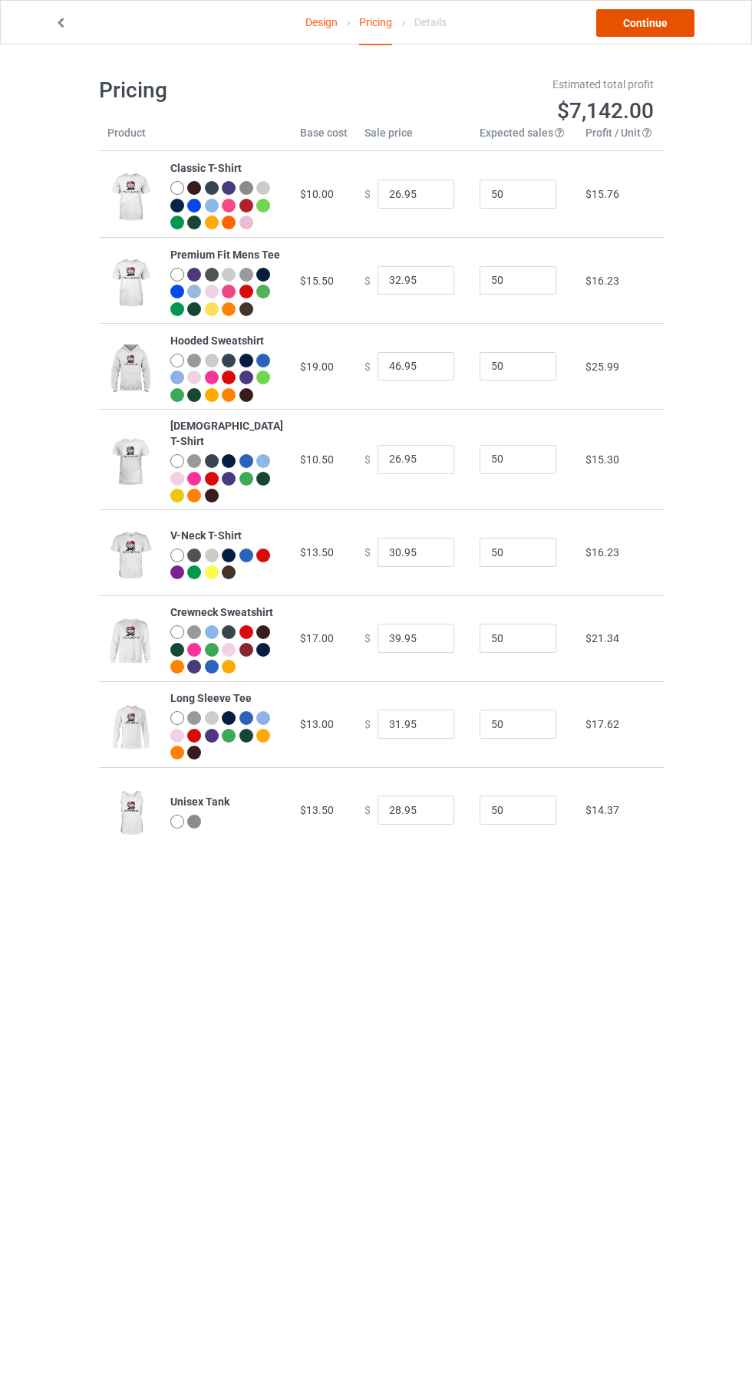
click at [653, 20] on link "Continue" at bounding box center [645, 23] width 98 height 28
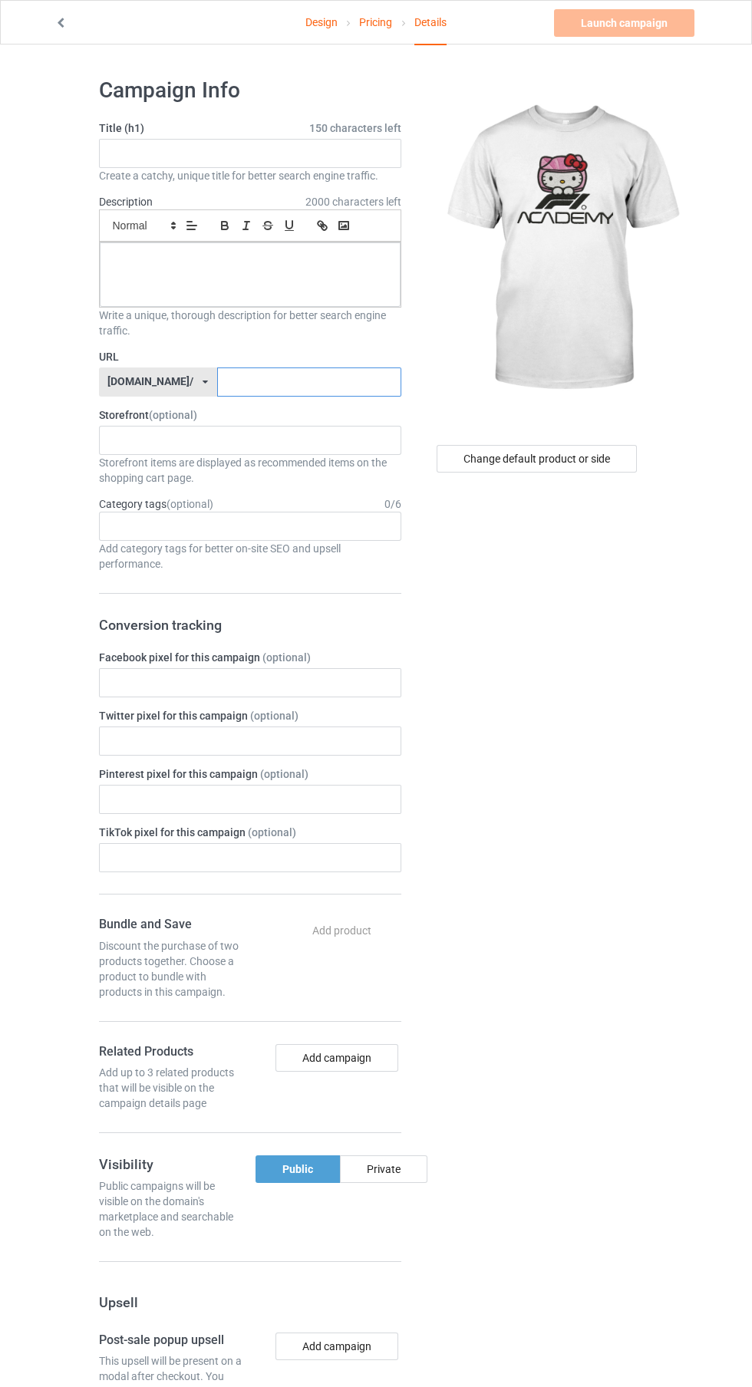
click at [327, 387] on input "text" at bounding box center [309, 381] width 184 height 29
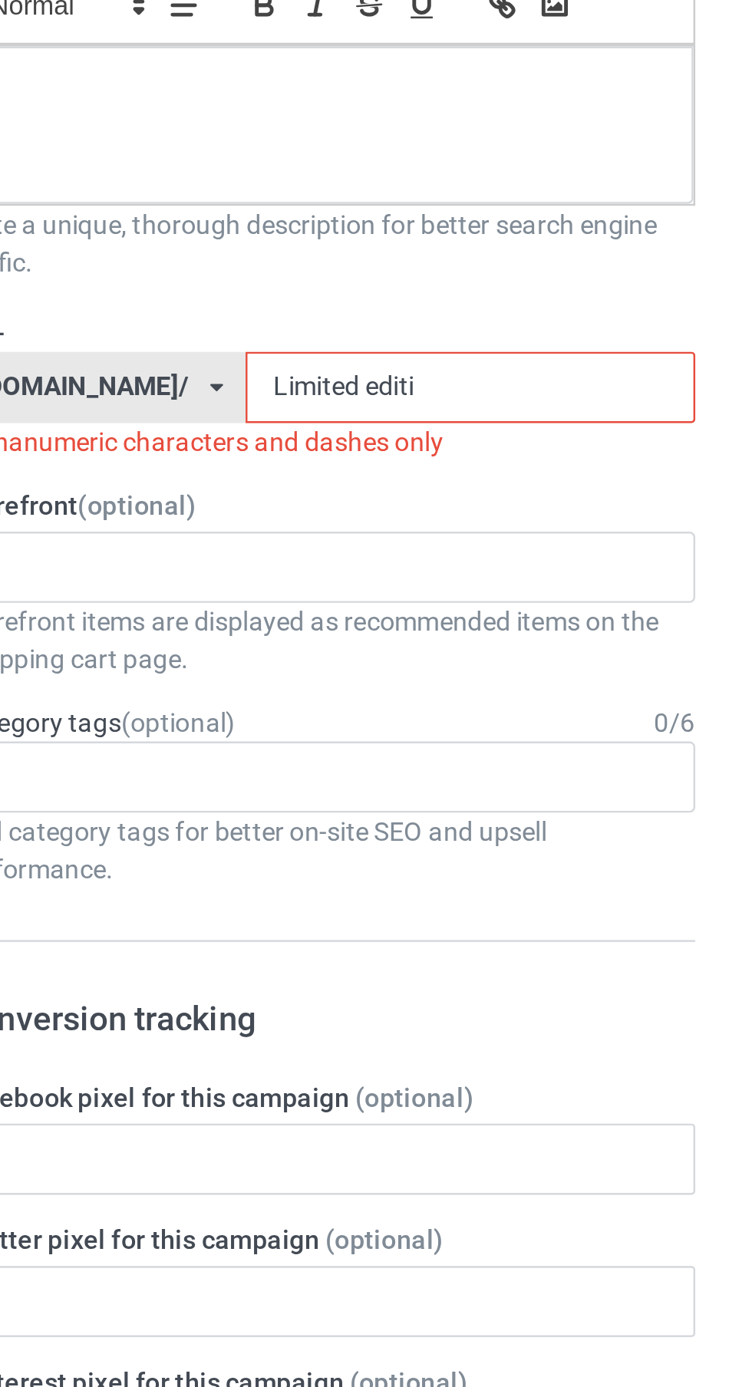
click at [267, 381] on input "Limited editi" at bounding box center [309, 381] width 184 height 29
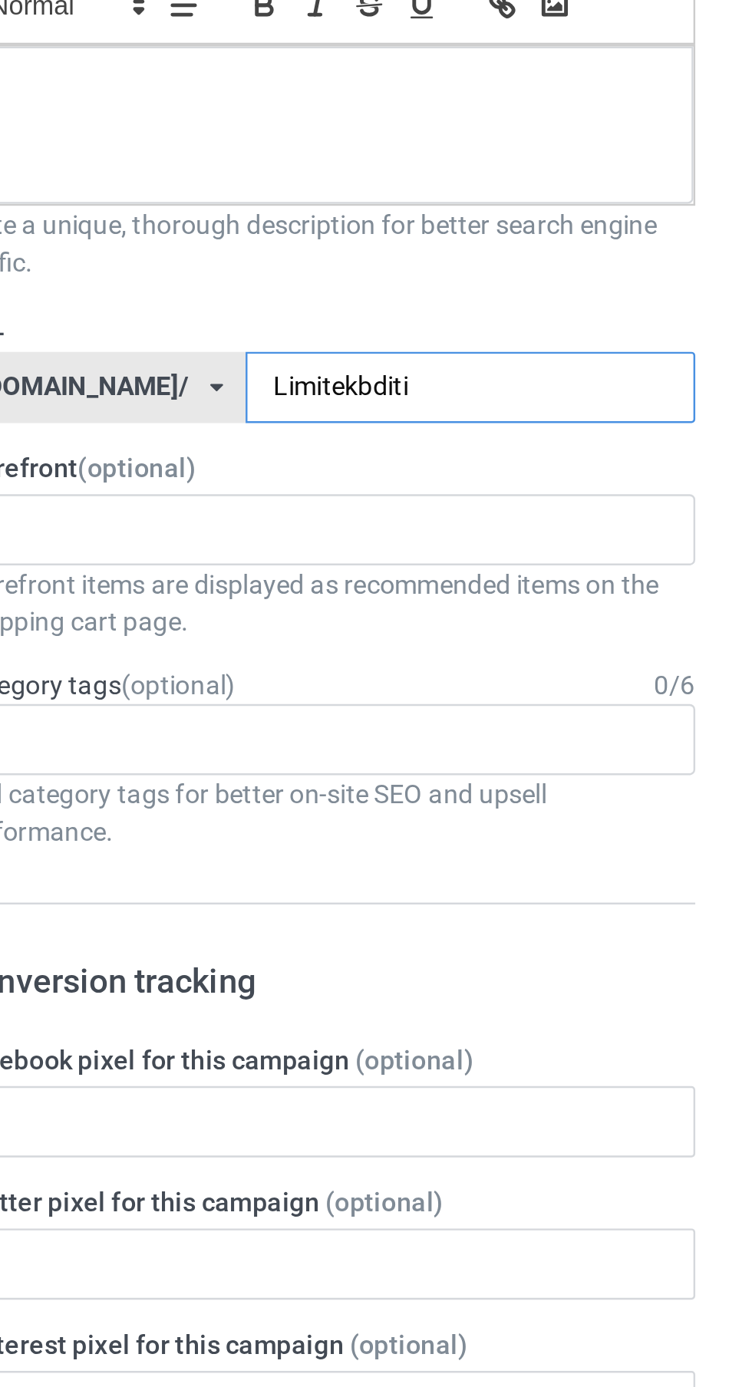
type input "Limitekbditi"
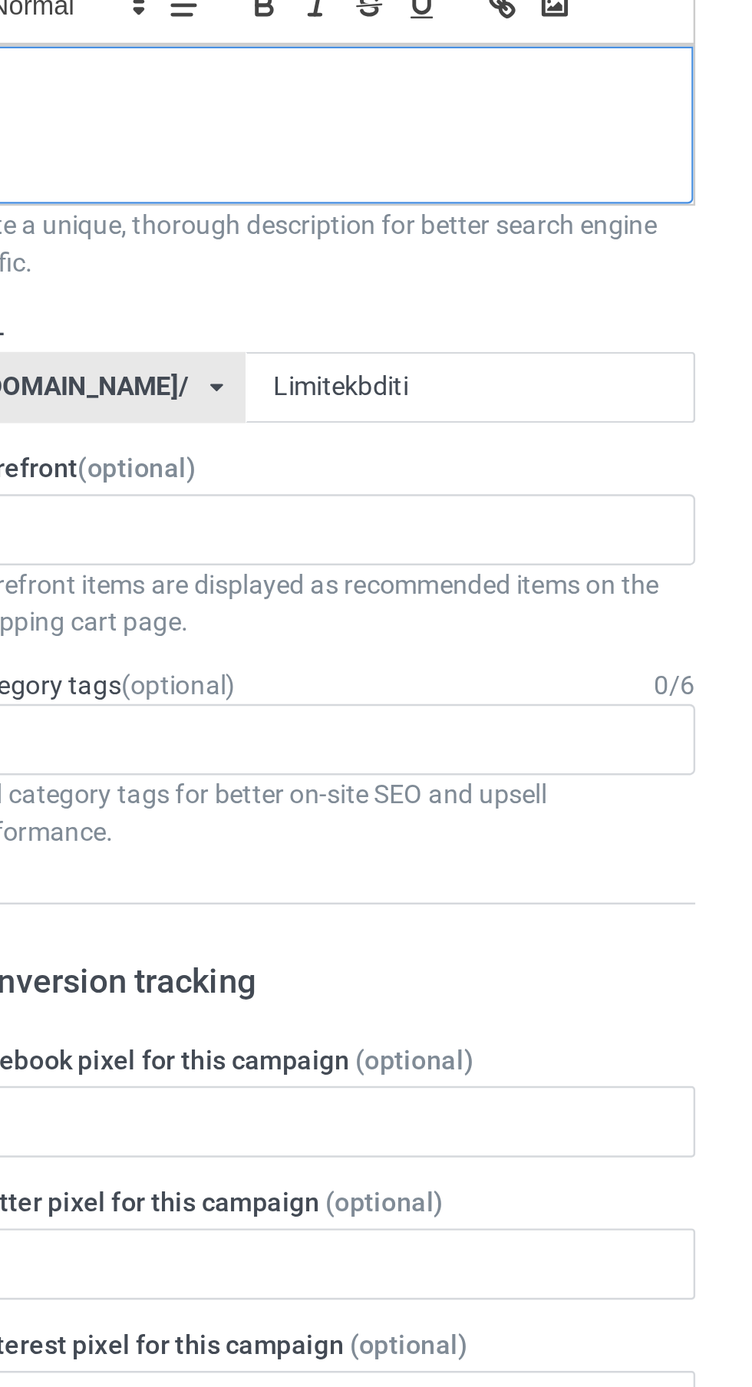
click at [245, 268] on div at bounding box center [250, 274] width 301 height 64
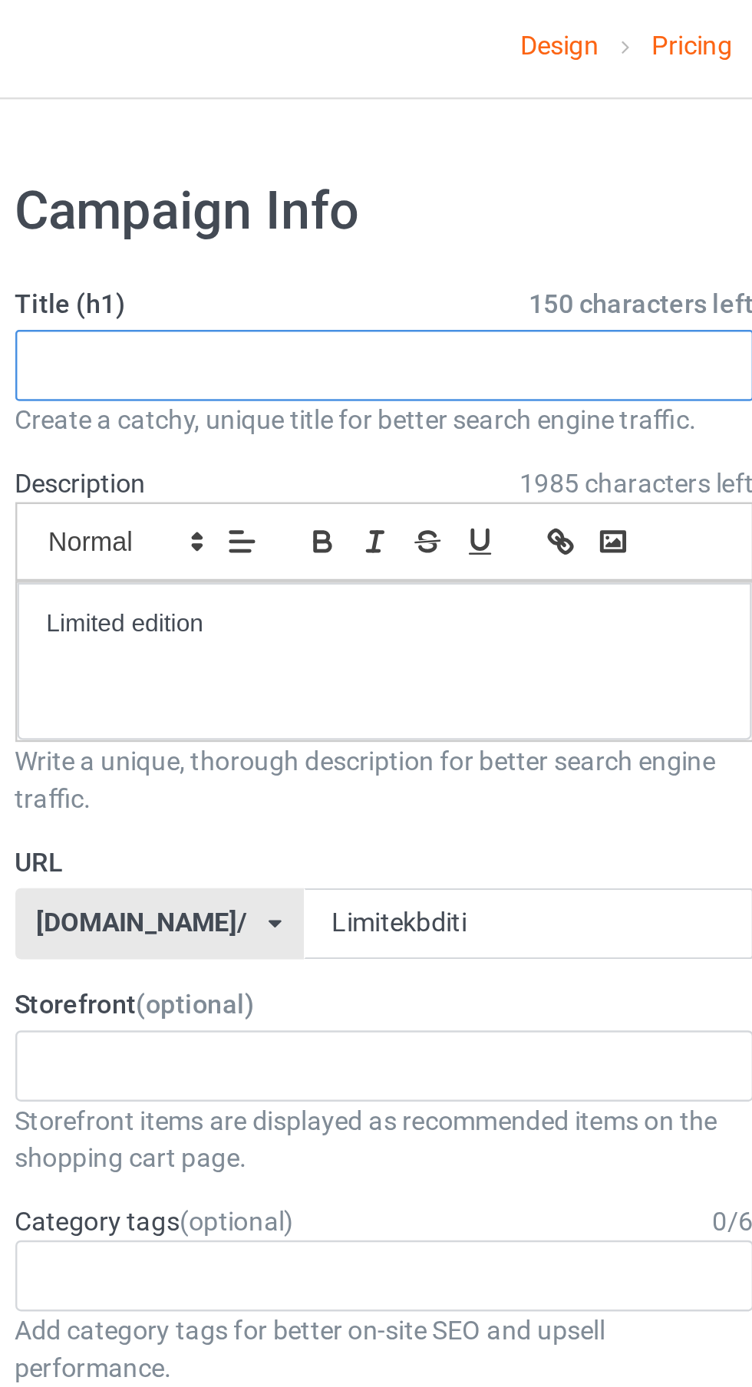
click at [244, 157] on input "text" at bounding box center [250, 153] width 302 height 29
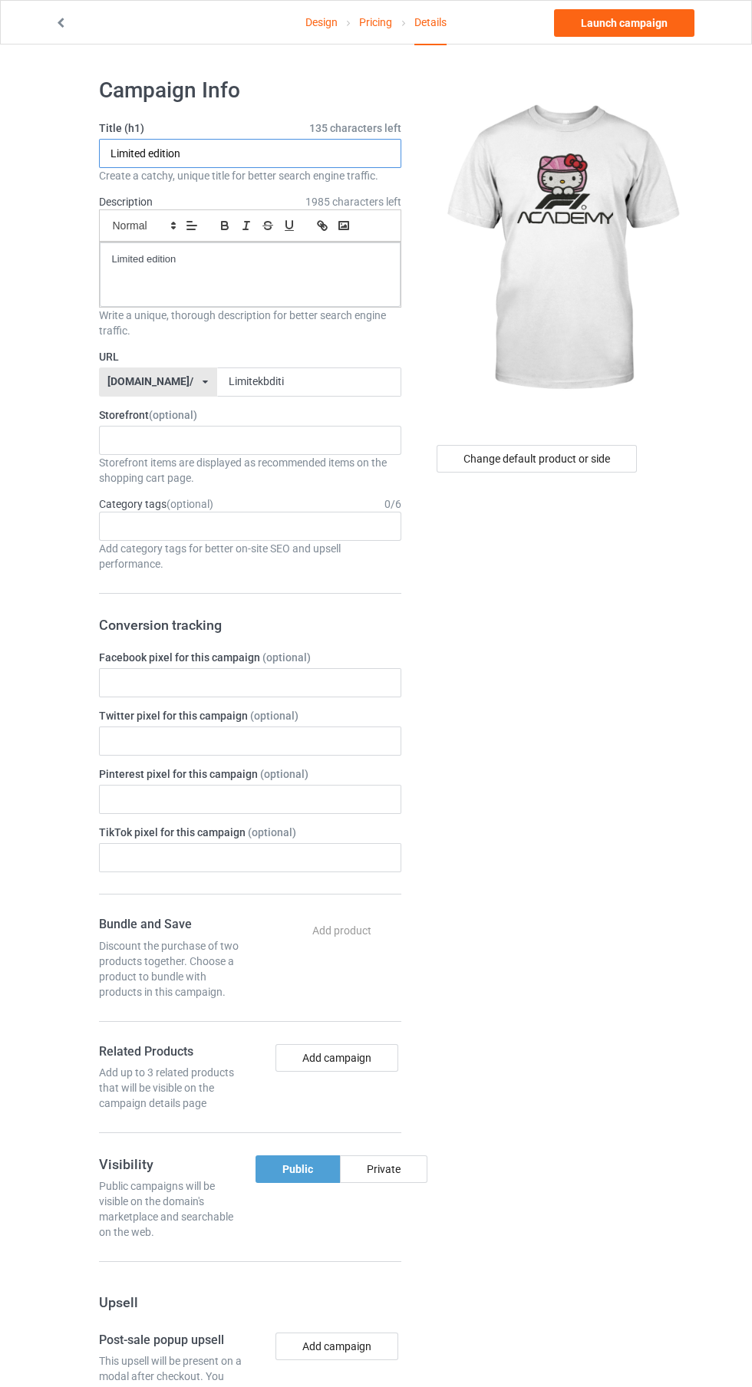
type input "Limited edition"
click at [567, 459] on div "Change default product or side" at bounding box center [536, 459] width 200 height 28
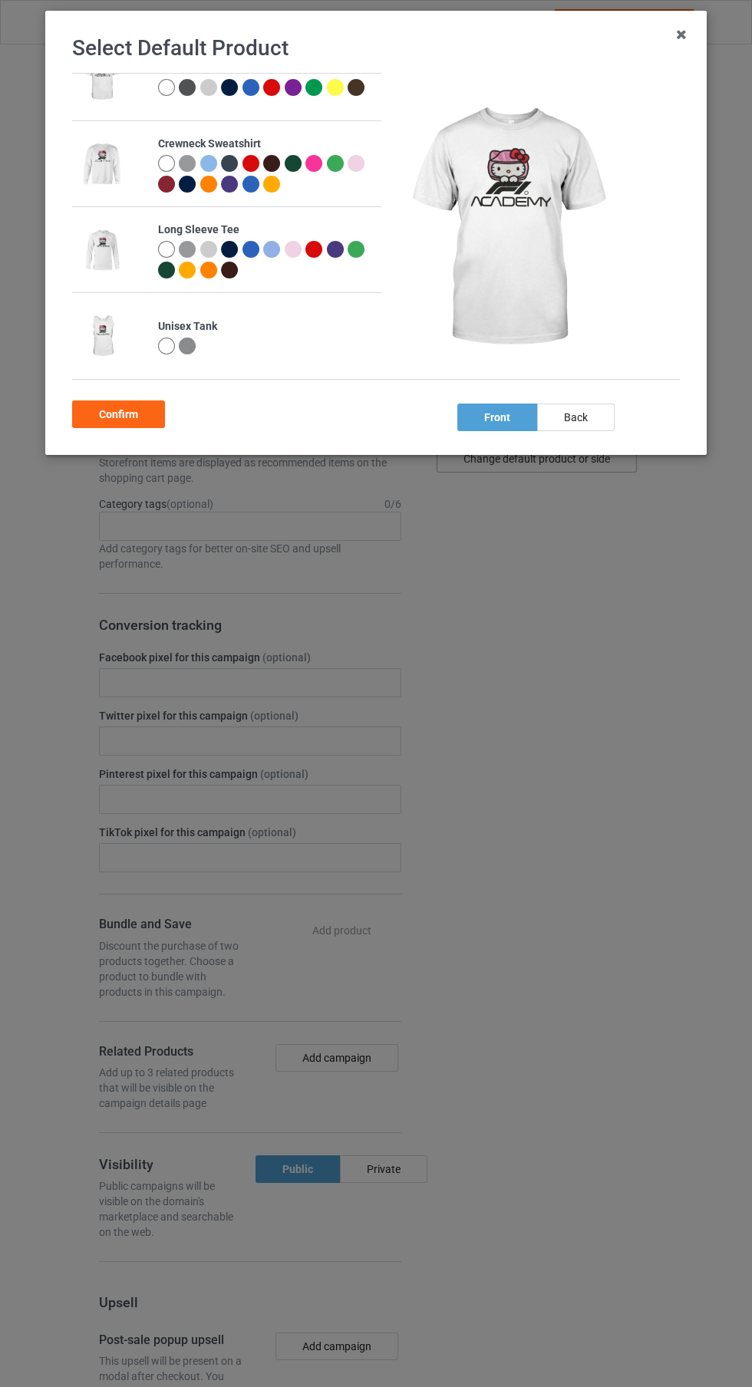
scroll to position [382, 0]
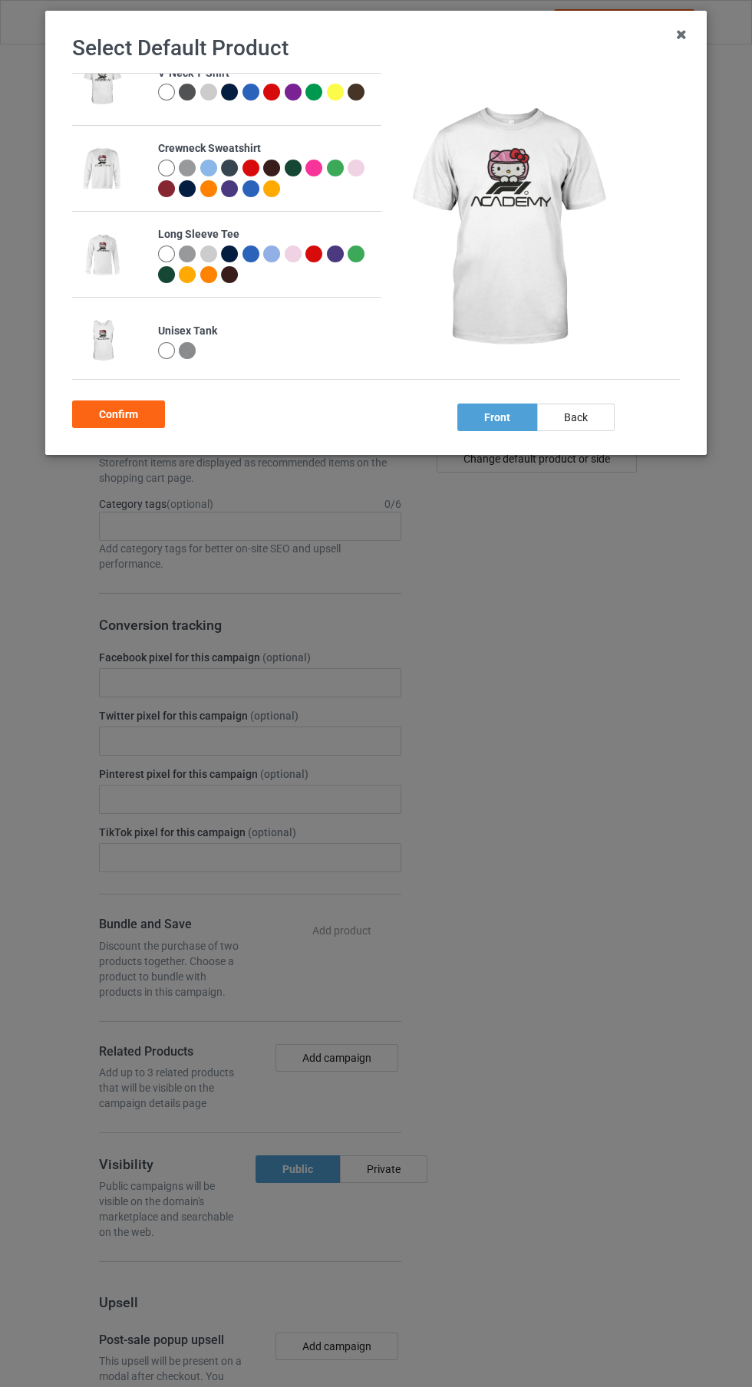
click at [182, 258] on div at bounding box center [187, 253] width 17 height 17
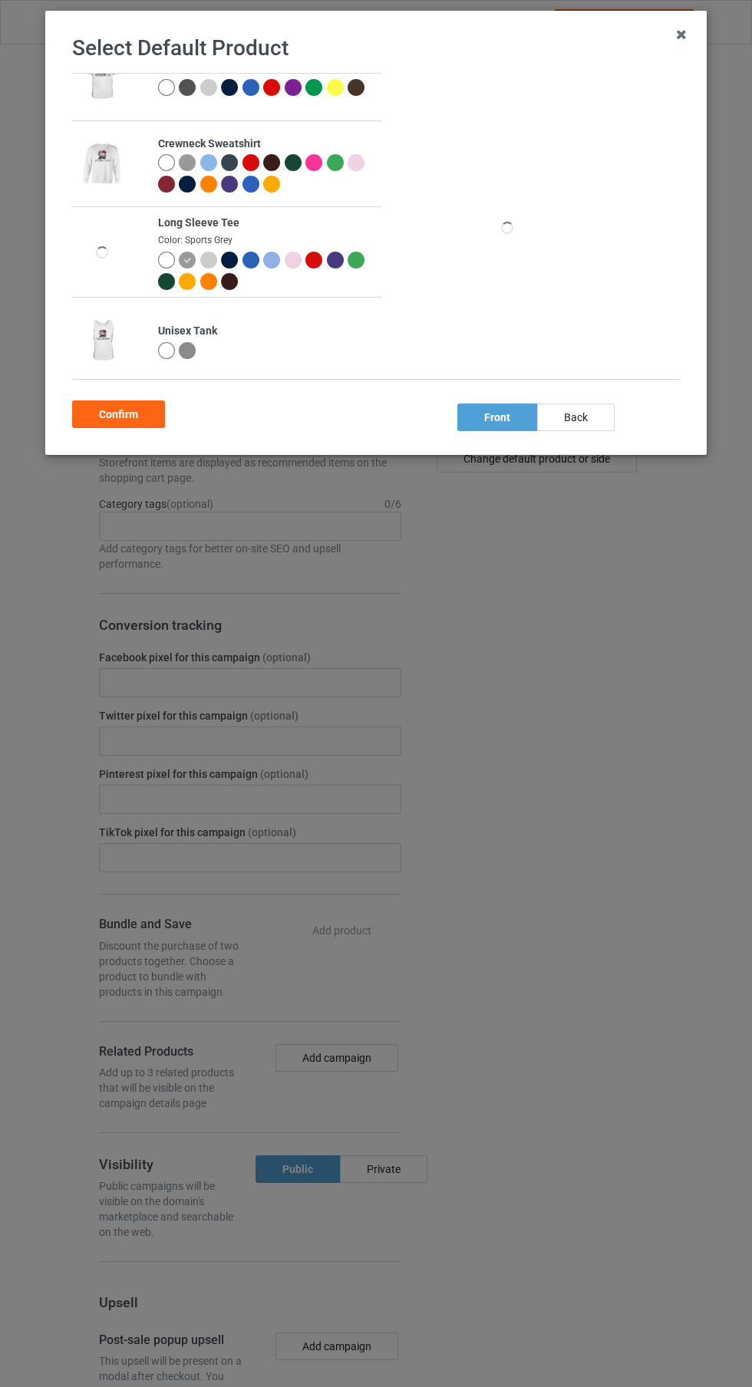
click at [166, 269] on div at bounding box center [168, 262] width 21 height 21
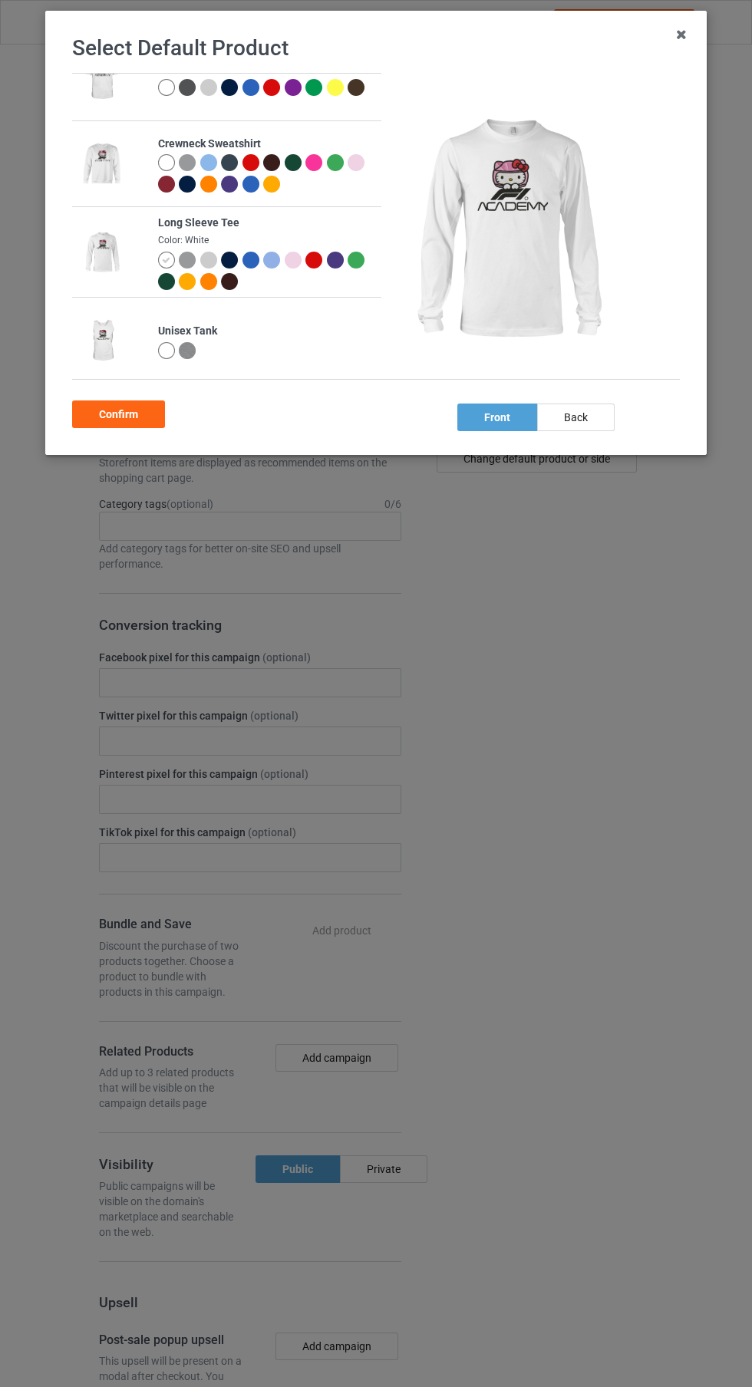
click at [154, 416] on div "Confirm" at bounding box center [118, 414] width 93 height 28
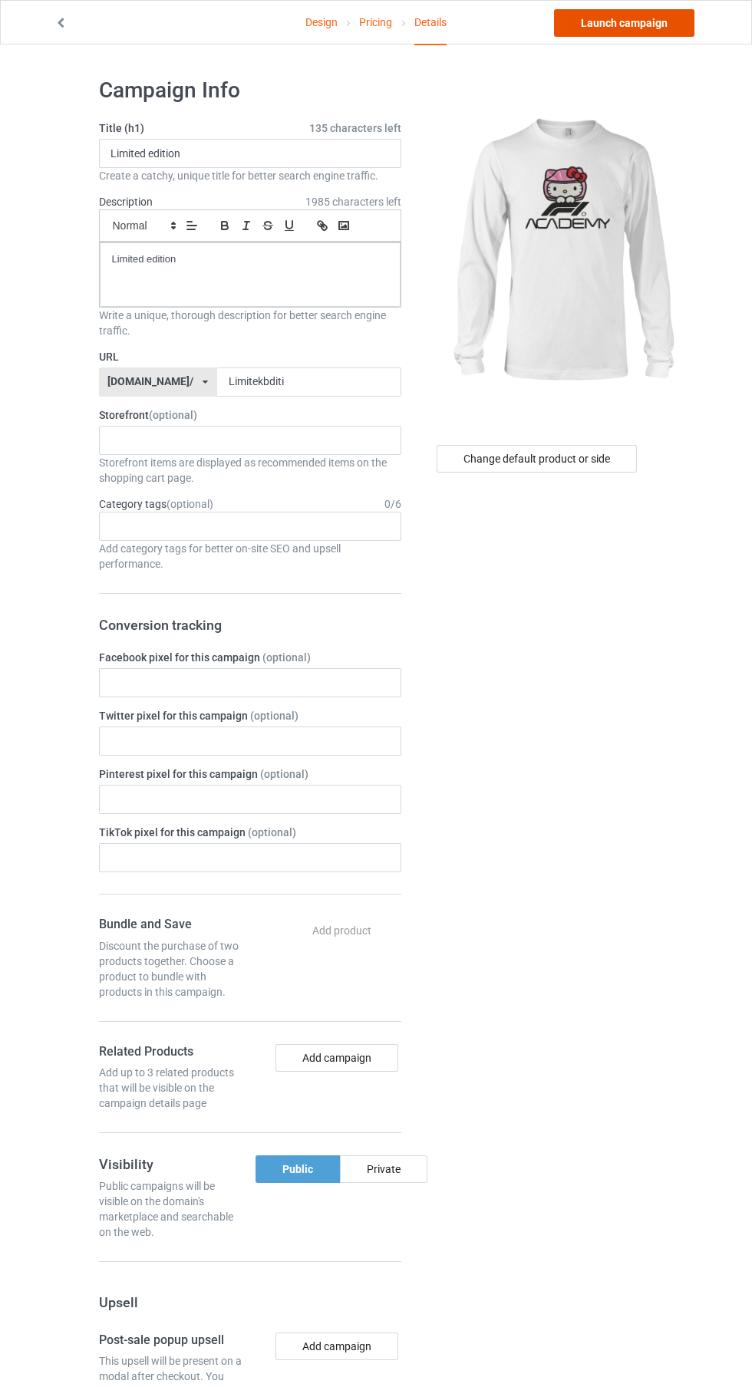
click at [648, 22] on link "Launch campaign" at bounding box center [624, 23] width 140 height 28
